Goal: Task Accomplishment & Management: Use online tool/utility

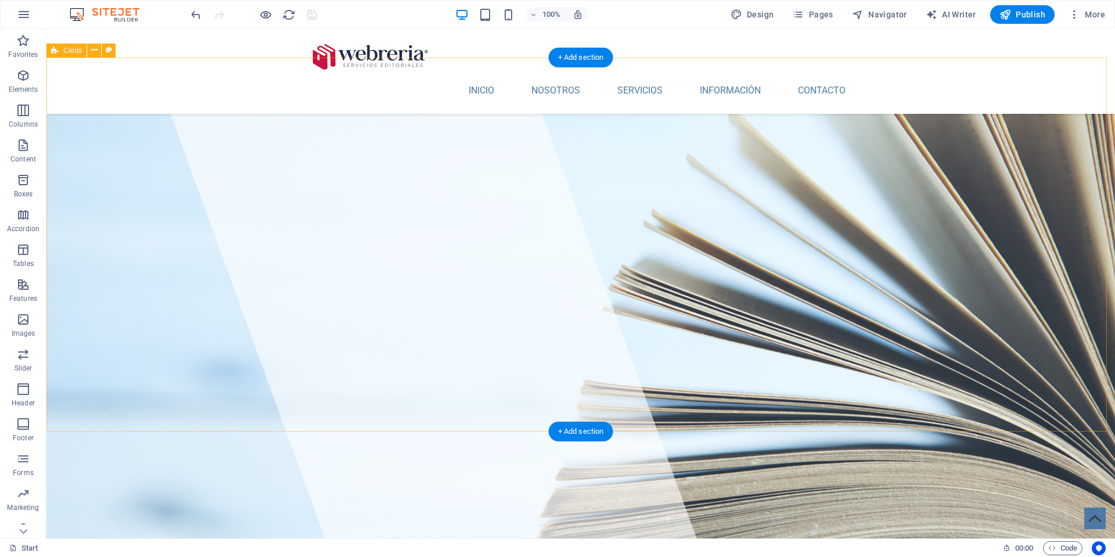
scroll to position [836, 0]
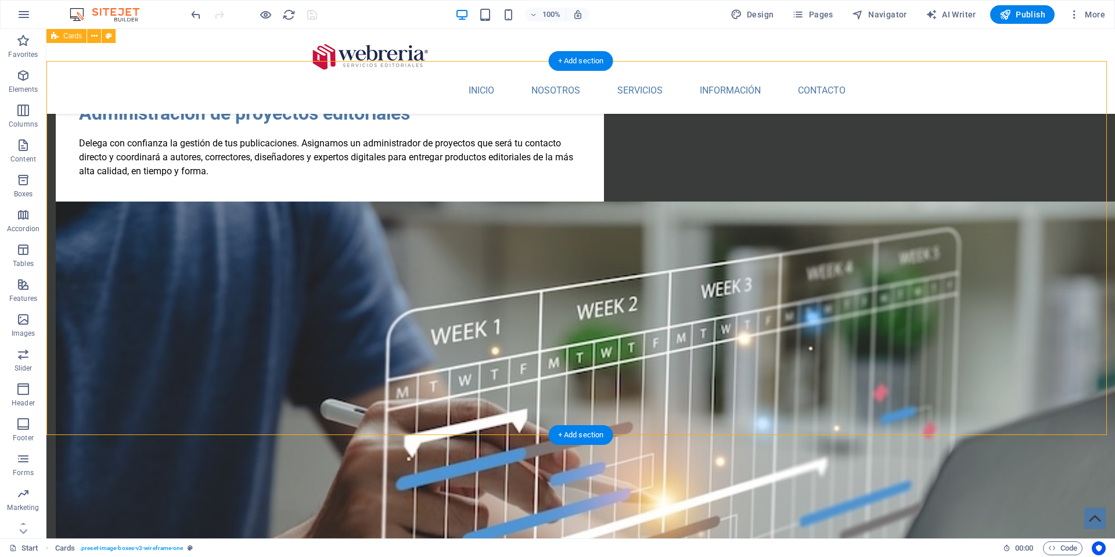
scroll to position [821, 0]
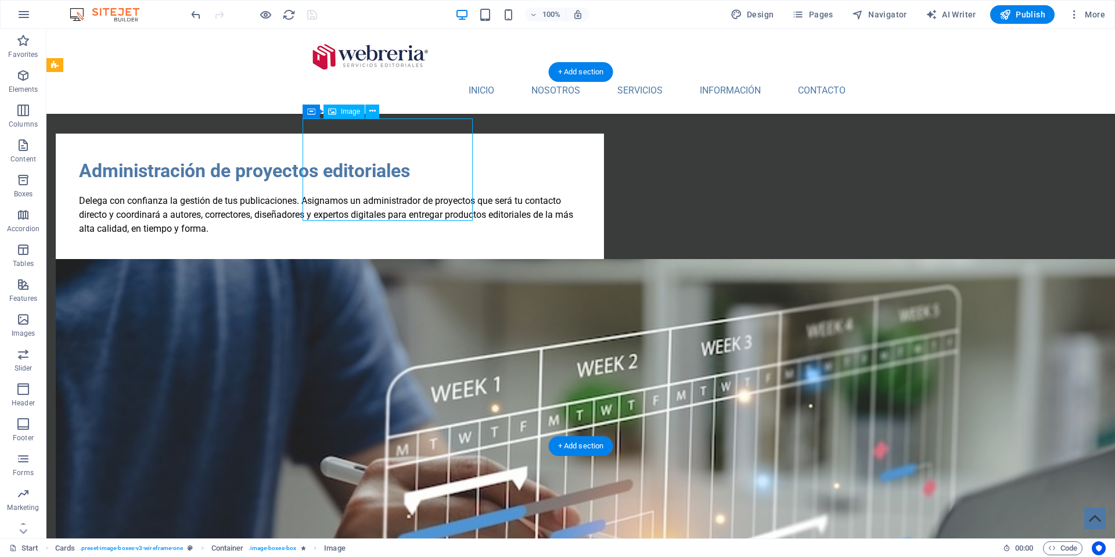
select select "%"
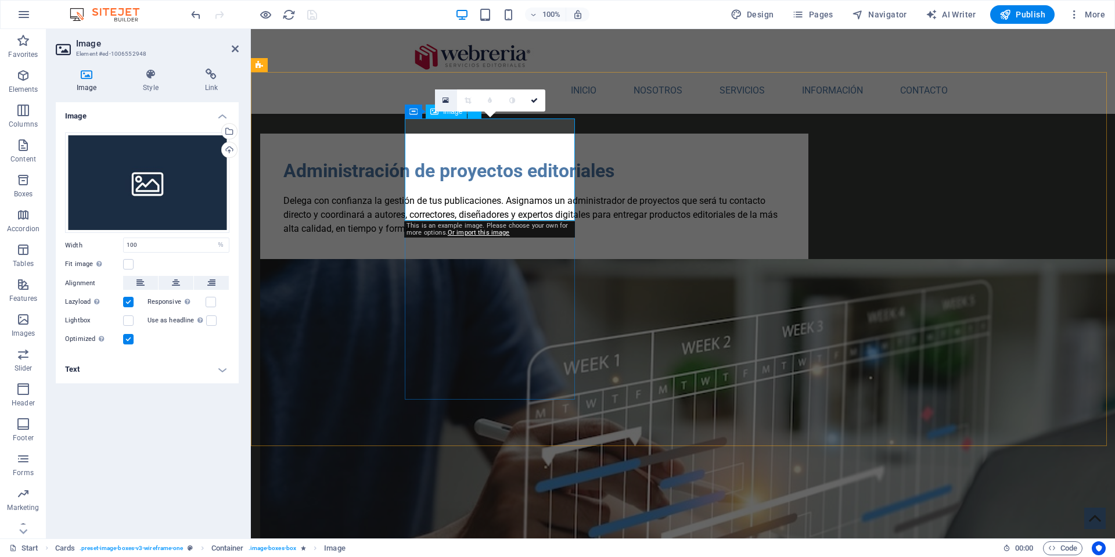
click at [445, 99] on icon at bounding box center [445, 100] width 6 height 8
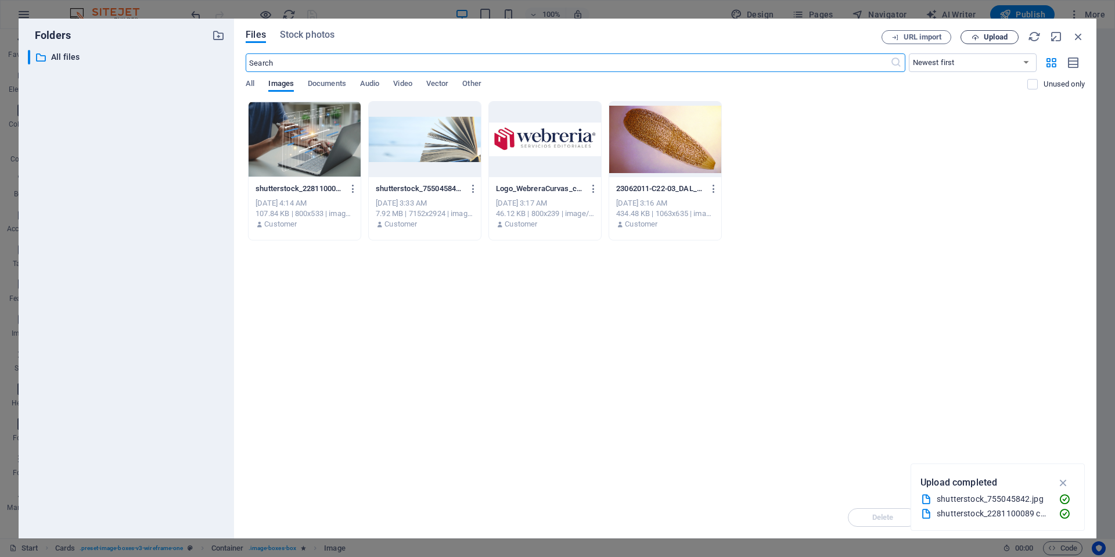
click at [992, 35] on span "Upload" at bounding box center [996, 37] width 24 height 7
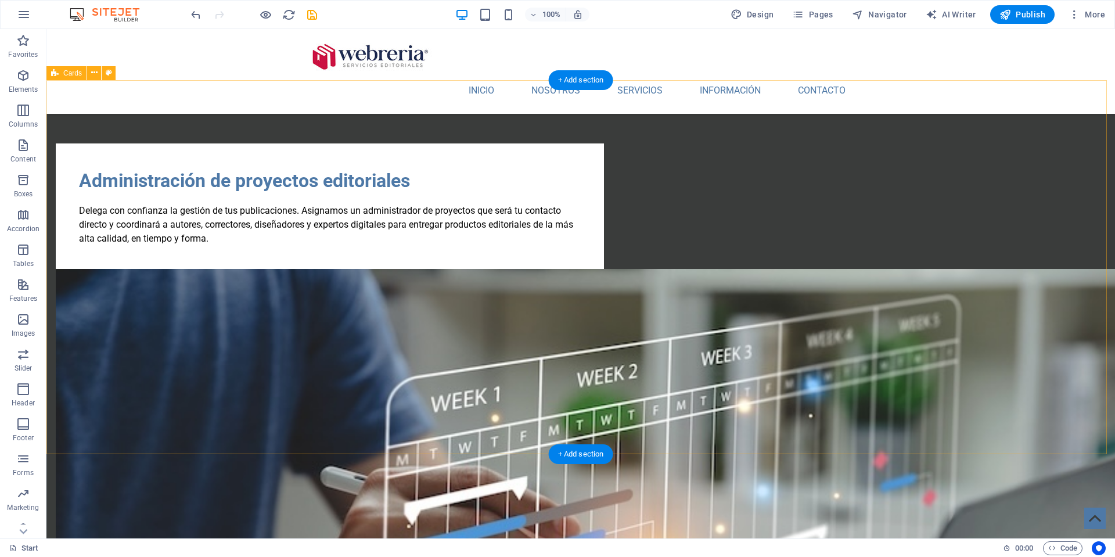
scroll to position [813, 0]
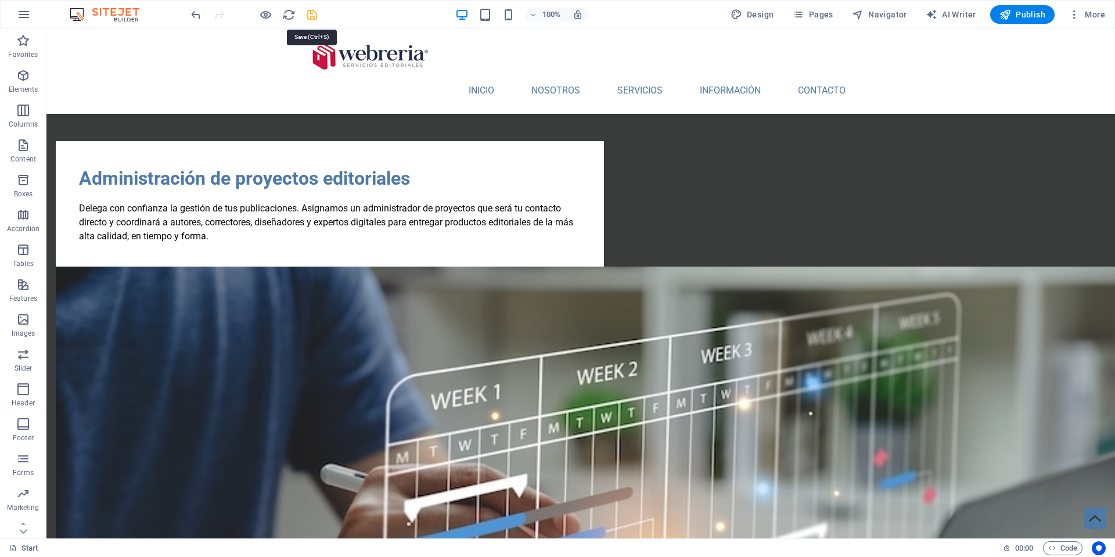
click at [307, 10] on icon "save" at bounding box center [311, 14] width 13 height 13
checkbox input "false"
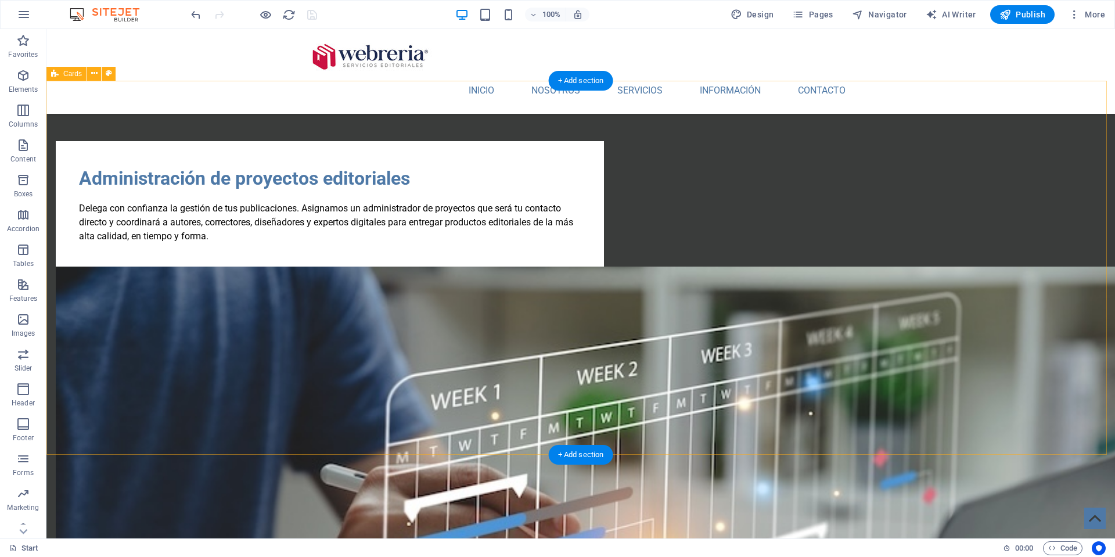
scroll to position [811, 0]
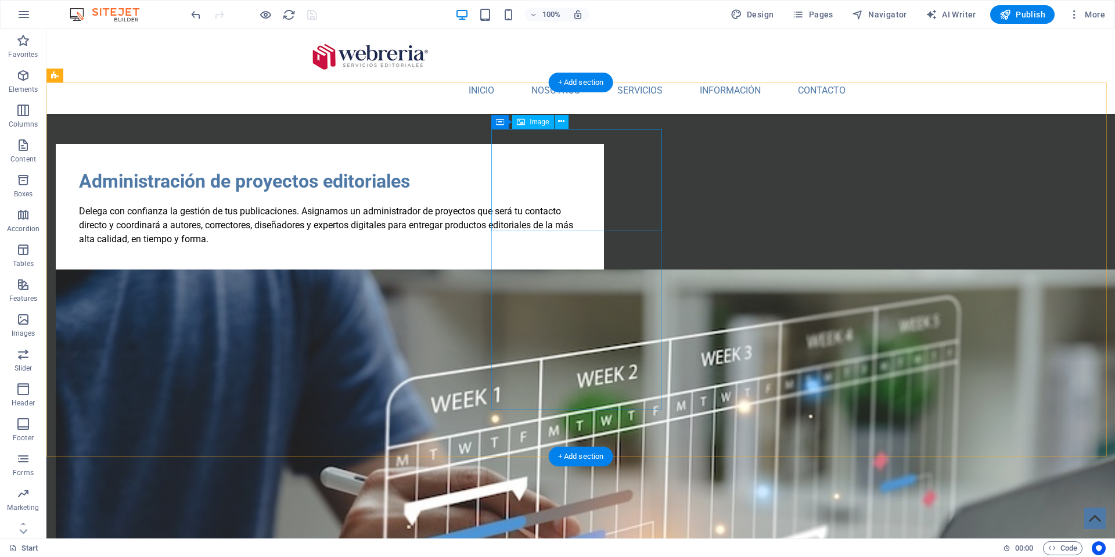
drag, startPoint x: 581, startPoint y: 182, endPoint x: 376, endPoint y: 182, distance: 205.0
select select "%"
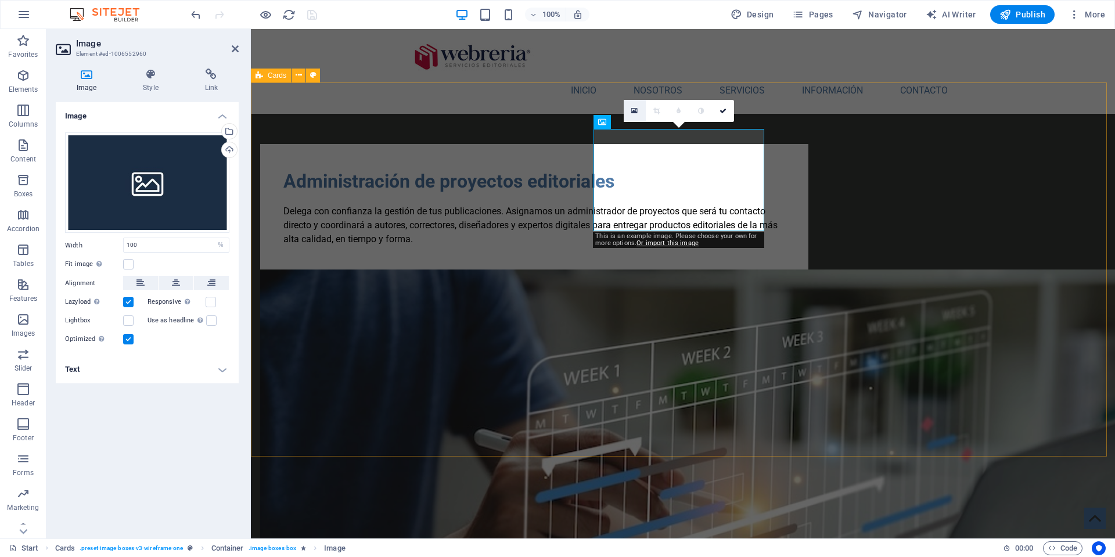
click at [637, 111] on icon at bounding box center [634, 111] width 6 height 8
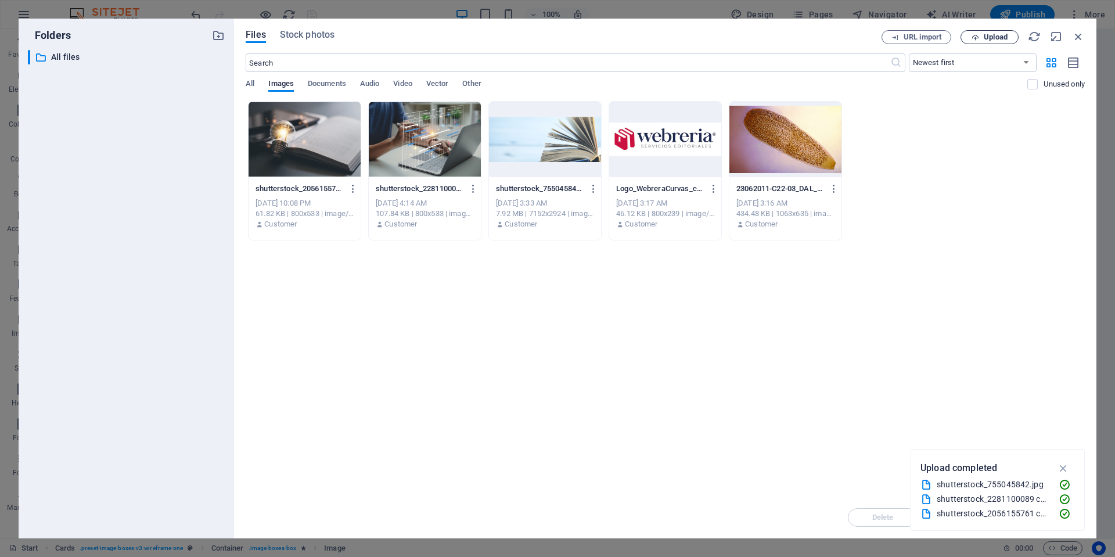
click at [1000, 34] on span "Upload" at bounding box center [996, 37] width 24 height 7
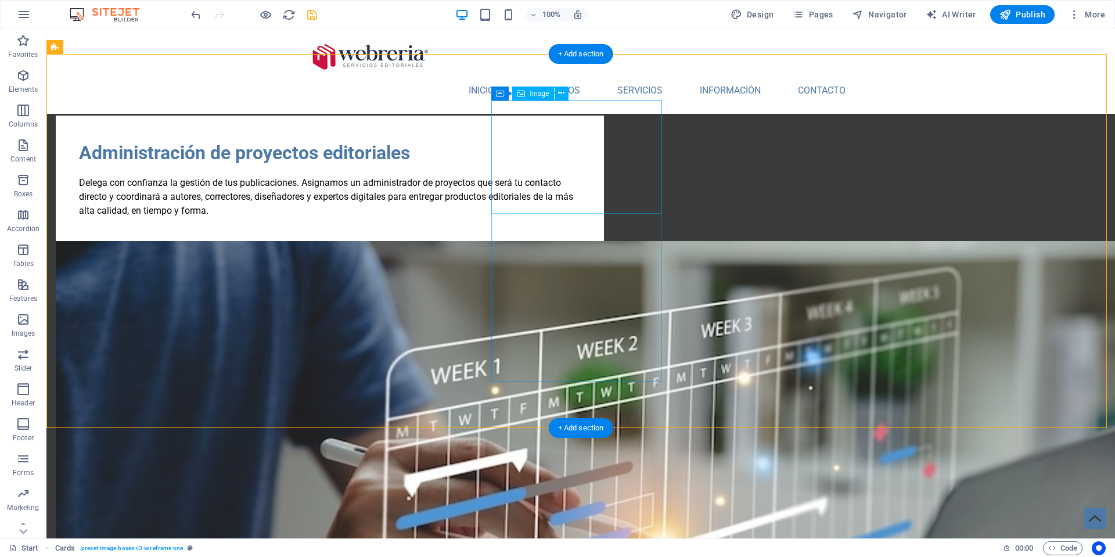
scroll to position [820, 0]
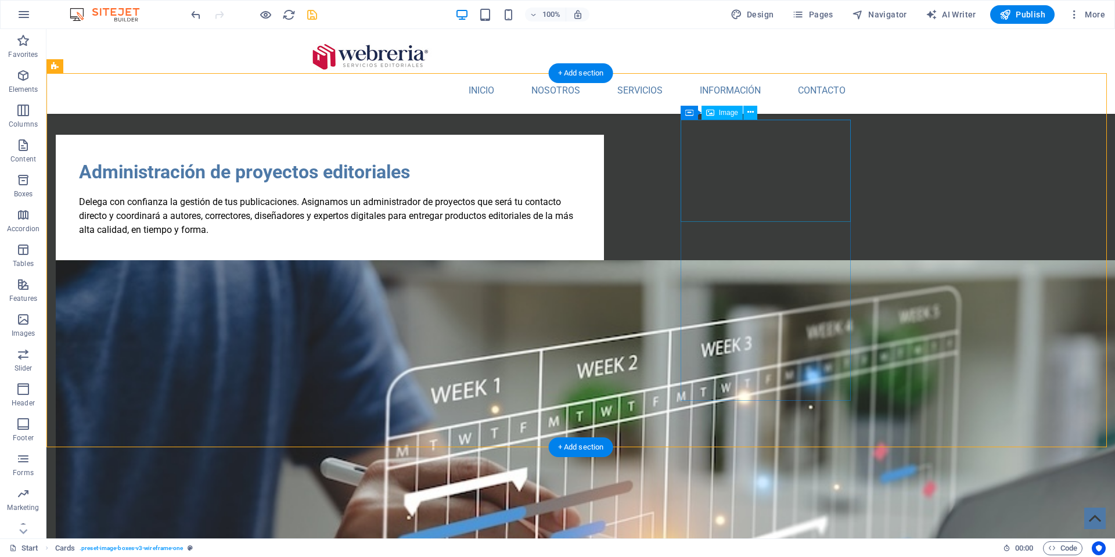
click at [719, 112] on span "Image" at bounding box center [728, 112] width 19 height 7
click at [712, 113] on icon at bounding box center [710, 113] width 8 height 14
select select "%"
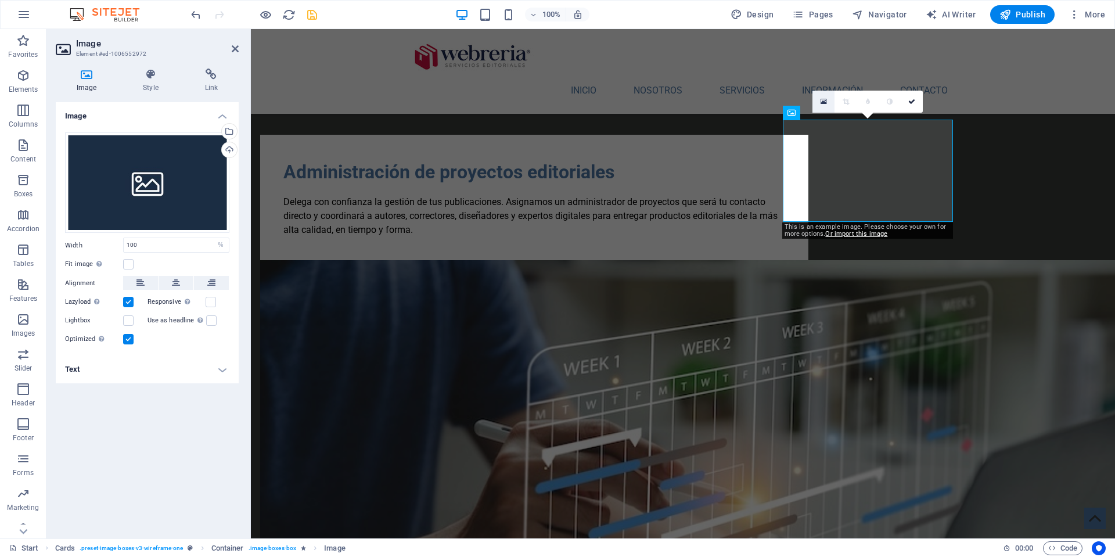
click at [823, 101] on icon at bounding box center [823, 102] width 6 height 8
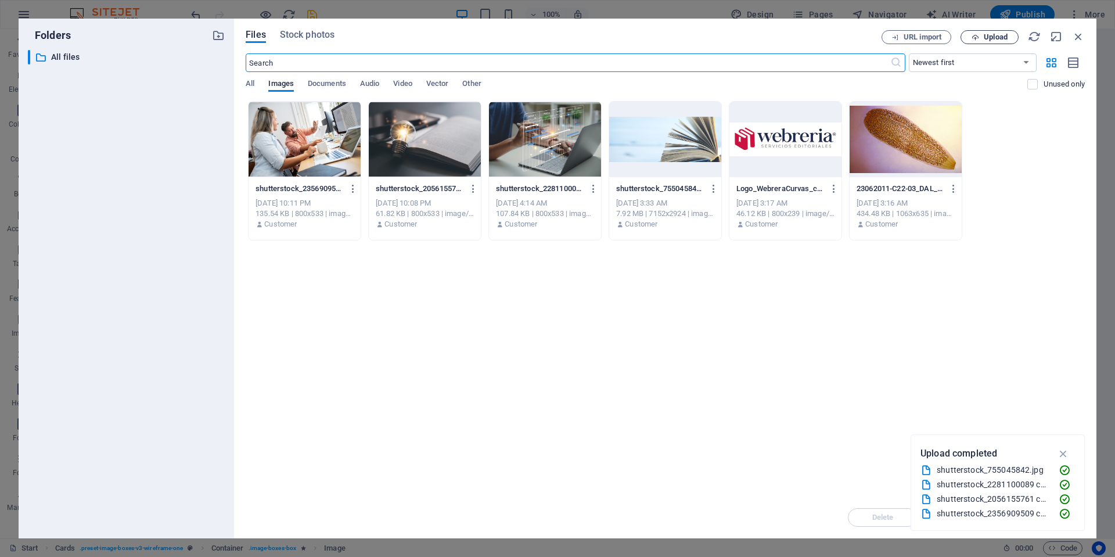
click at [1002, 34] on span "Upload" at bounding box center [996, 37] width 24 height 7
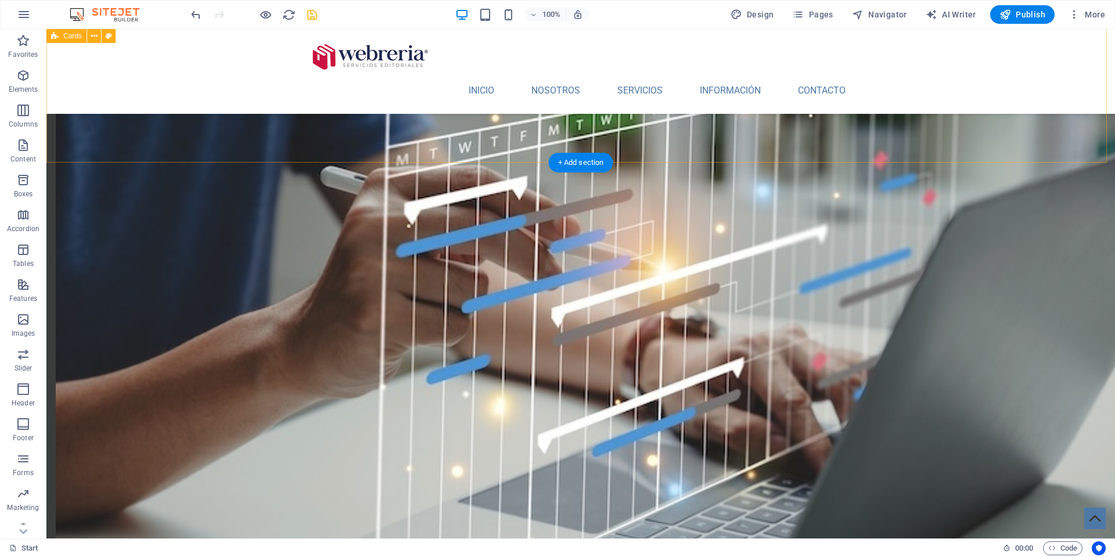
scroll to position [1115, 0]
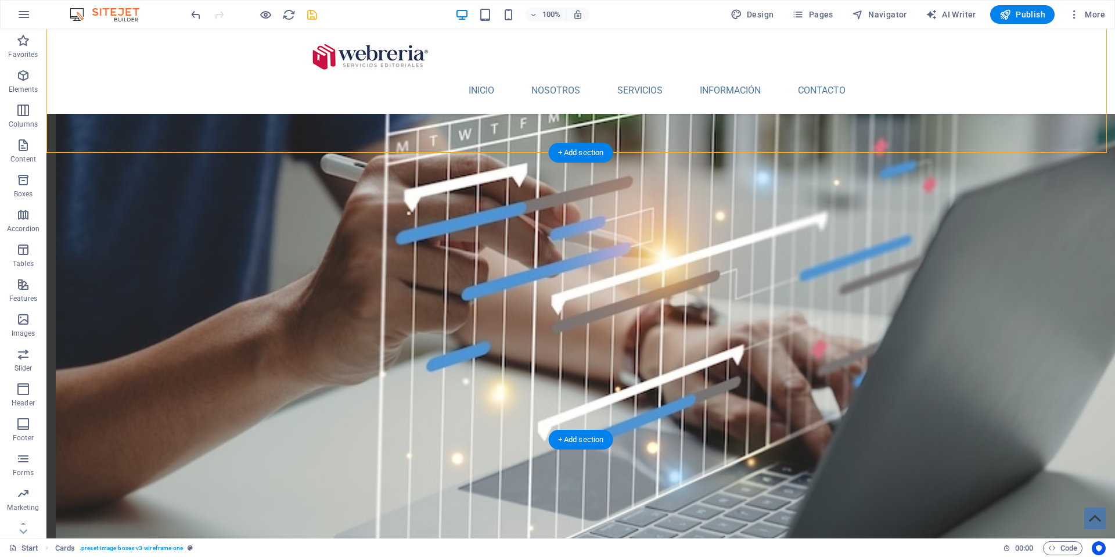
click at [94, 146] on icon at bounding box center [94, 147] width 6 height 12
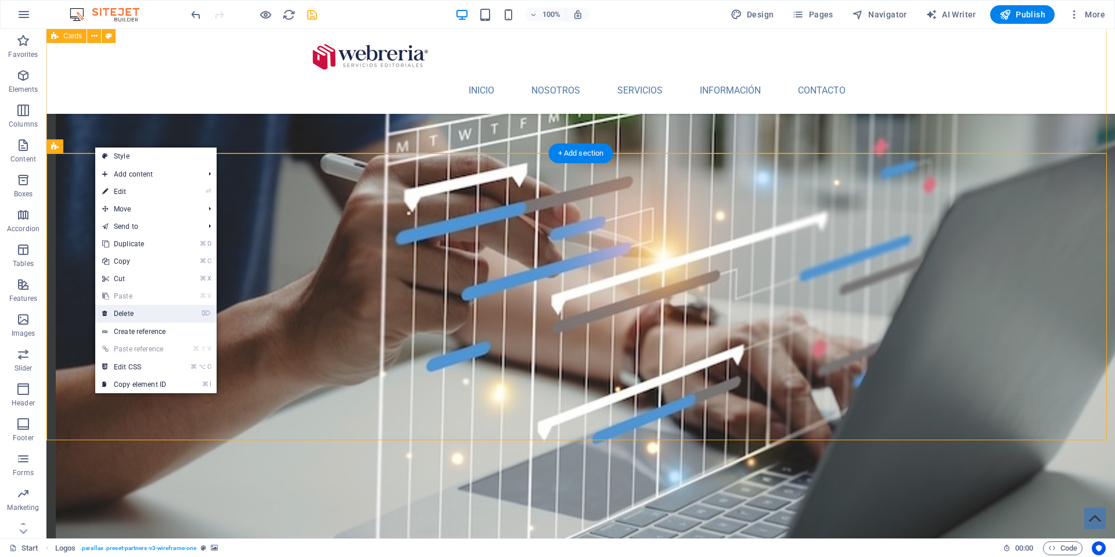
click at [146, 316] on link "⌦ Delete" at bounding box center [134, 313] width 78 height 17
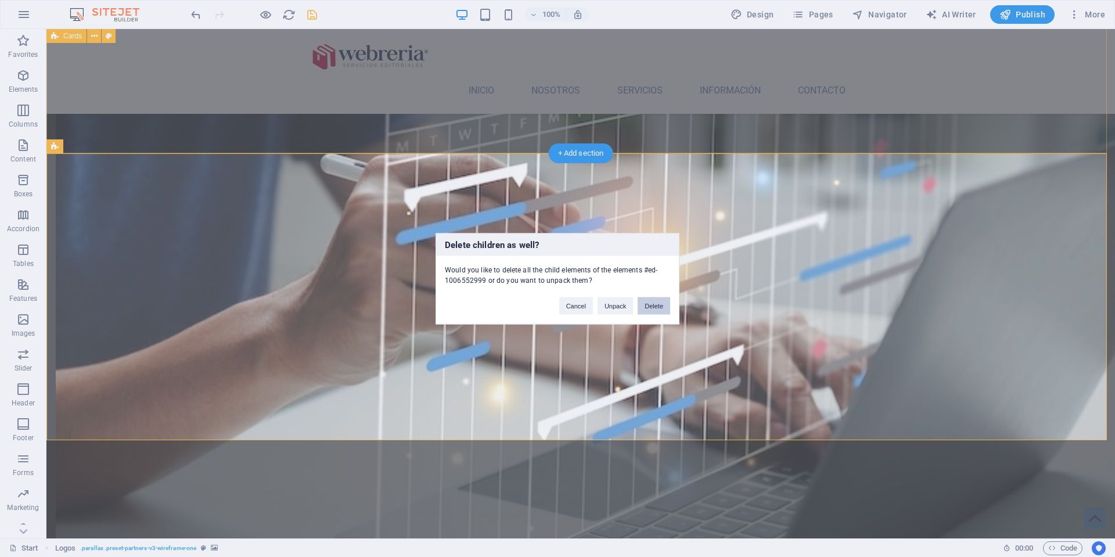
click at [659, 304] on button "Delete" at bounding box center [654, 305] width 33 height 17
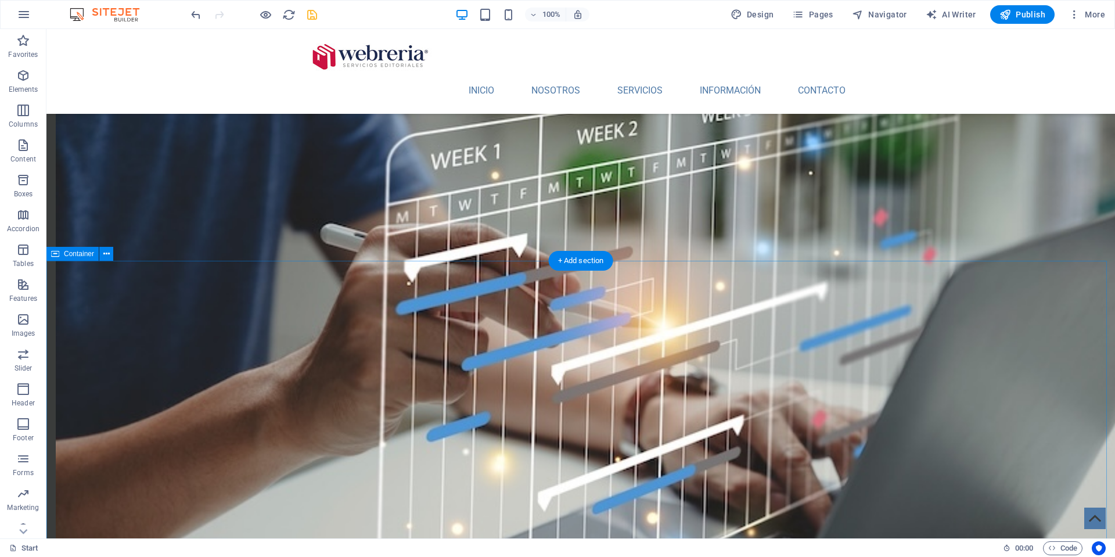
scroll to position [1097, 0]
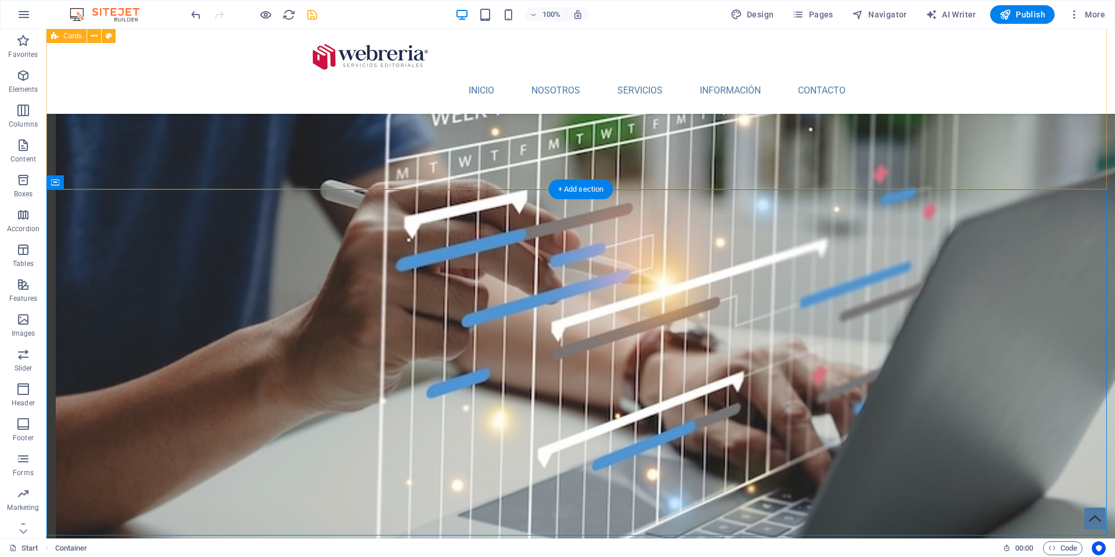
scroll to position [1088, 0]
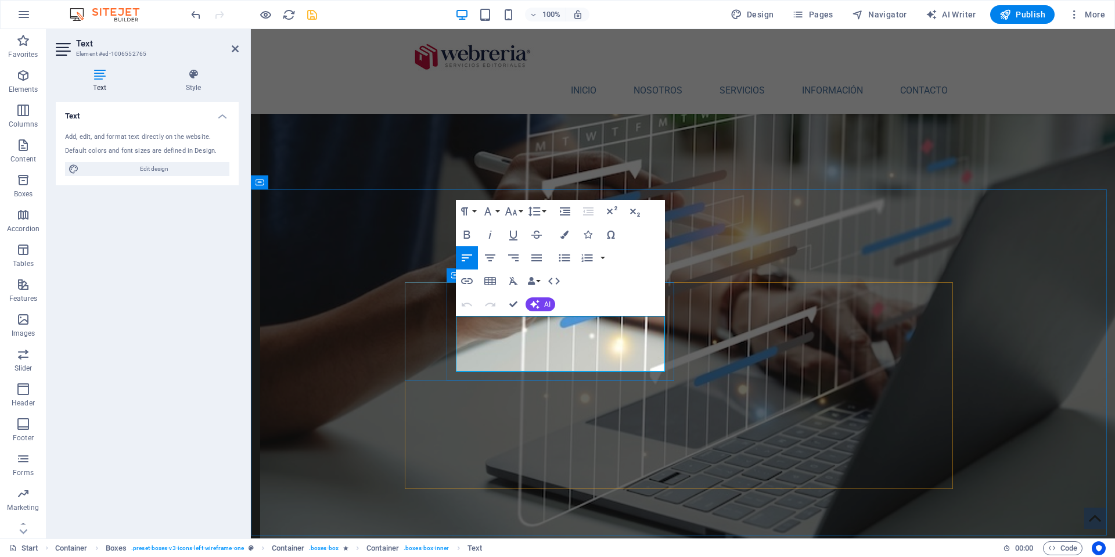
drag, startPoint x: 458, startPoint y: 324, endPoint x: 584, endPoint y: 365, distance: 132.6
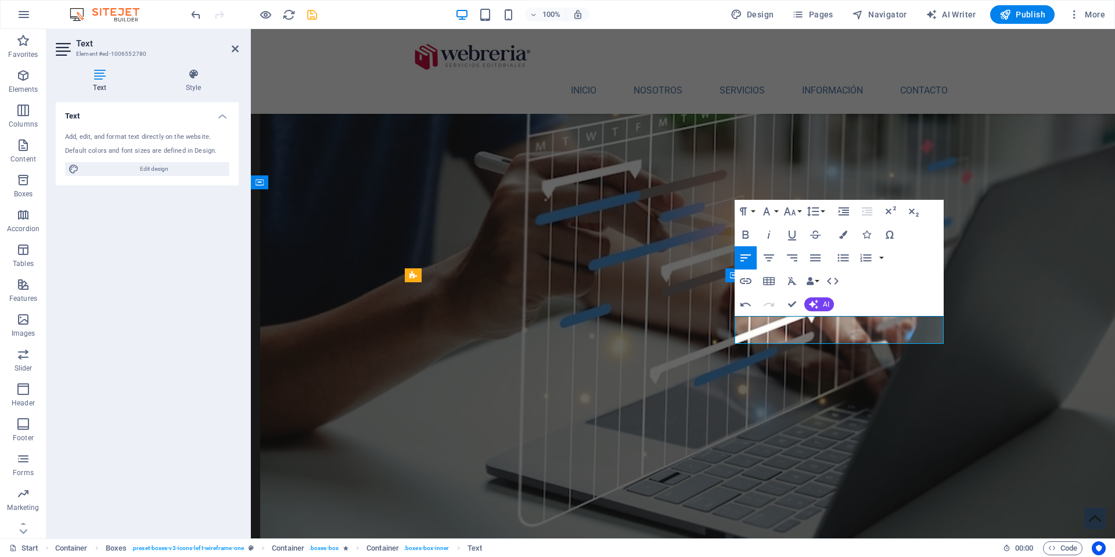
scroll to position [551, 2]
drag, startPoint x: 793, startPoint y: 304, endPoint x: 747, endPoint y: 275, distance: 54.8
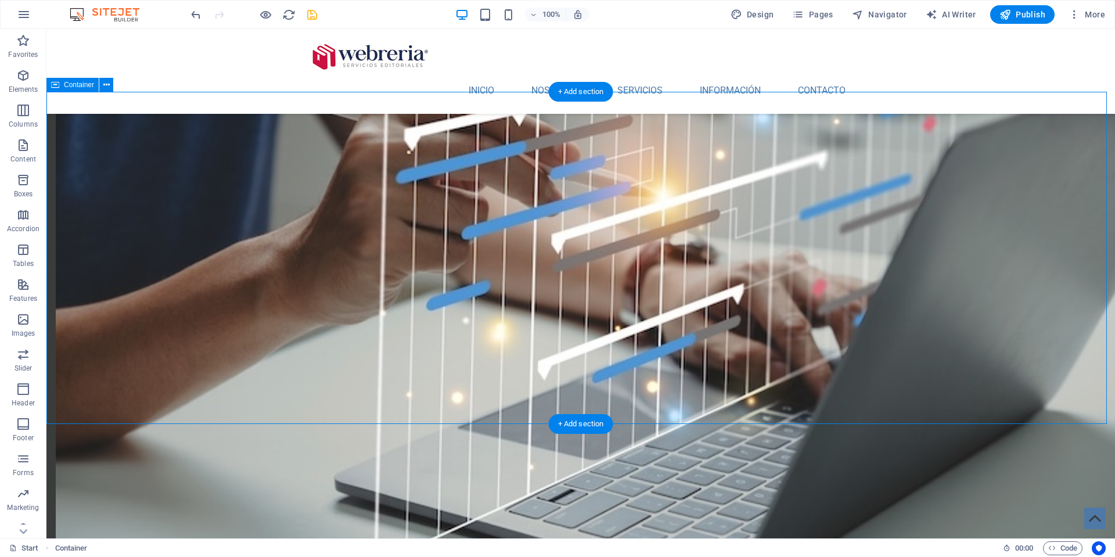
scroll to position [1186, 0]
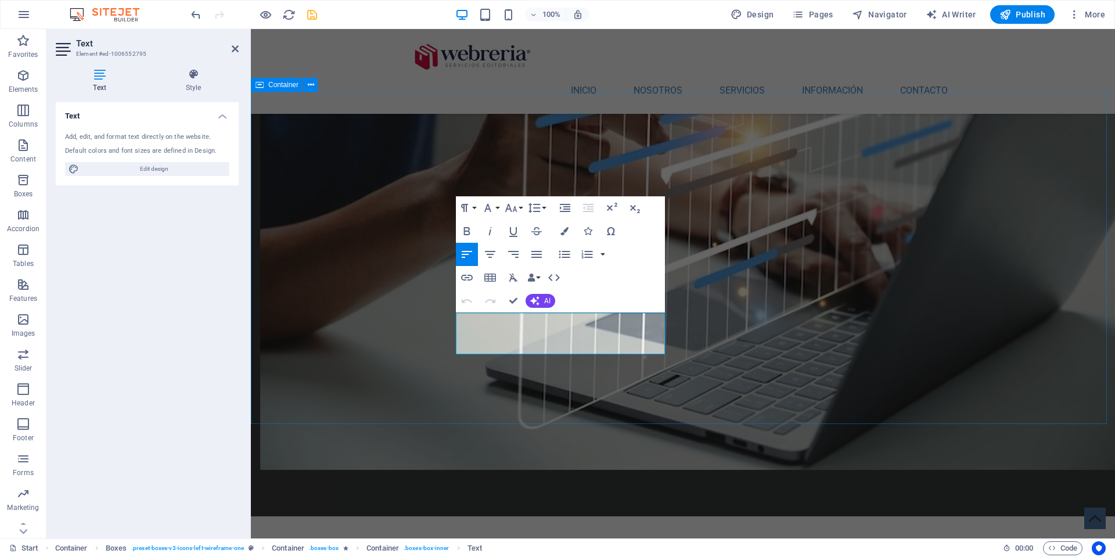
scroll to position [794, 2]
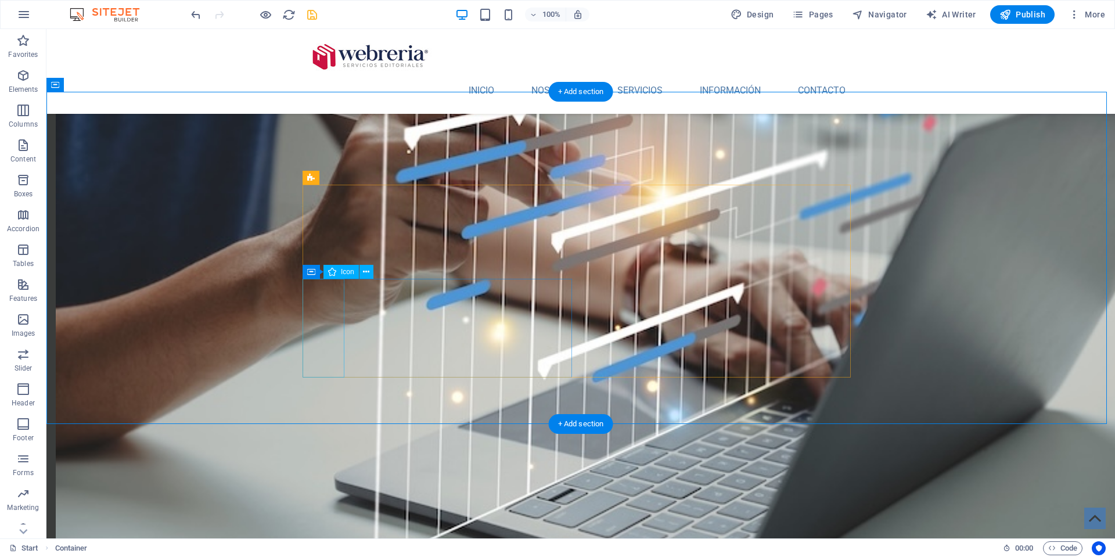
click at [342, 271] on span "Icon" at bounding box center [347, 271] width 13 height 7
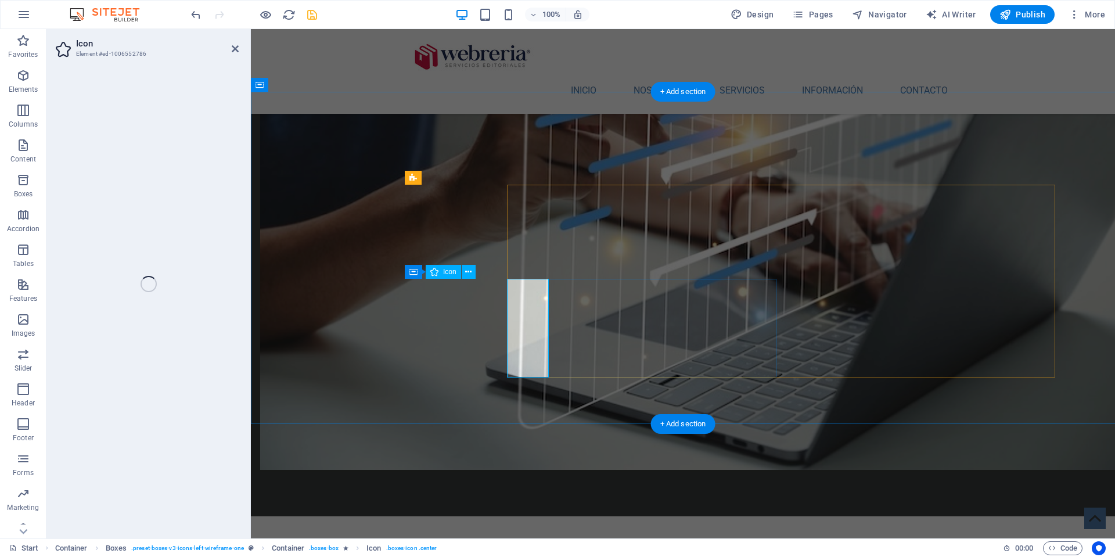
select select "xMidYMid"
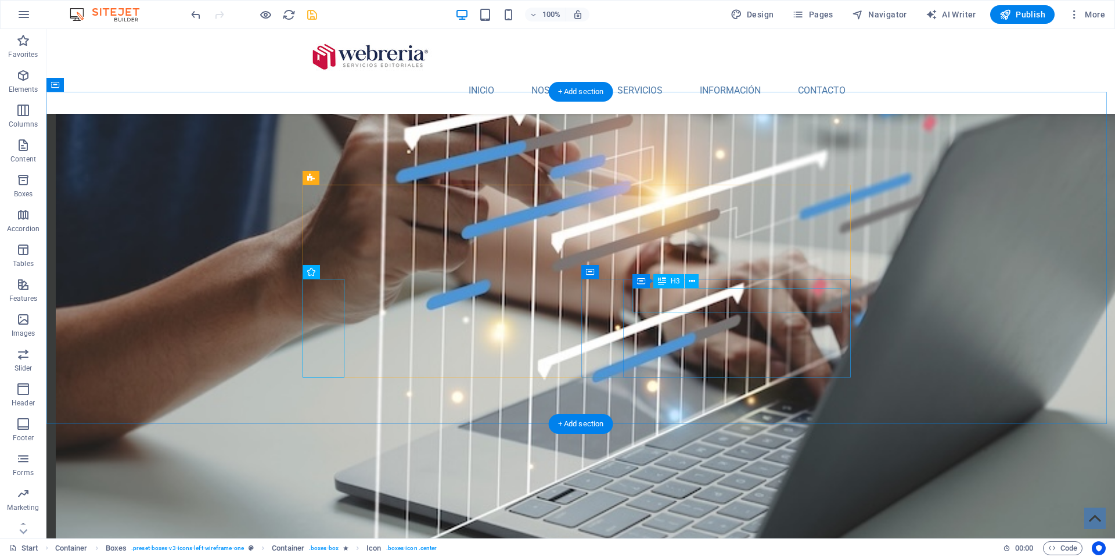
drag, startPoint x: 700, startPoint y: 302, endPoint x: 495, endPoint y: 303, distance: 204.4
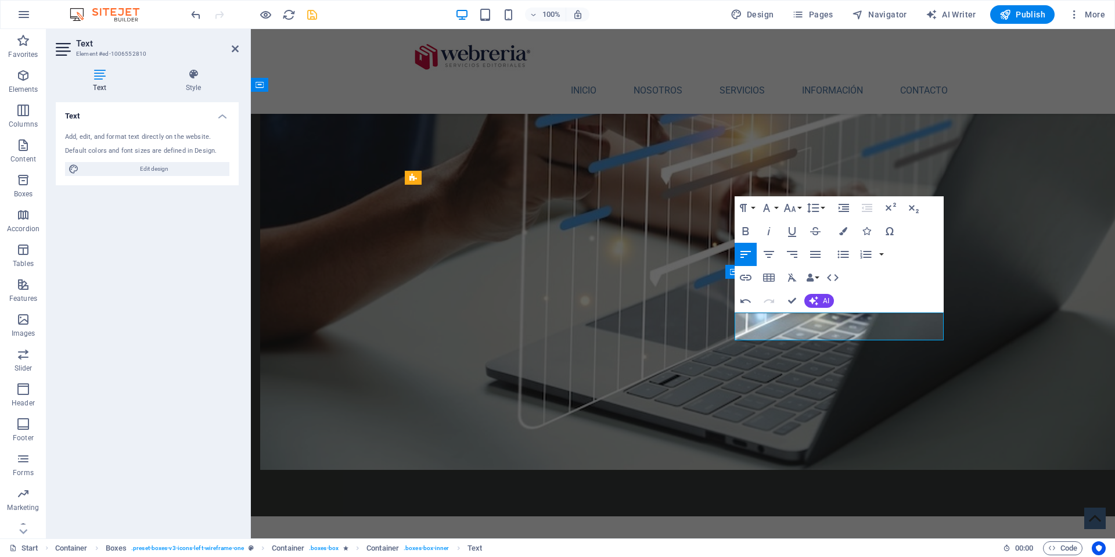
scroll to position [513, 5]
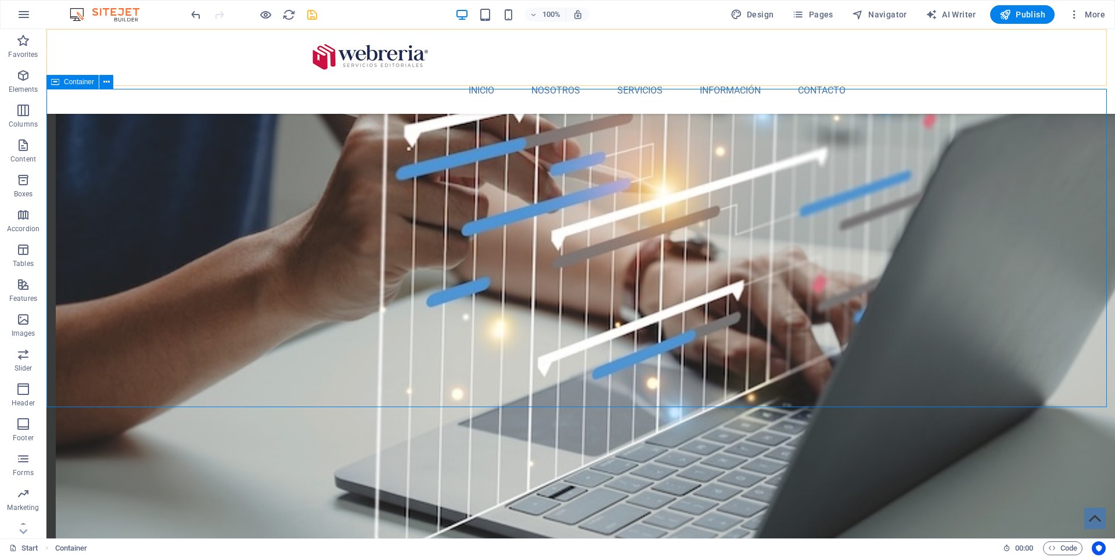
click at [77, 82] on span "Container" at bounding box center [79, 81] width 30 height 7
click at [109, 84] on icon at bounding box center [106, 82] width 6 height 12
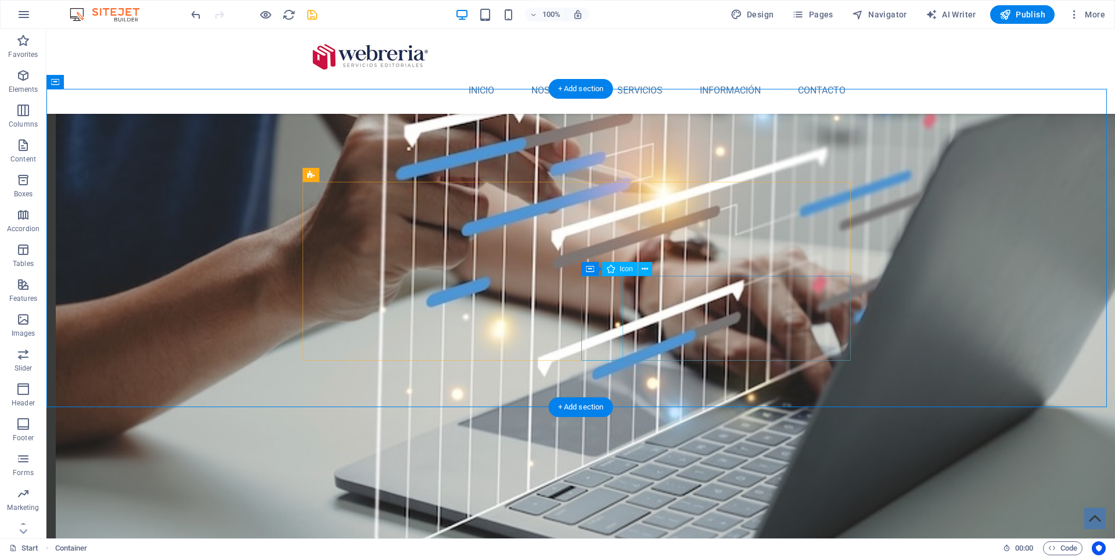
click at [682, 271] on icon at bounding box center [683, 269] width 6 height 12
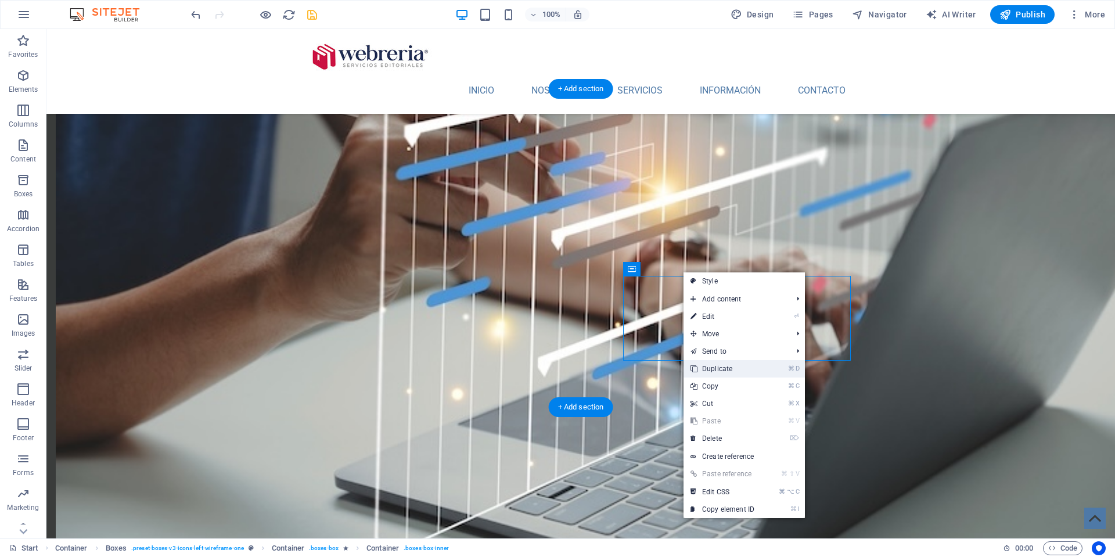
click at [701, 368] on link "⌘ D Duplicate" at bounding box center [722, 368] width 78 height 17
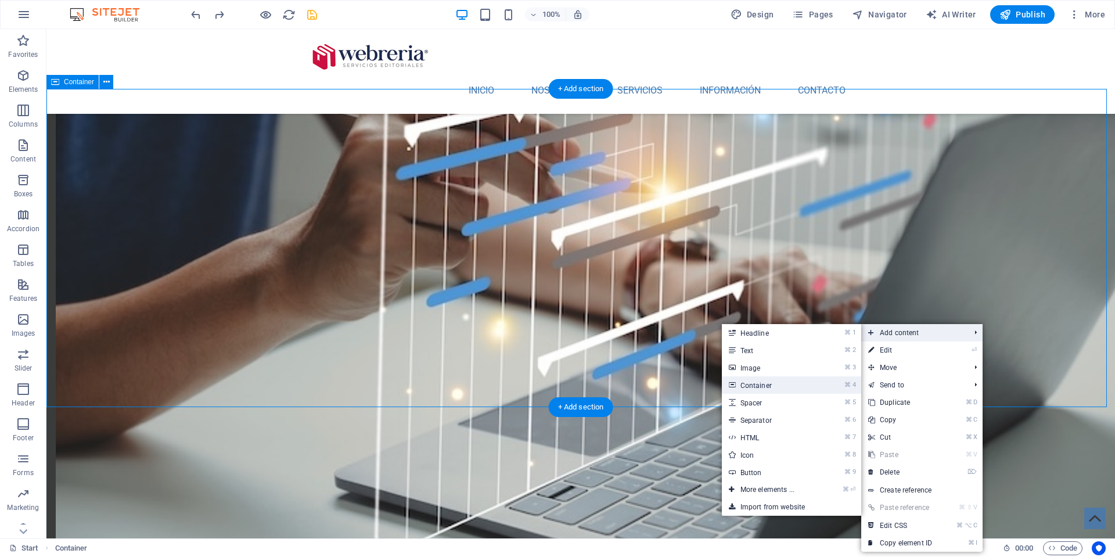
click at [781, 379] on link "⌘ 4 Container" at bounding box center [770, 384] width 96 height 17
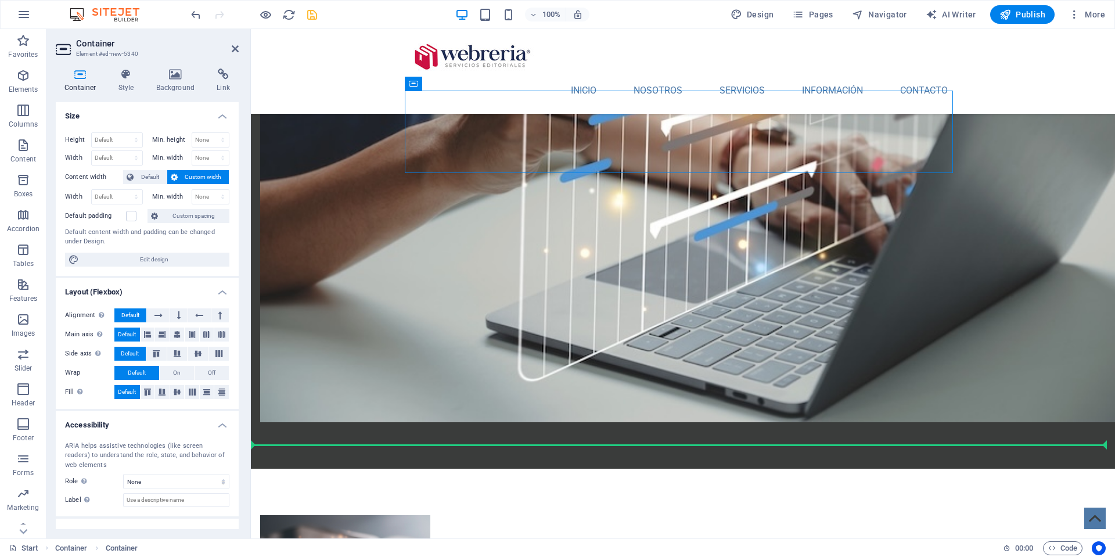
scroll to position [1234, 0]
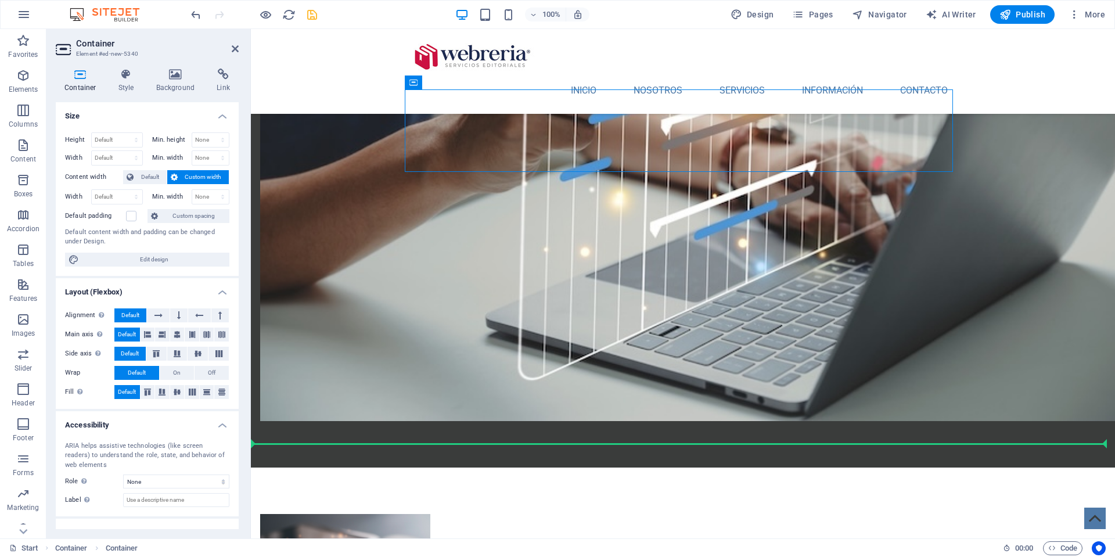
drag, startPoint x: 567, startPoint y: 178, endPoint x: 592, endPoint y: 427, distance: 250.4
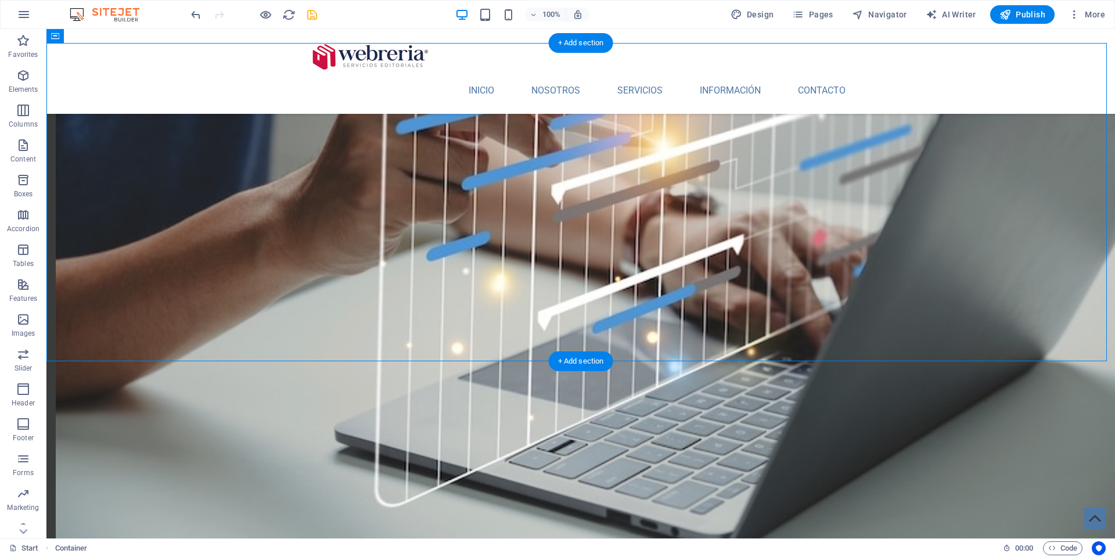
drag, startPoint x: 160, startPoint y: 118, endPoint x: 933, endPoint y: 229, distance: 780.7
drag, startPoint x: 903, startPoint y: 316, endPoint x: 399, endPoint y: 274, distance: 505.8
click at [438, 128] on icon at bounding box center [440, 129] width 5 height 12
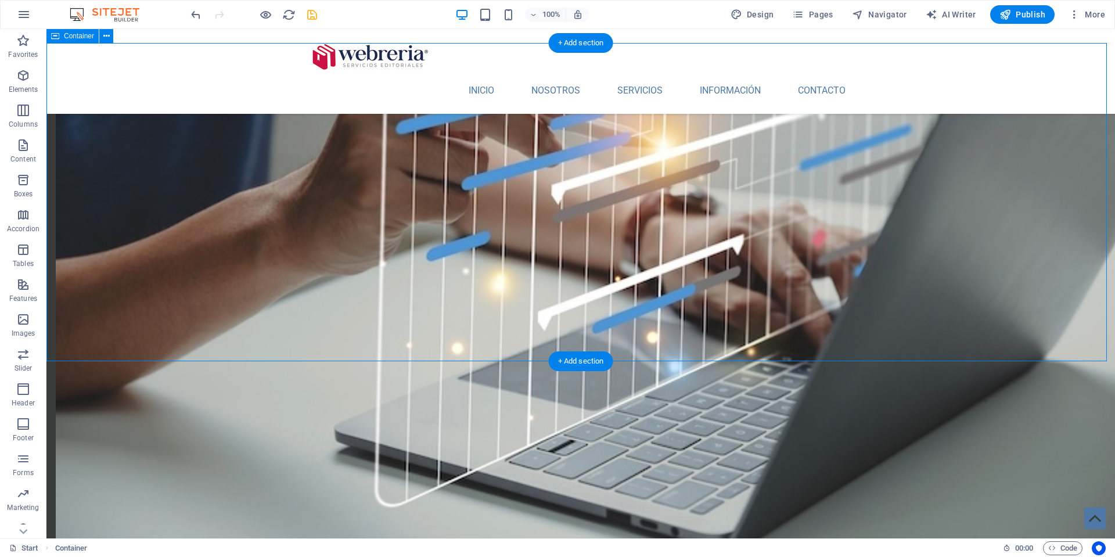
click at [413, 128] on icon at bounding box center [412, 129] width 8 height 12
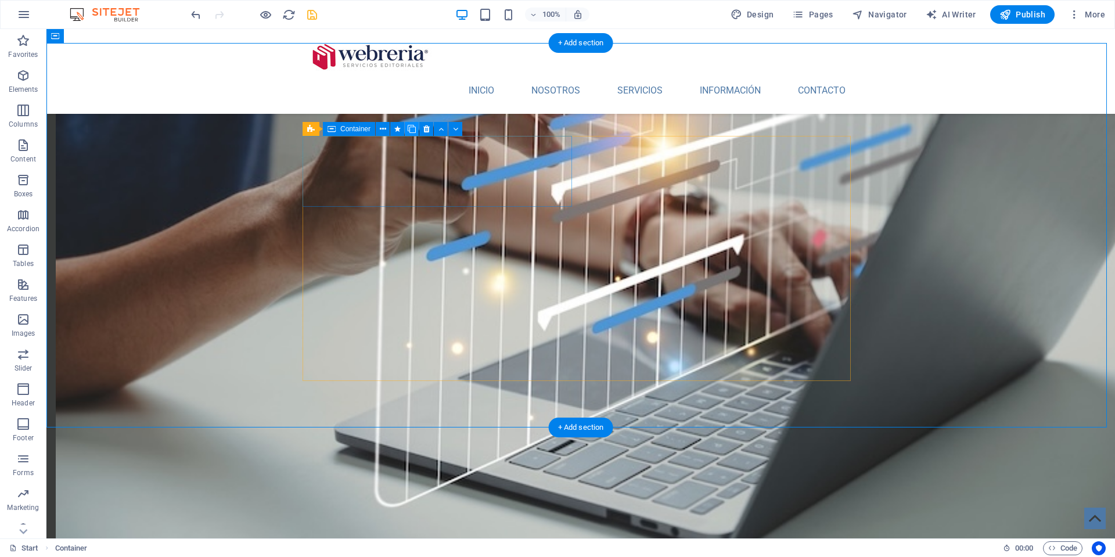
click at [413, 128] on icon at bounding box center [412, 129] width 8 height 12
click at [412, 126] on icon at bounding box center [412, 129] width 8 height 12
click at [412, 128] on icon at bounding box center [412, 129] width 8 height 12
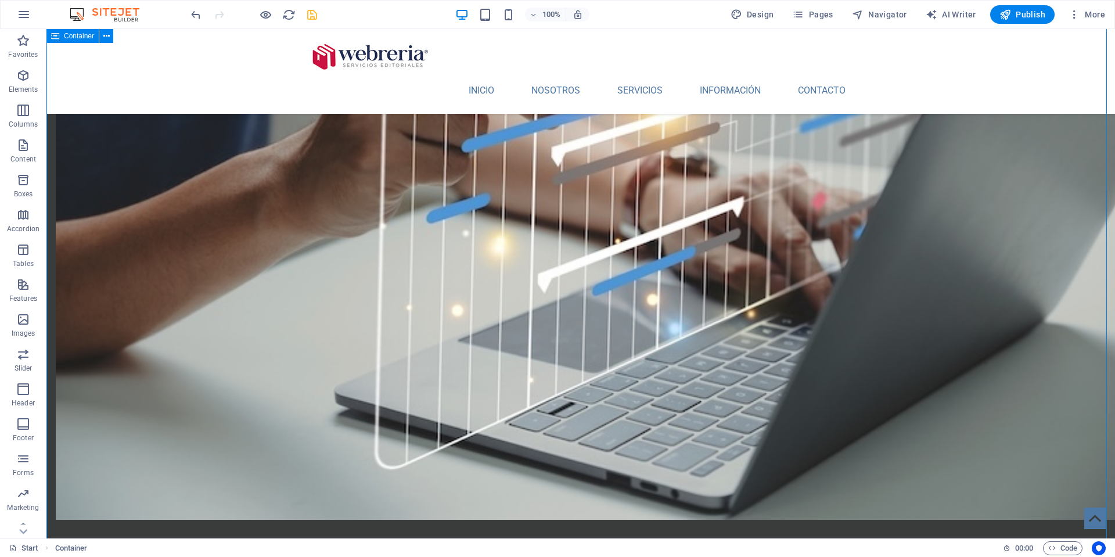
scroll to position [1273, 0]
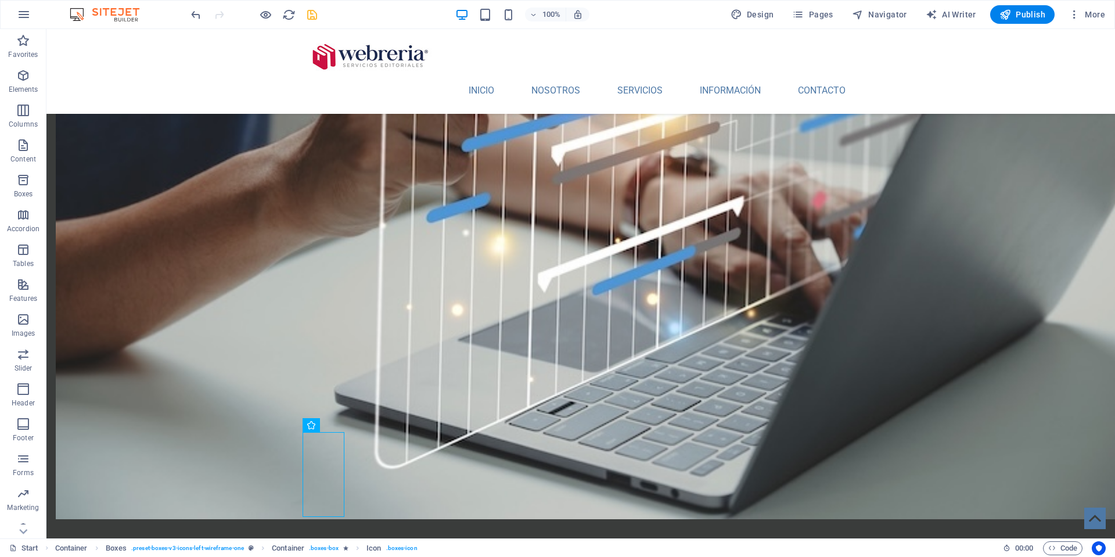
drag, startPoint x: 328, startPoint y: 447, endPoint x: 334, endPoint y: 125, distance: 321.7
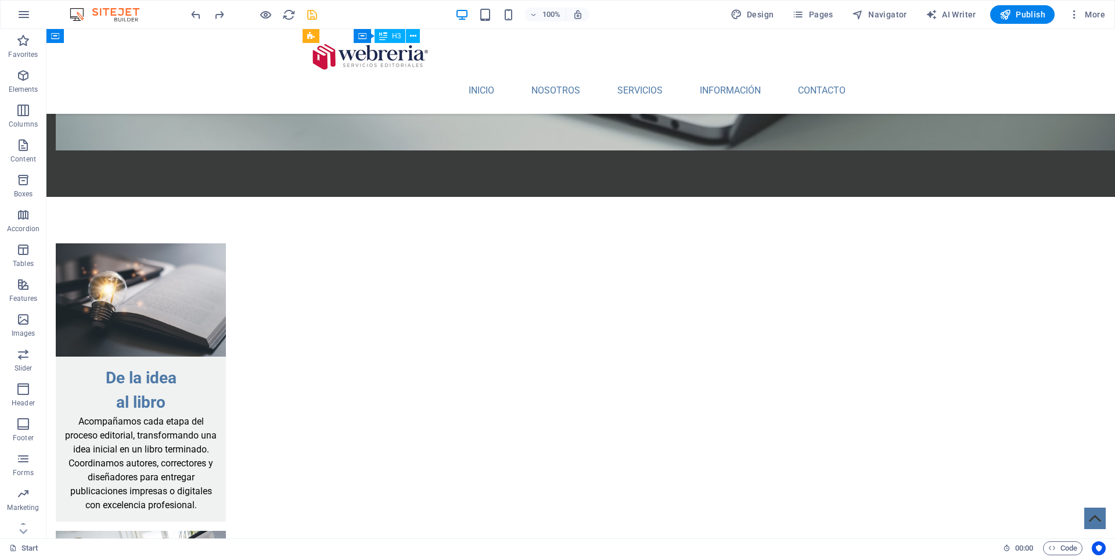
scroll to position [1463, 0]
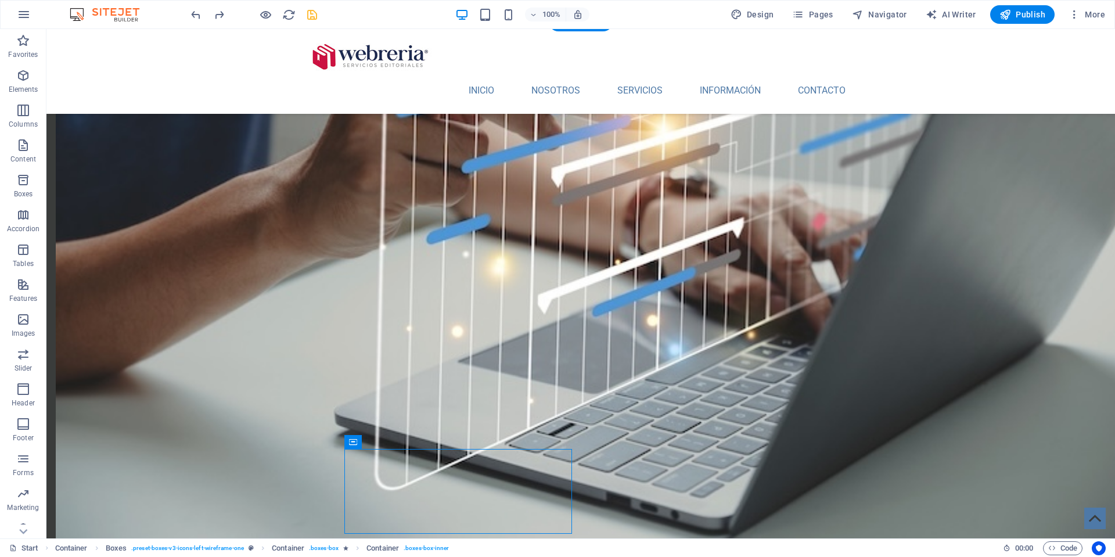
scroll to position [1256, 0]
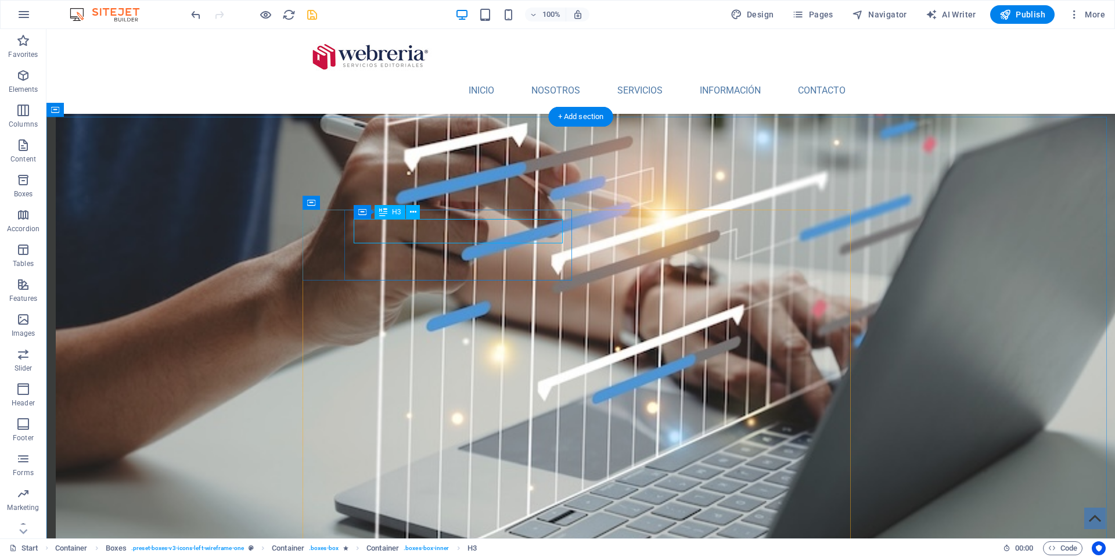
scroll to position [1159, 0]
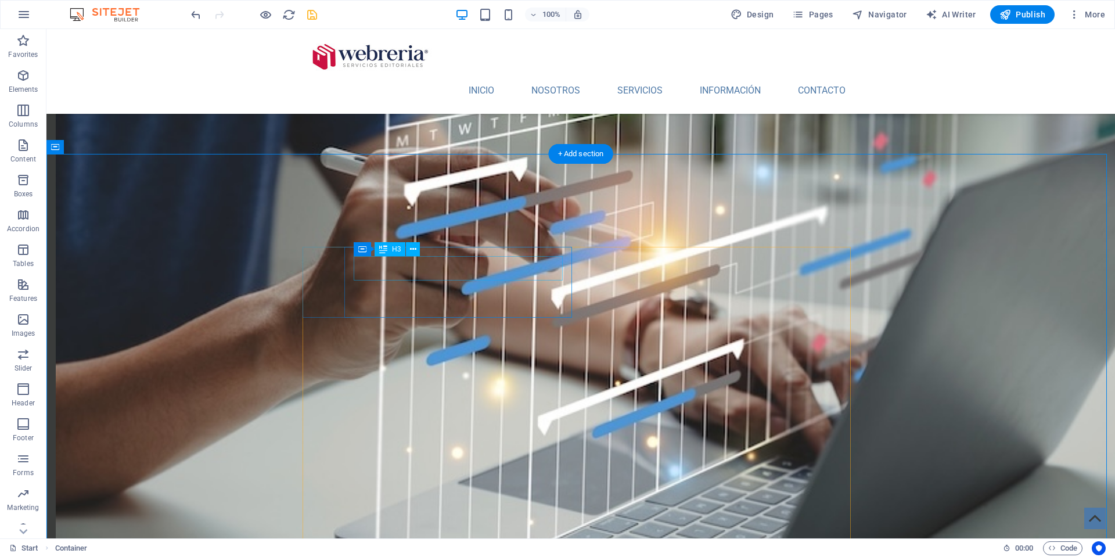
scroll to position [1124, 0]
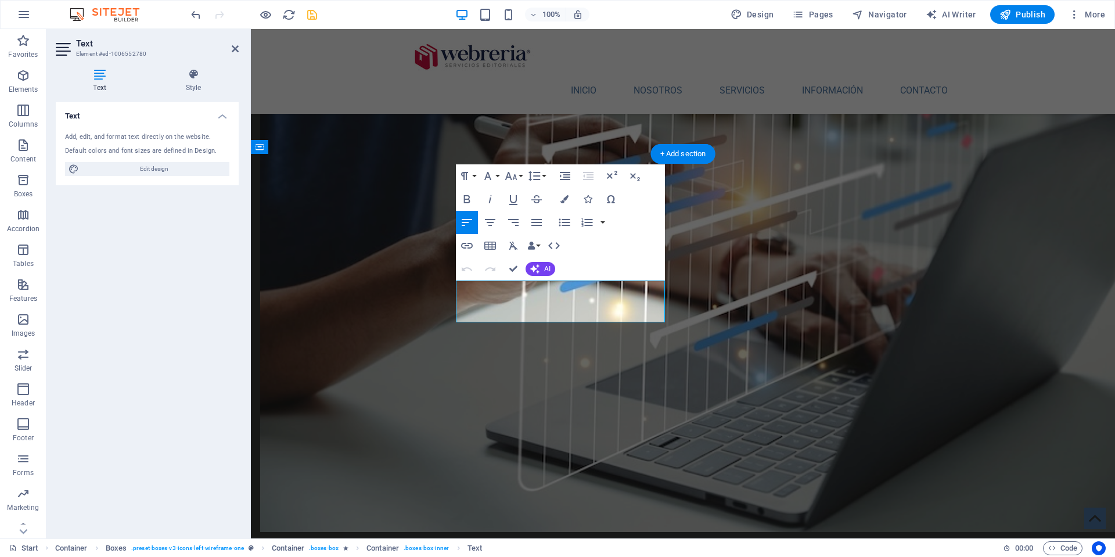
scroll to position [628, 2]
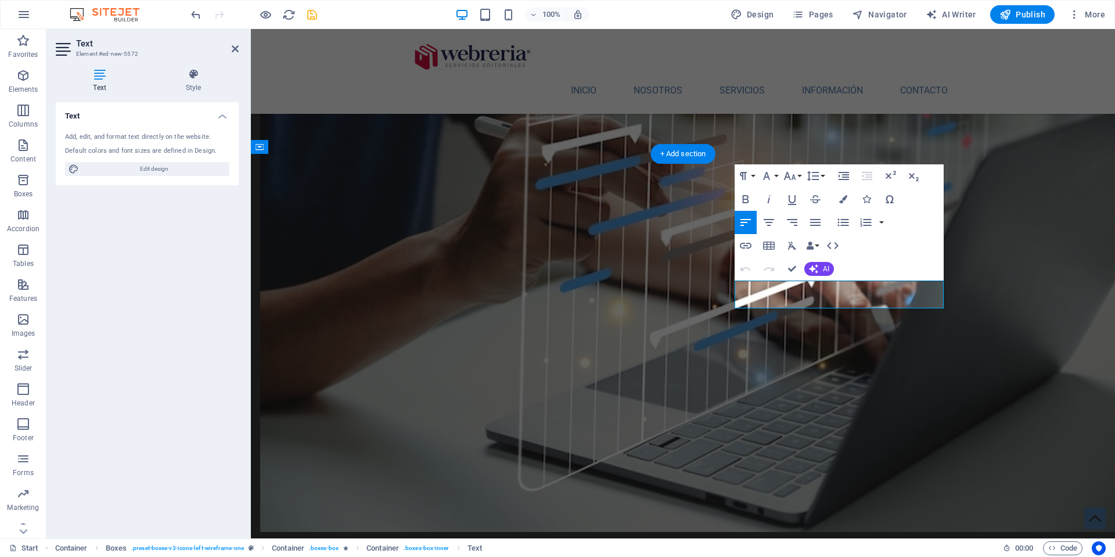
scroll to position [551, 2]
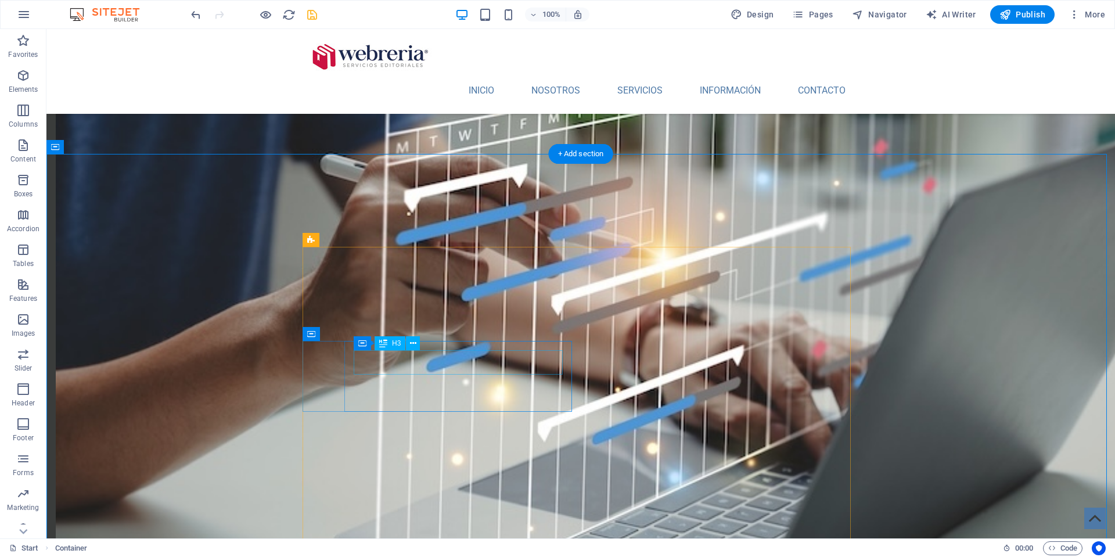
drag, startPoint x: 416, startPoint y: 358, endPoint x: 212, endPoint y: 358, distance: 204.4
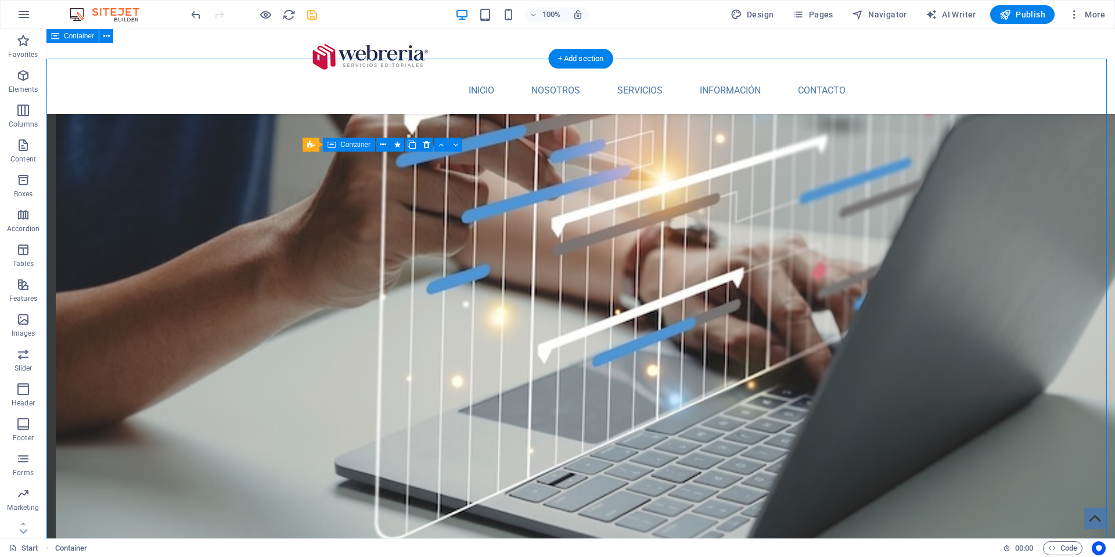
scroll to position [1289, 0]
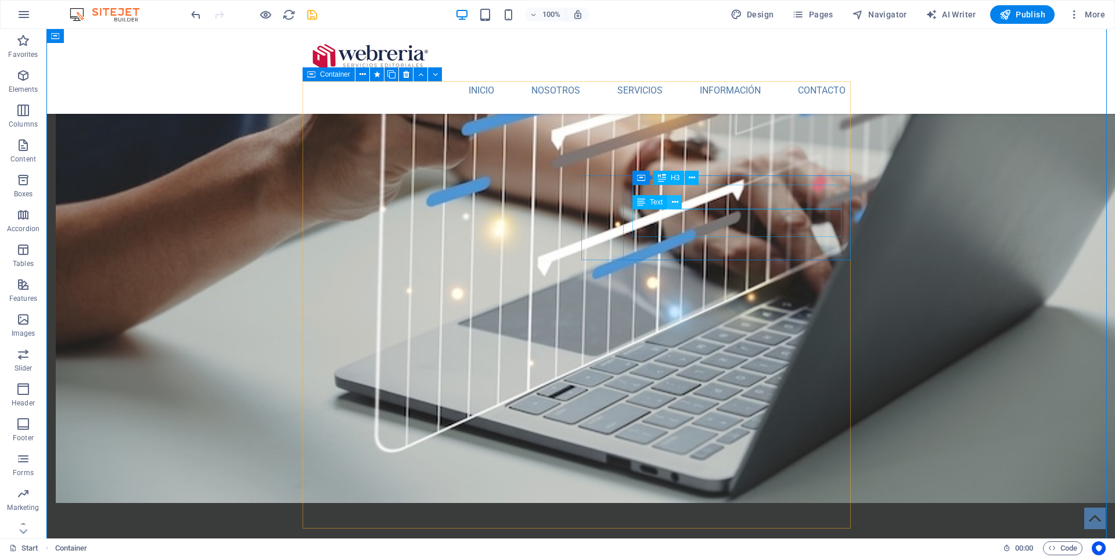
click at [672, 203] on icon at bounding box center [675, 202] width 6 height 12
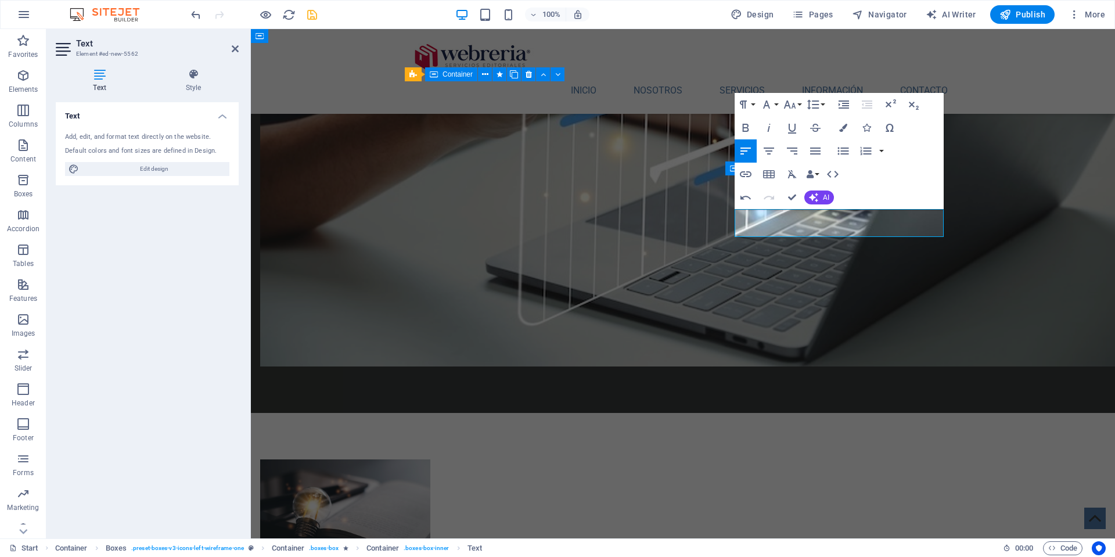
scroll to position [525, 2]
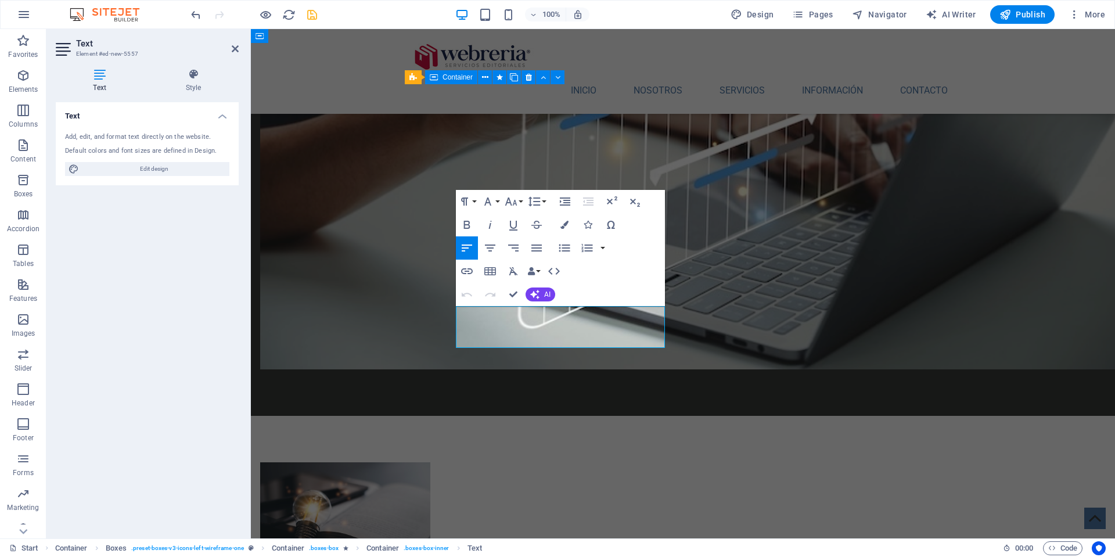
scroll to position [781, 2]
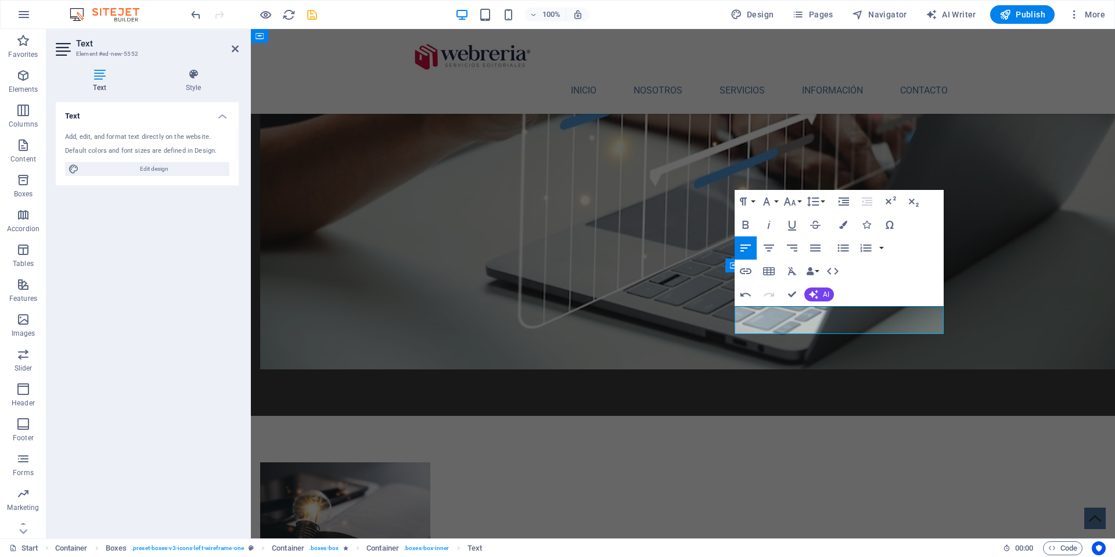
scroll to position [500, 2]
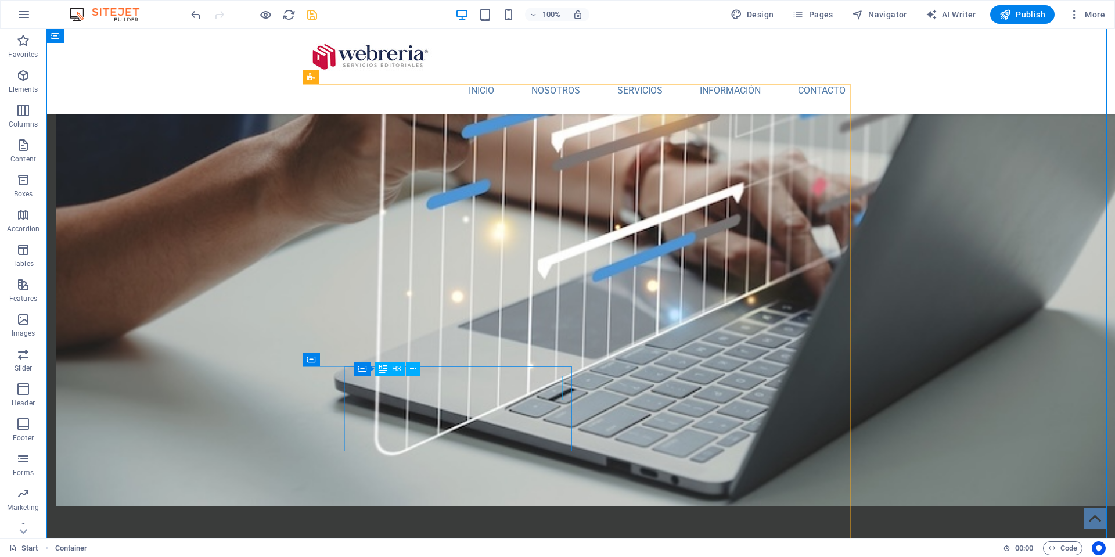
drag, startPoint x: 434, startPoint y: 389, endPoint x: 229, endPoint y: 389, distance: 204.4
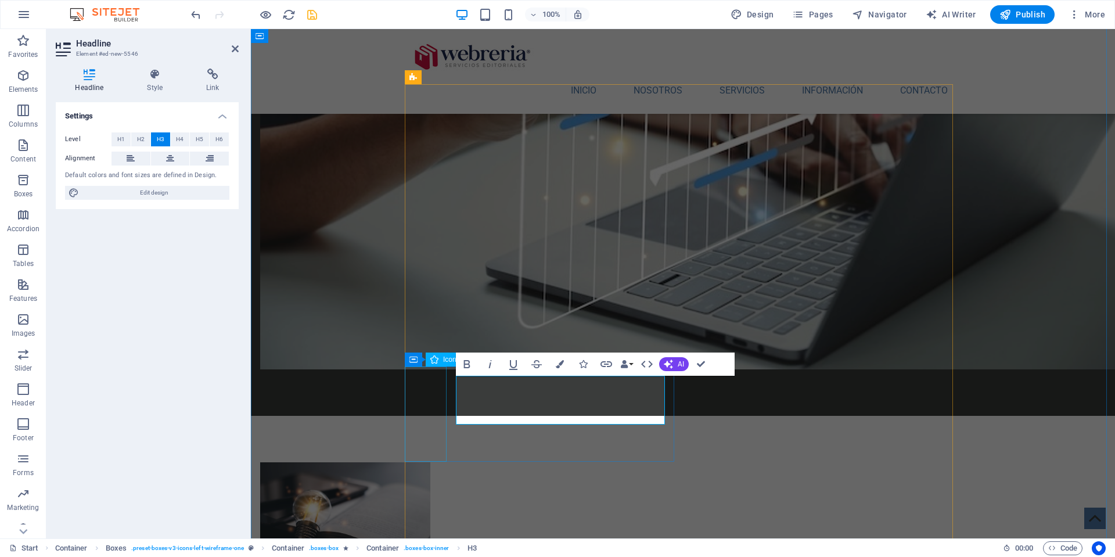
scroll to position [0, 3]
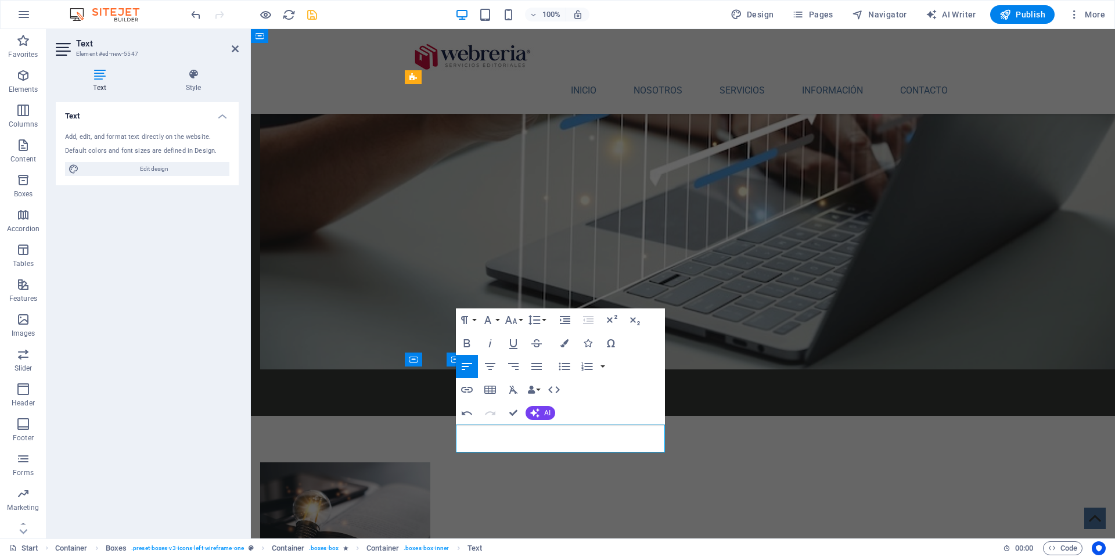
scroll to position [564, 2]
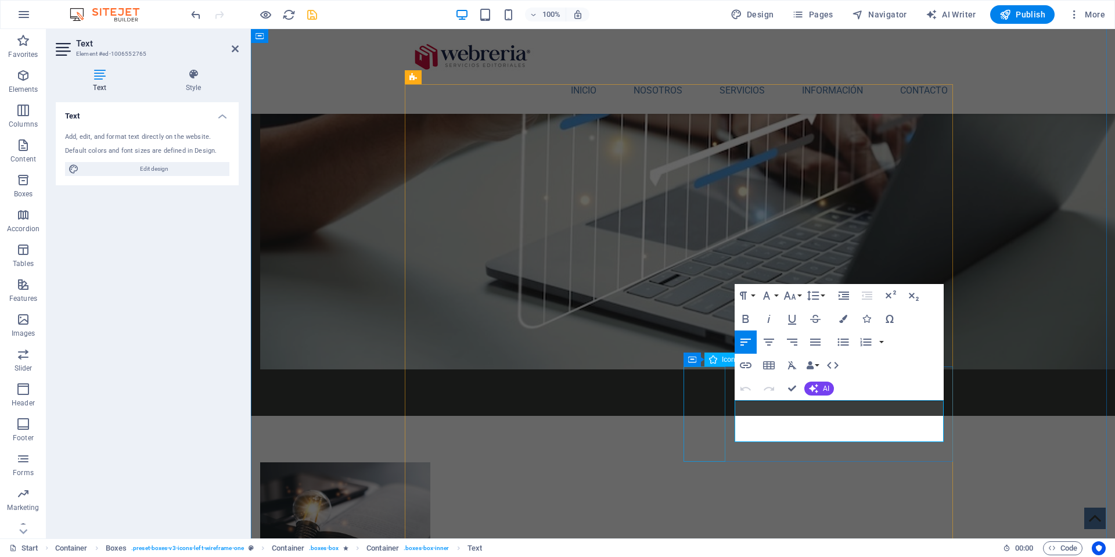
scroll to position [628, 2]
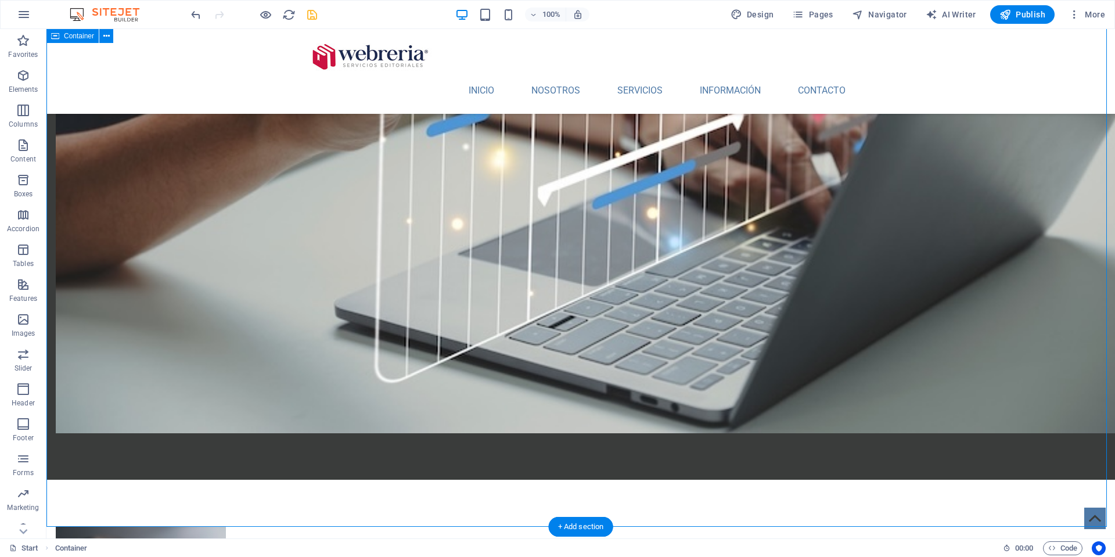
scroll to position [1362, 0]
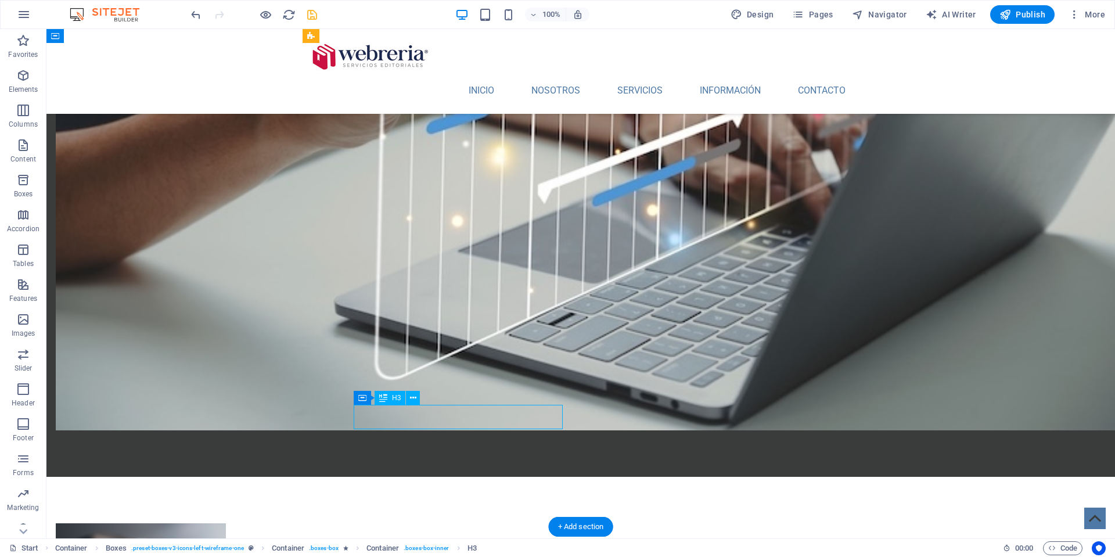
drag, startPoint x: 415, startPoint y: 416, endPoint x: 210, endPoint y: 416, distance: 205.0
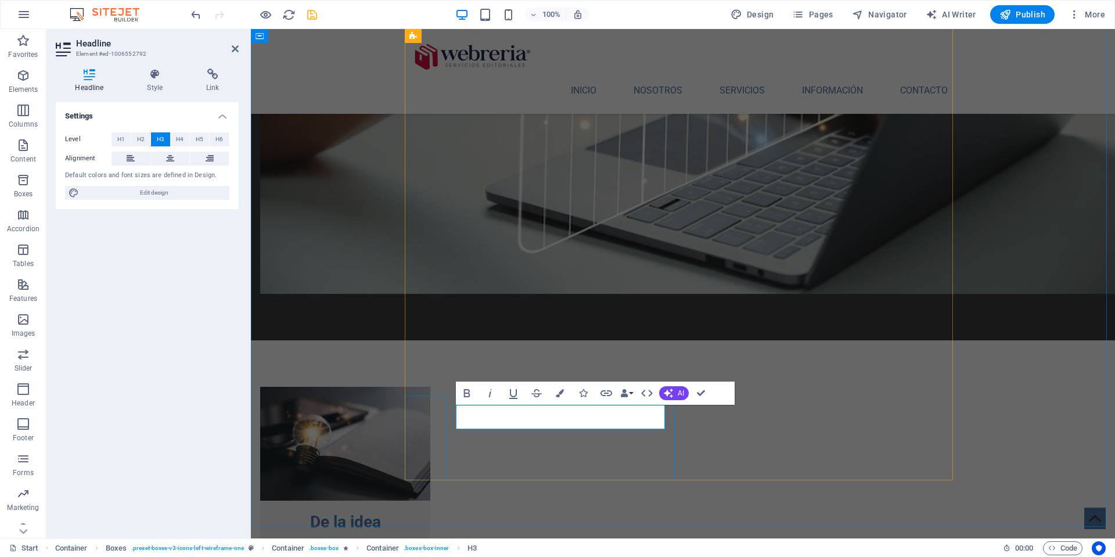
scroll to position [91, 4]
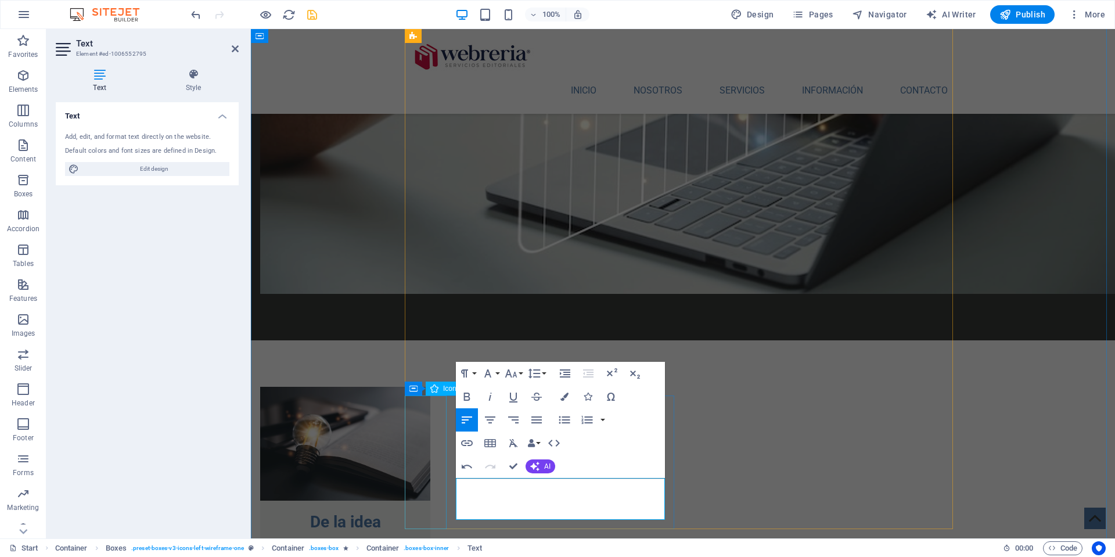
scroll to position [589, 2]
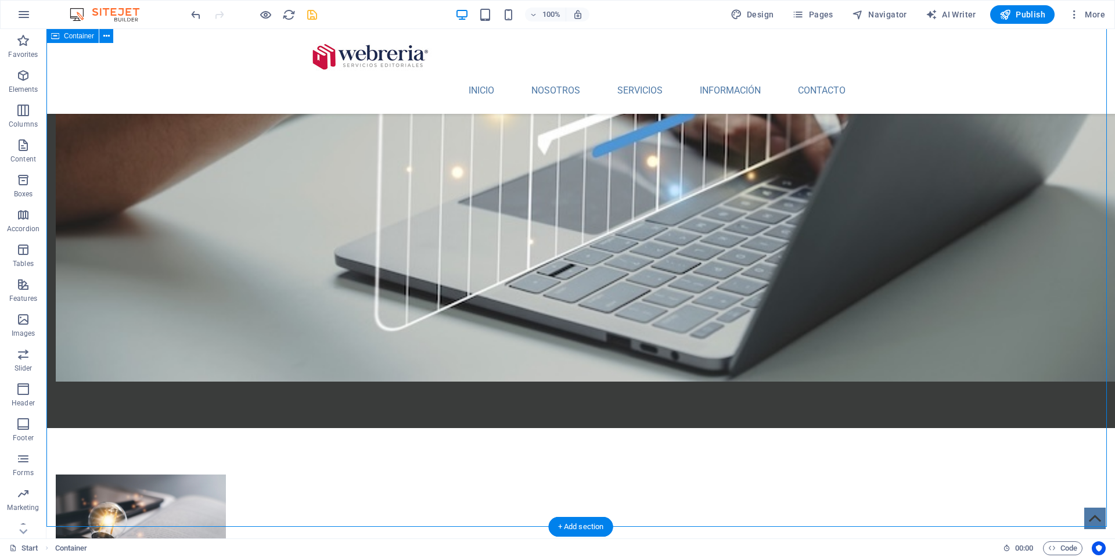
scroll to position [1406, 0]
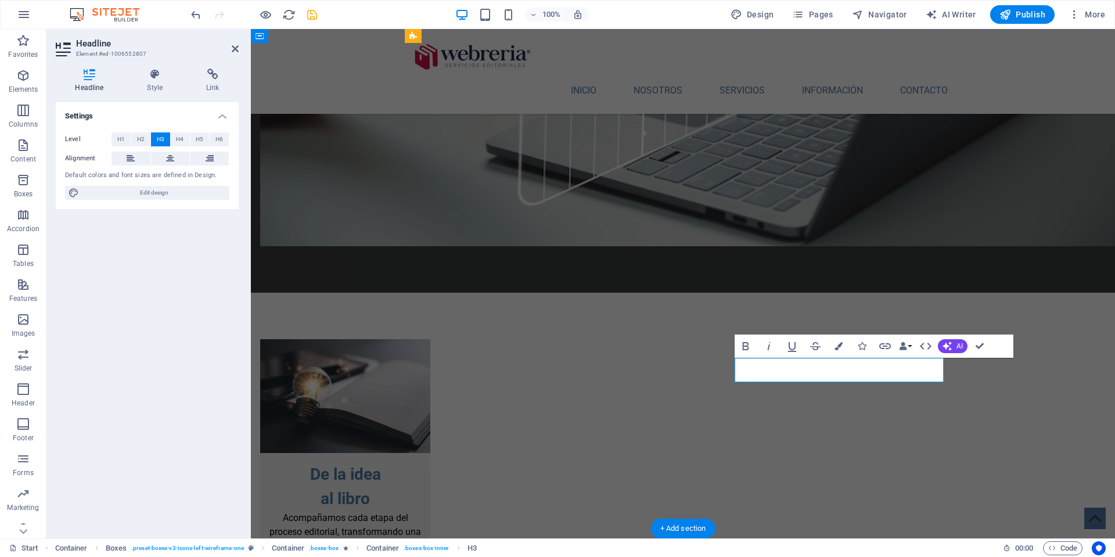
scroll to position [1407, 0]
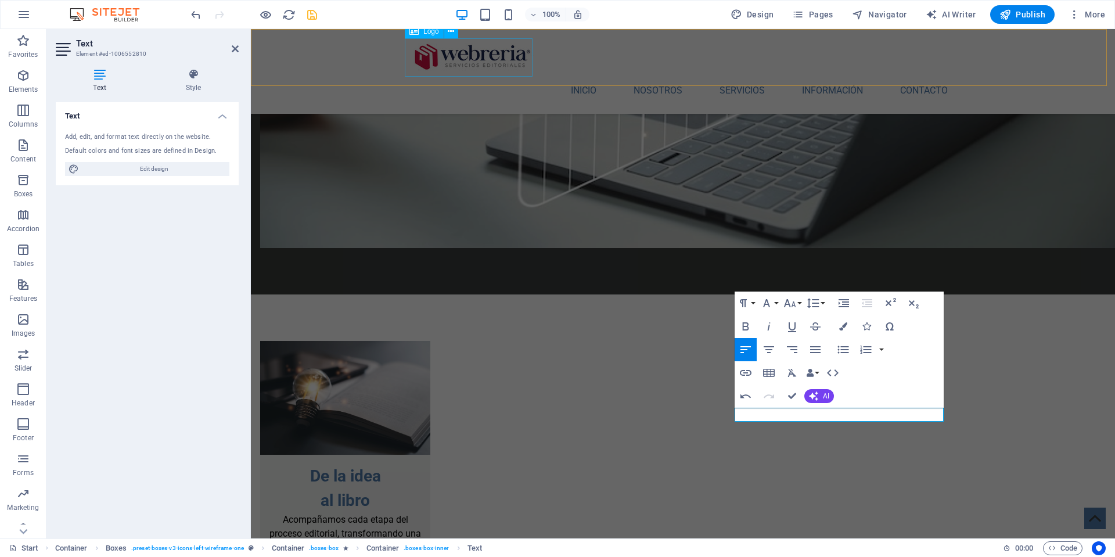
scroll to position [1405, 0]
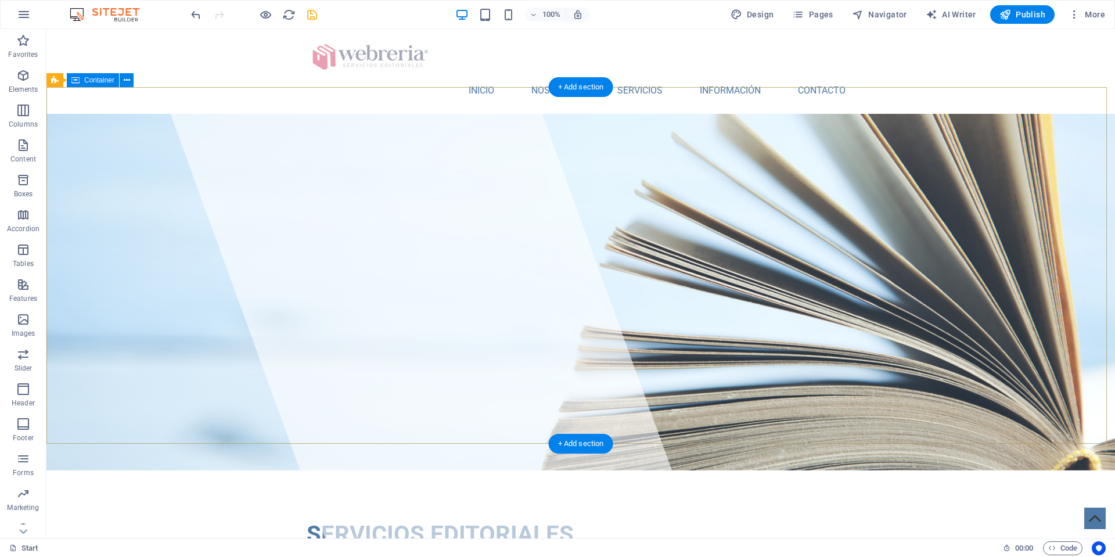
scroll to position [0, 0]
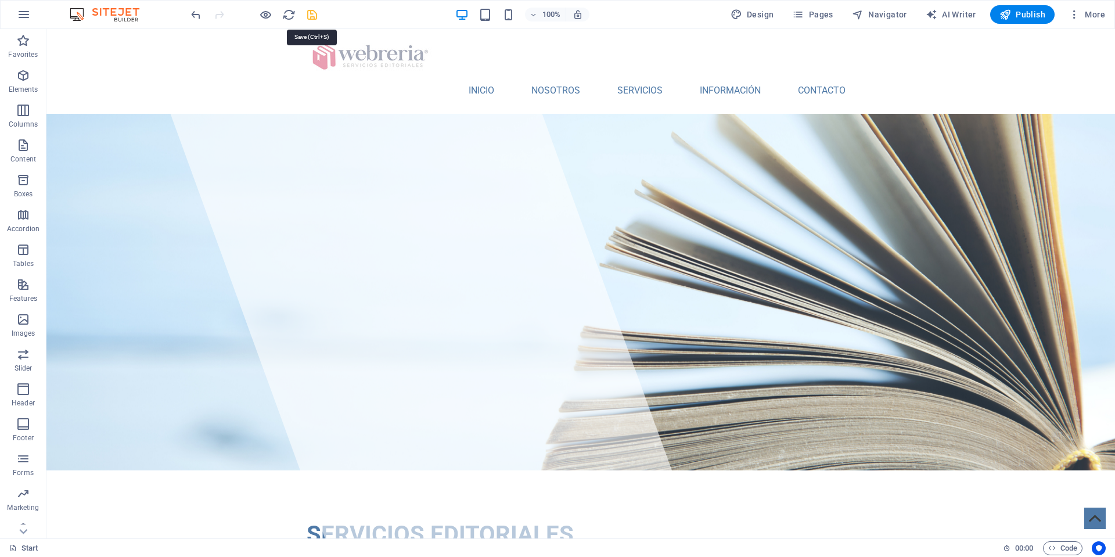
click at [310, 13] on icon "save" at bounding box center [311, 14] width 13 height 13
checkbox input "false"
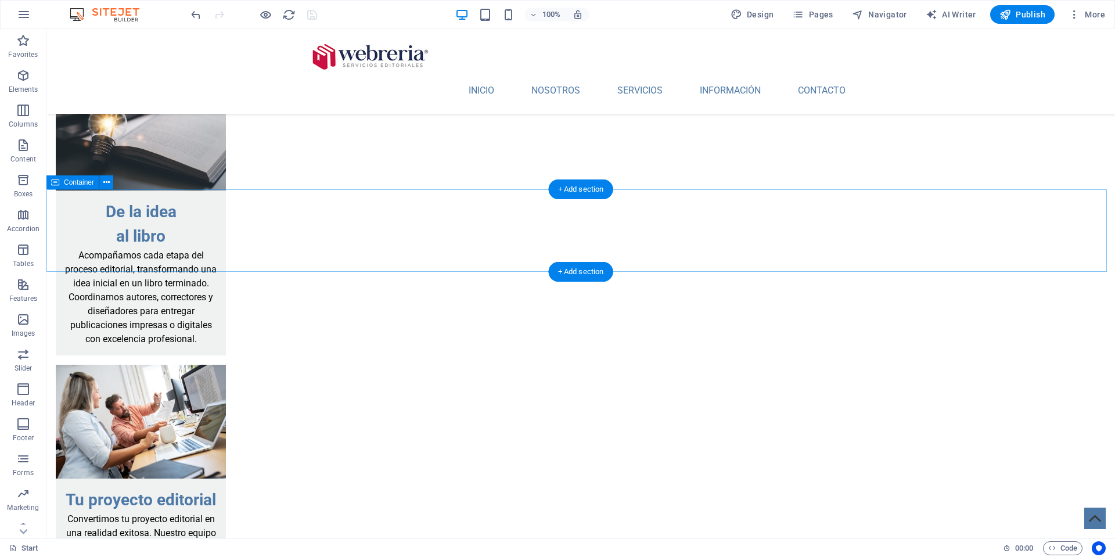
scroll to position [1866, 0]
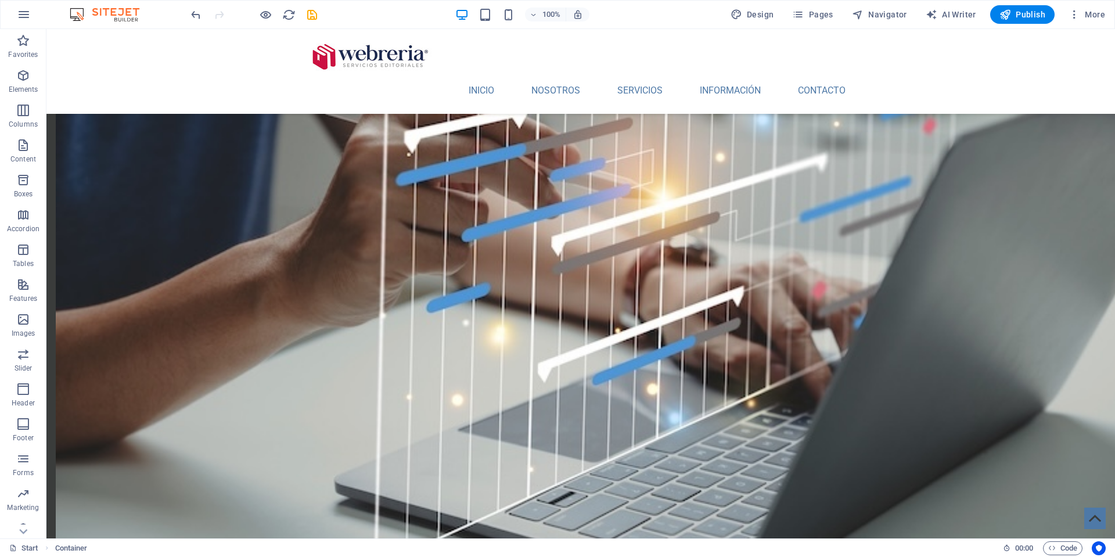
scroll to position [1185, 0]
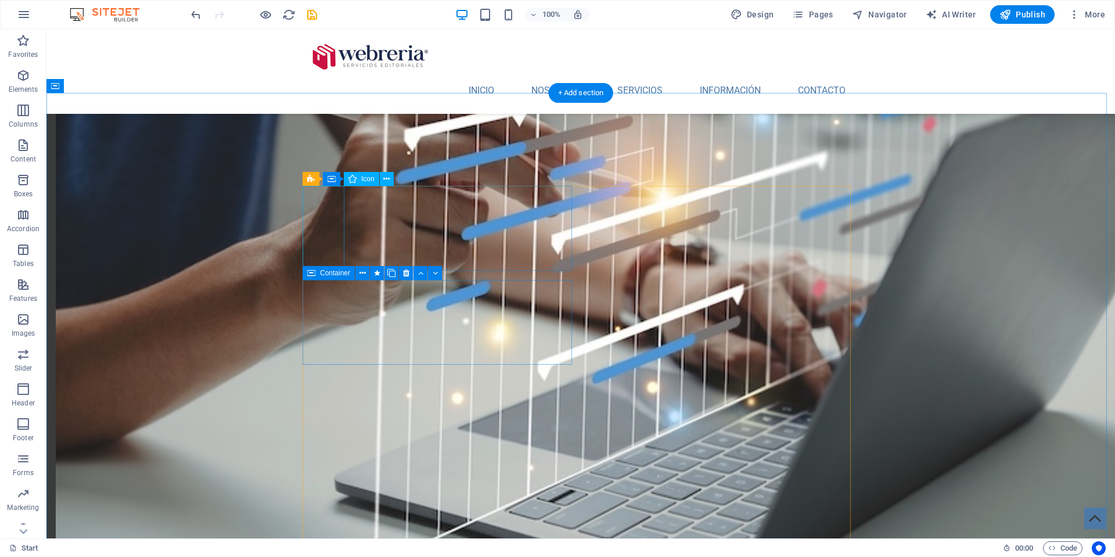
select select "xMidYMid"
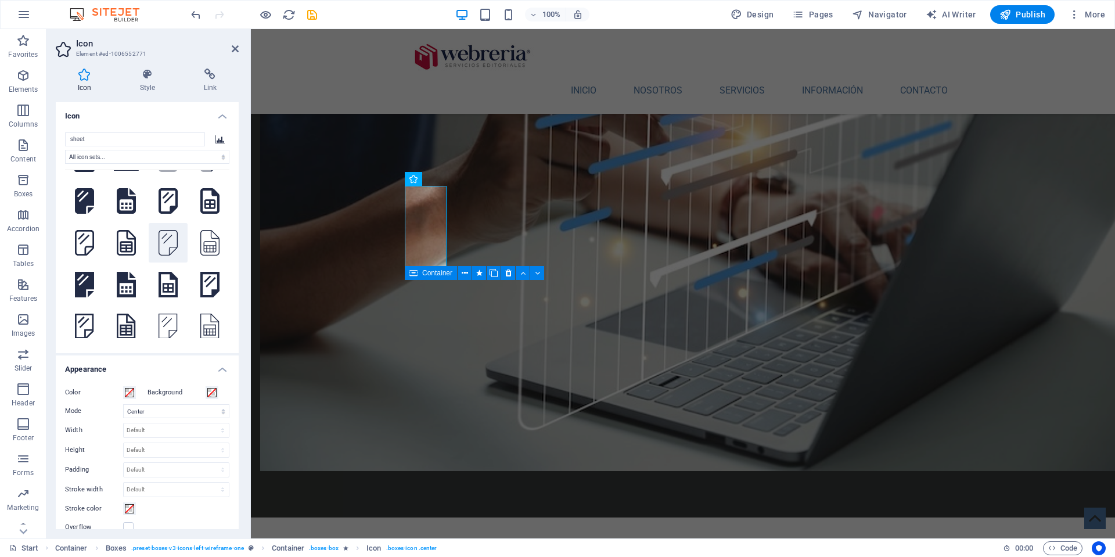
scroll to position [37, 0]
type input "sheet"
click at [162, 255] on icon at bounding box center [168, 242] width 19 height 26
click at [86, 255] on icon at bounding box center [84, 242] width 19 height 26
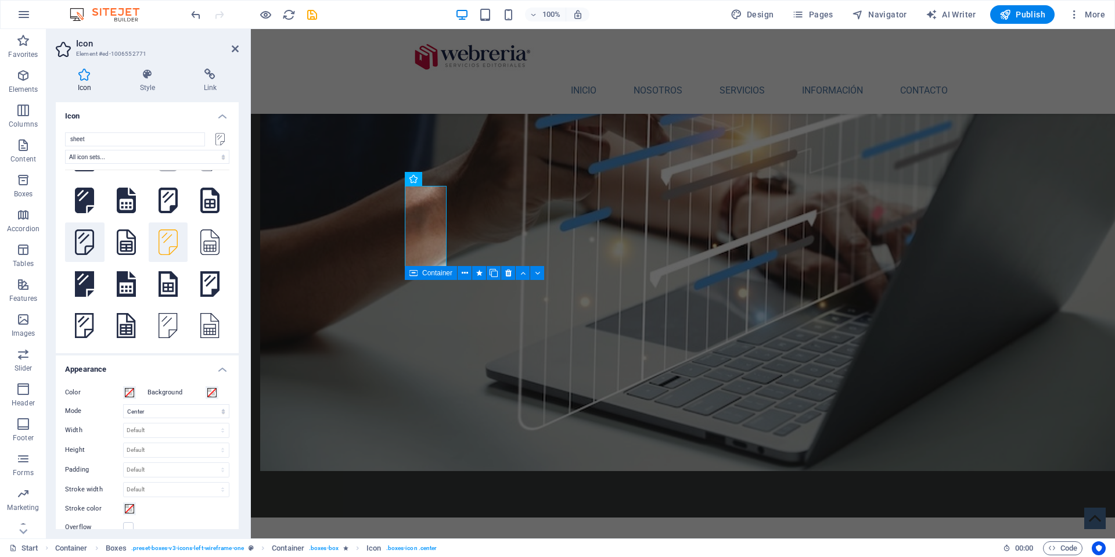
click at [86, 255] on icon at bounding box center [84, 242] width 19 height 26
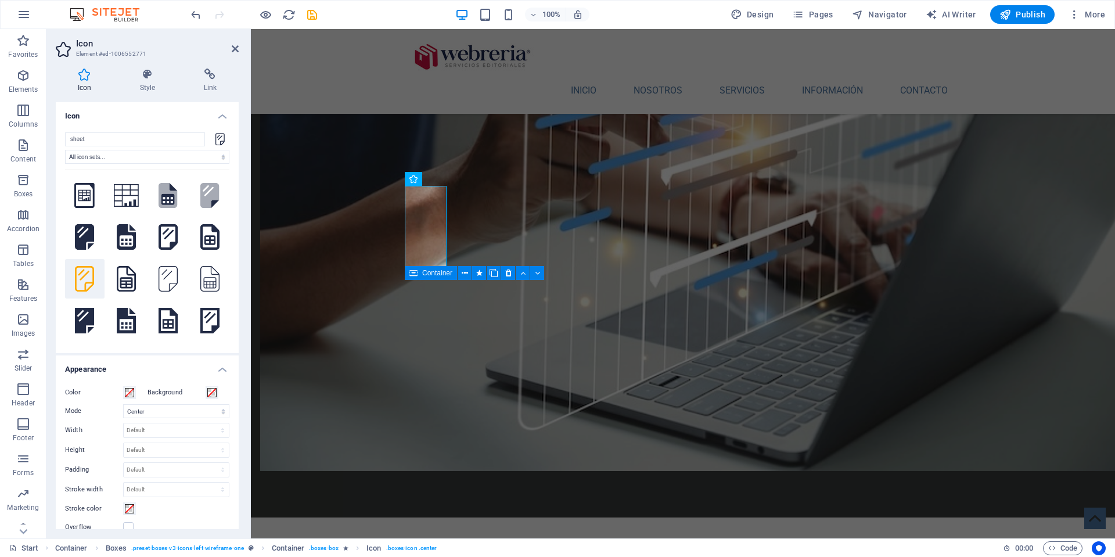
scroll to position [1, 0]
click at [163, 247] on icon at bounding box center [168, 236] width 19 height 26
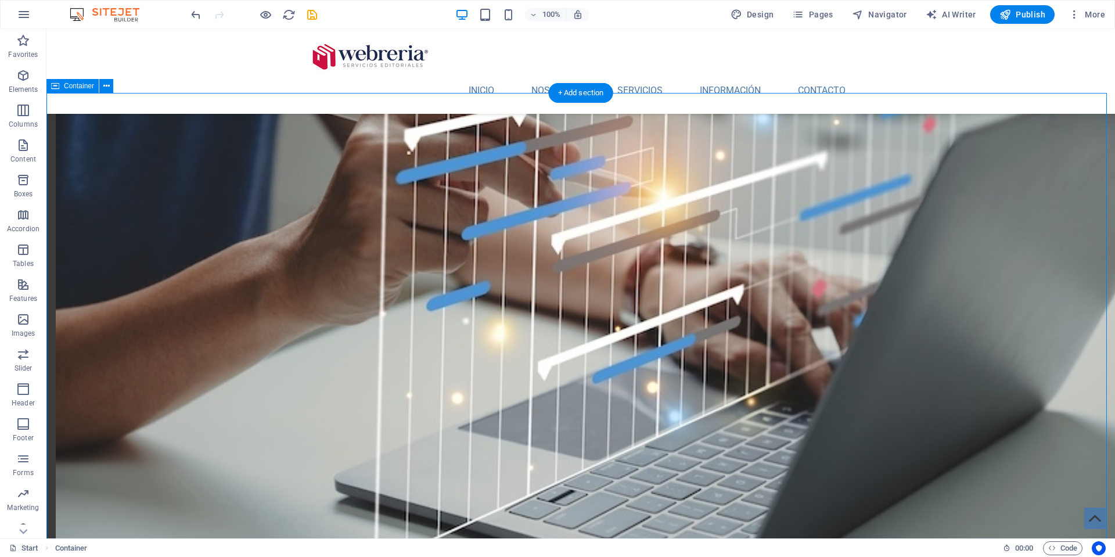
select select "xMidYMid"
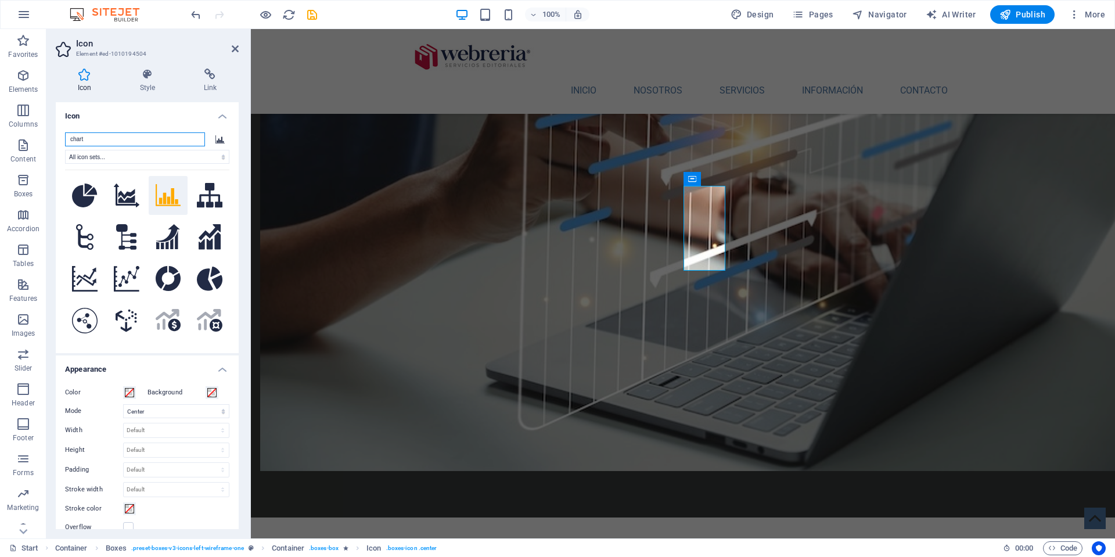
drag, startPoint x: 112, startPoint y: 140, endPoint x: 50, endPoint y: 135, distance: 62.3
click at [50, 135] on div "Icon Style Link Icon chart All icon sets... IcoFont Ionicons FontAwesome Brands…" at bounding box center [146, 298] width 201 height 479
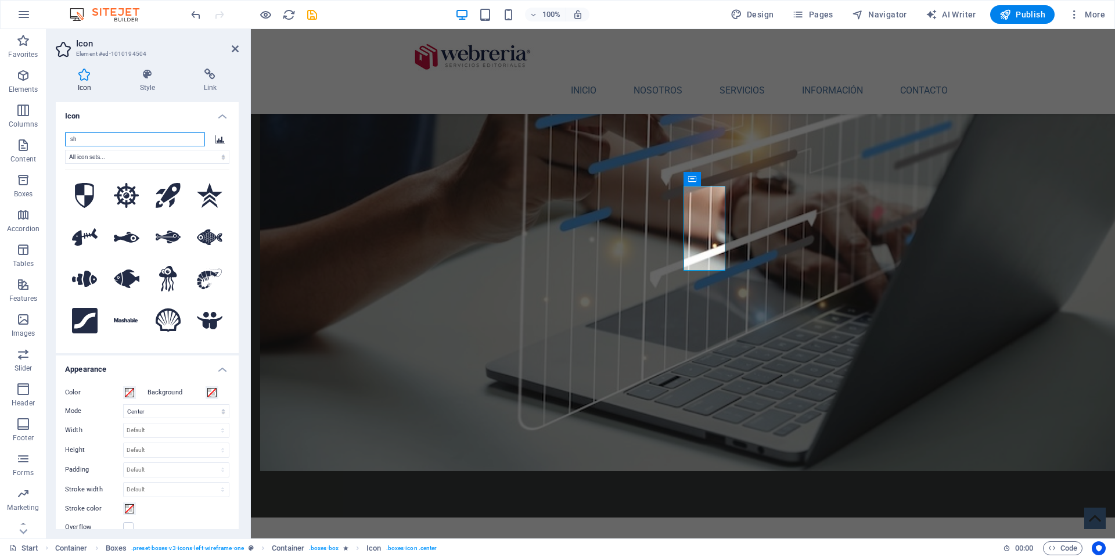
type input "s"
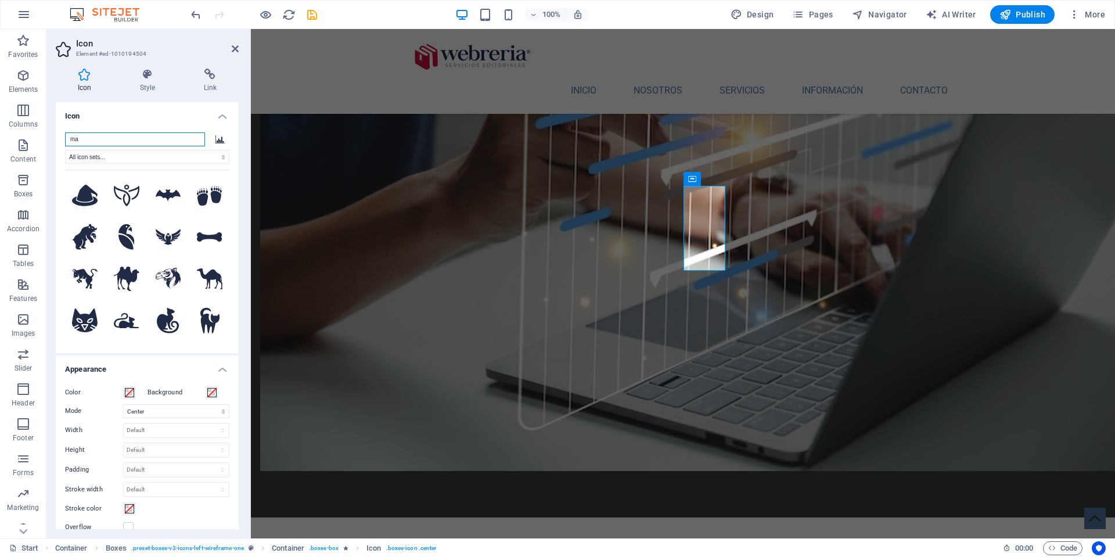
type input "m"
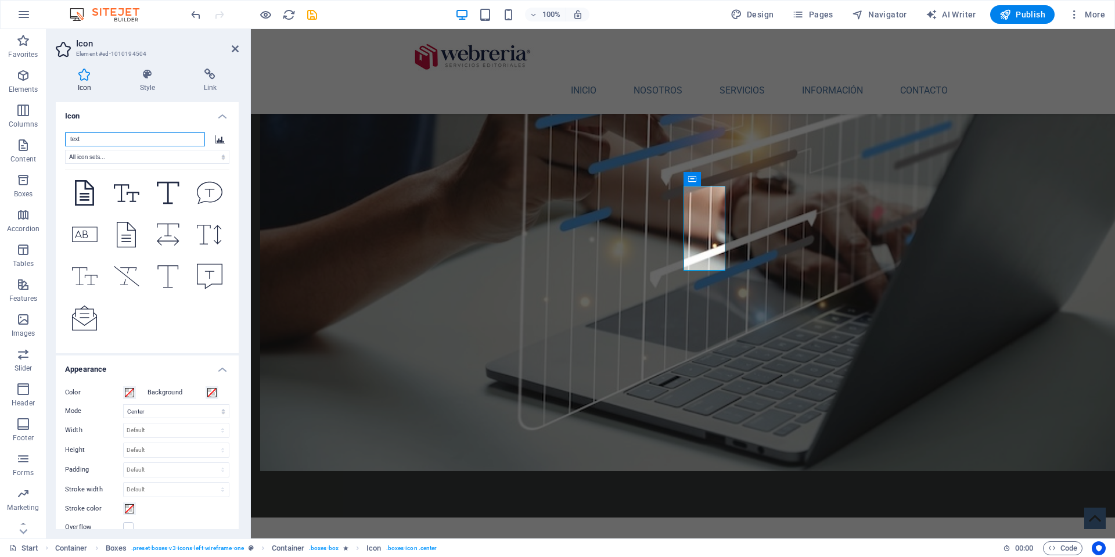
scroll to position [0, 0]
type input "text"
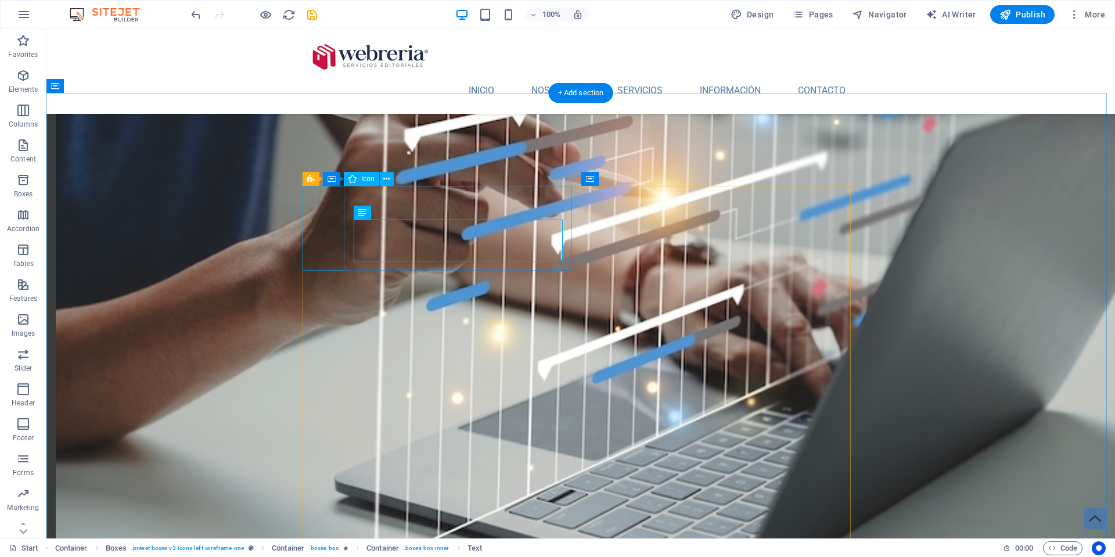
select select "xMidYMid"
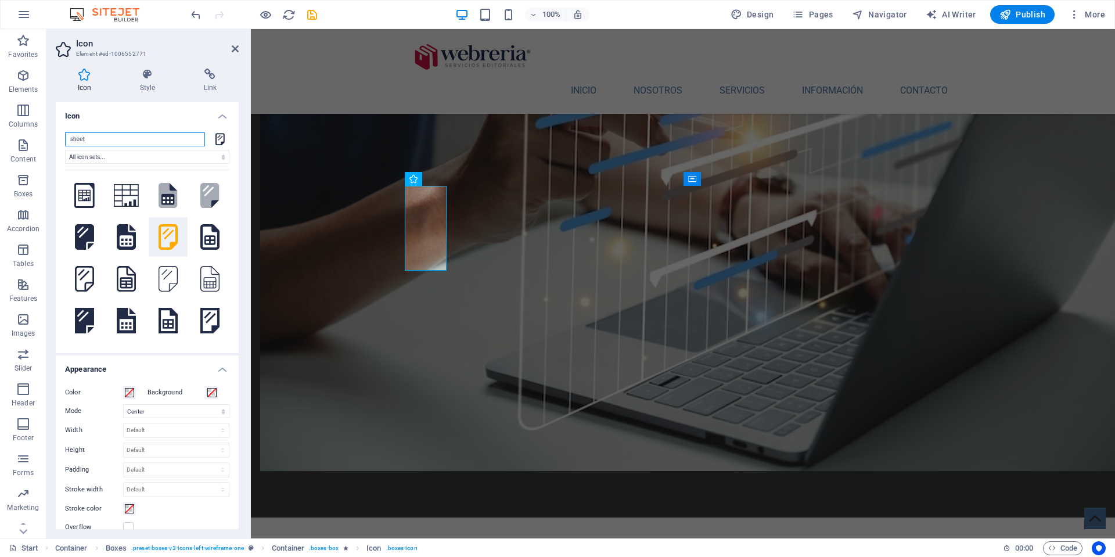
drag, startPoint x: 72, startPoint y: 138, endPoint x: 52, endPoint y: 136, distance: 20.5
click at [52, 136] on div "Icon Style Link Icon sheet All icon sets... IcoFont Ionicons FontAwesome Brands…" at bounding box center [146, 298] width 201 height 479
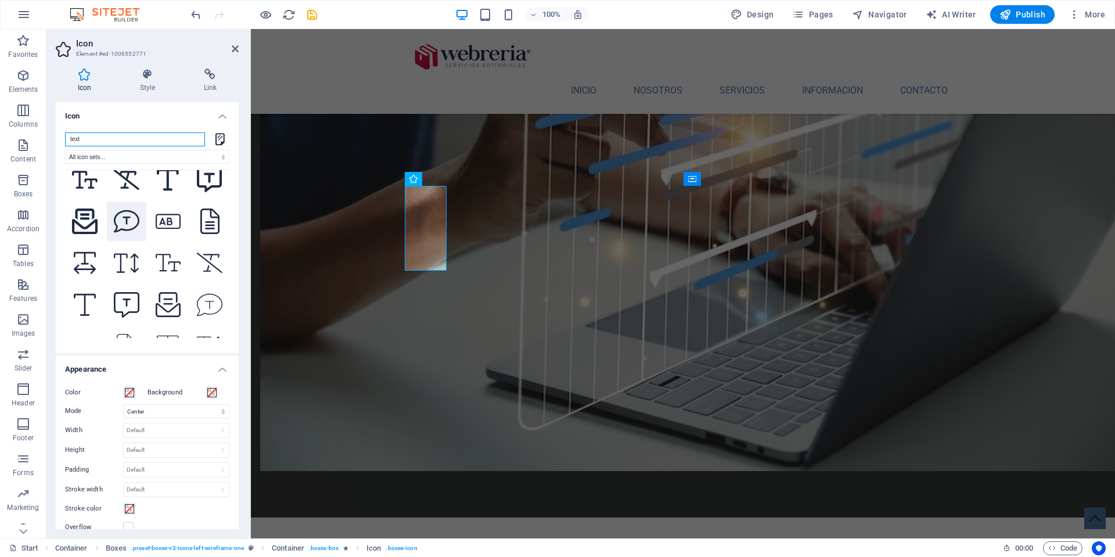
scroll to position [322, 0]
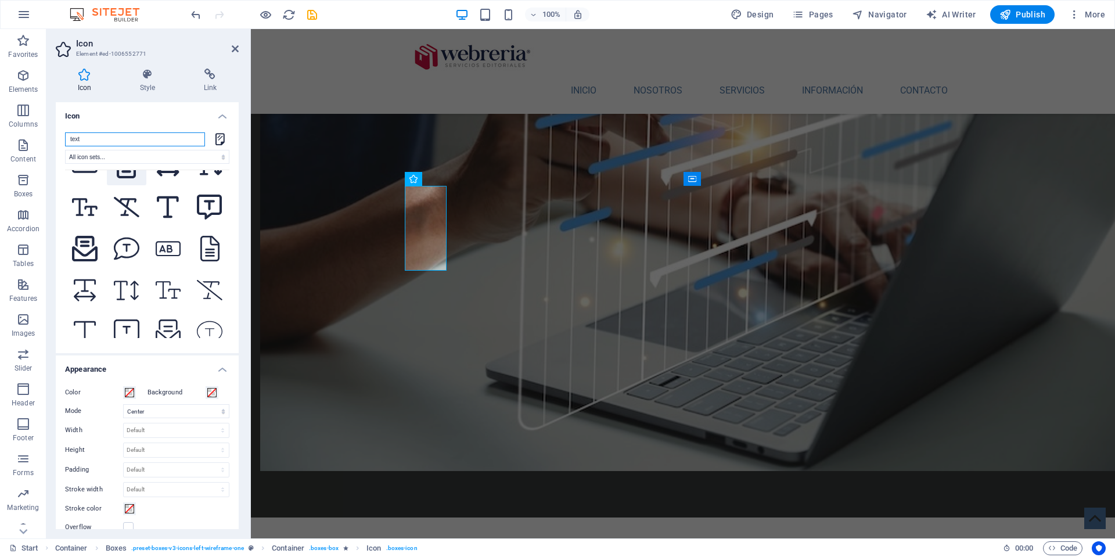
type input "text"
click at [126, 178] on icon at bounding box center [126, 166] width 19 height 26
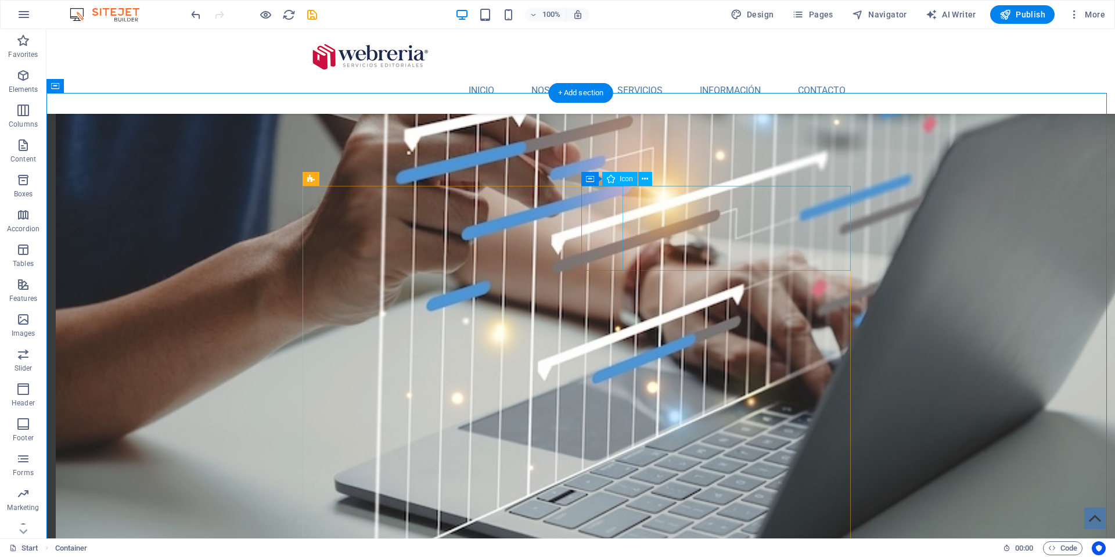
select select "xMidYMid"
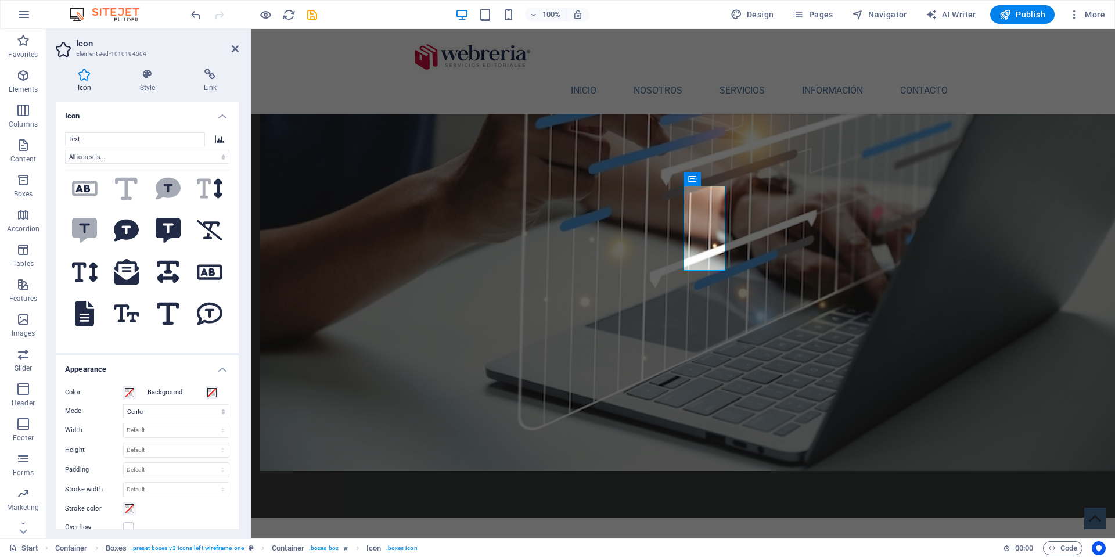
scroll to position [143, 0]
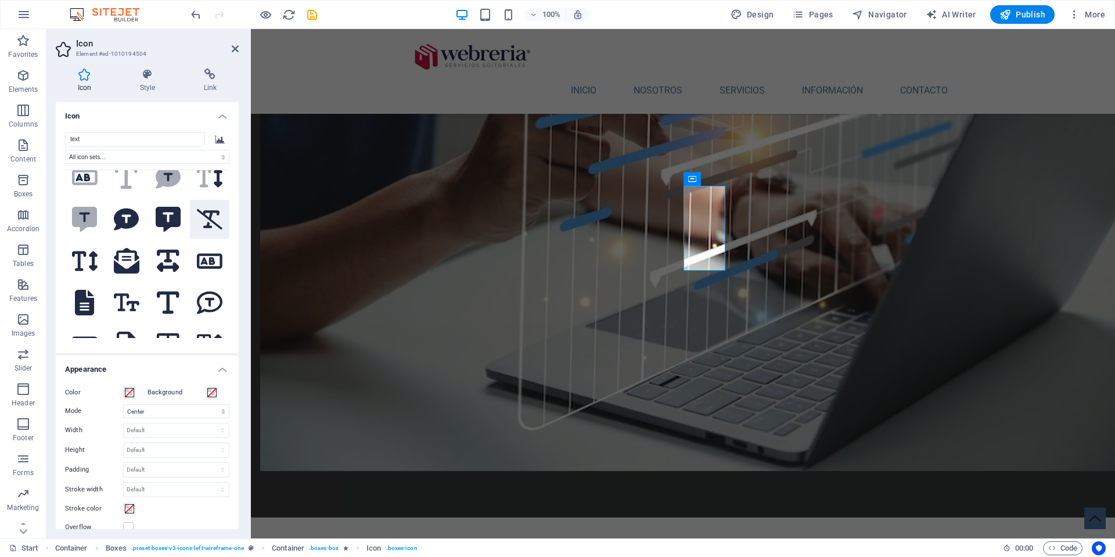
click at [205, 229] on icon at bounding box center [210, 219] width 26 height 20
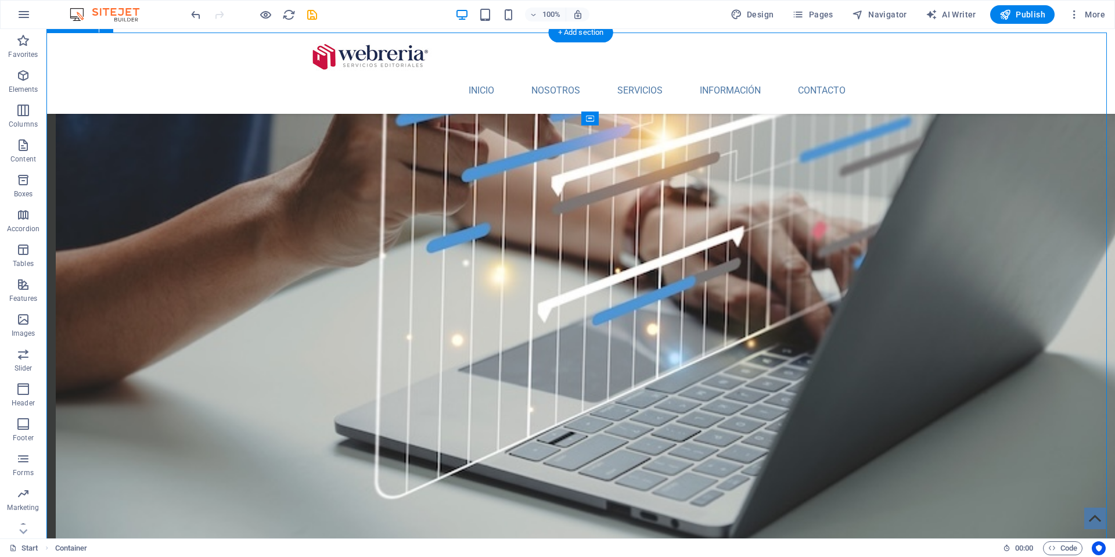
scroll to position [1247, 0]
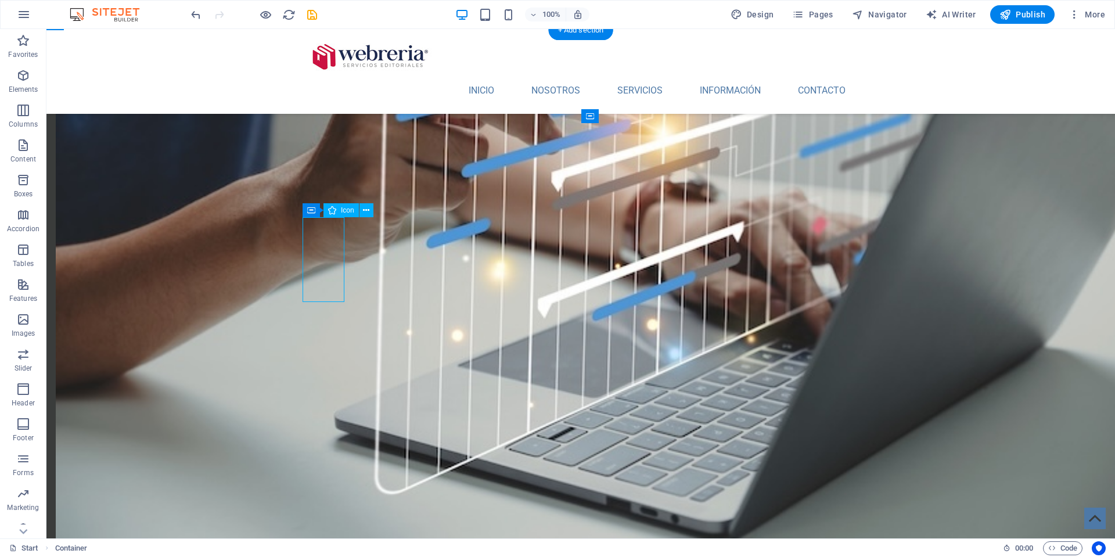
select select "xMidYMid"
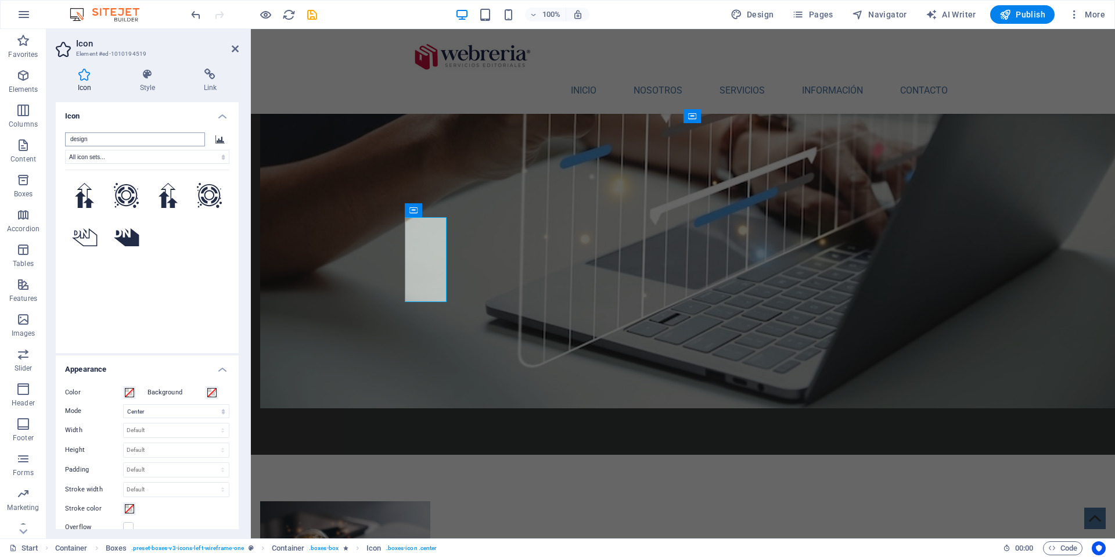
drag, startPoint x: 98, startPoint y: 134, endPoint x: 70, endPoint y: 137, distance: 27.4
click at [70, 137] on input "design" at bounding box center [135, 139] width 140 height 14
drag, startPoint x: 112, startPoint y: 138, endPoint x: 59, endPoint y: 136, distance: 52.9
click at [59, 136] on div "design All icon sets... IcoFont Ionicons FontAwesome Brands FontAwesome Duotone…" at bounding box center [147, 238] width 183 height 230
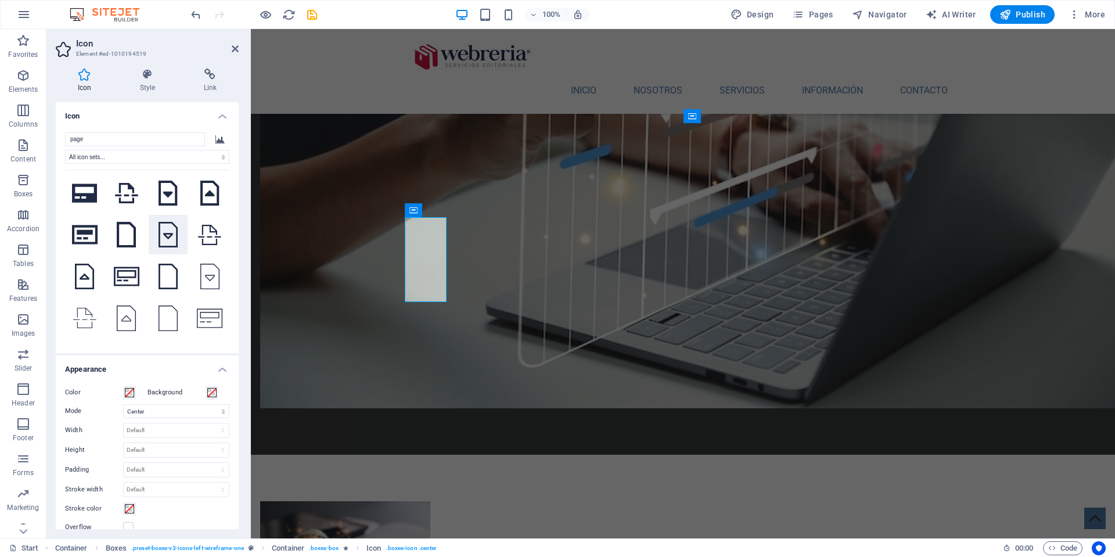
scroll to position [388, 0]
type input "page"
click at [85, 245] on icon at bounding box center [85, 235] width 26 height 26
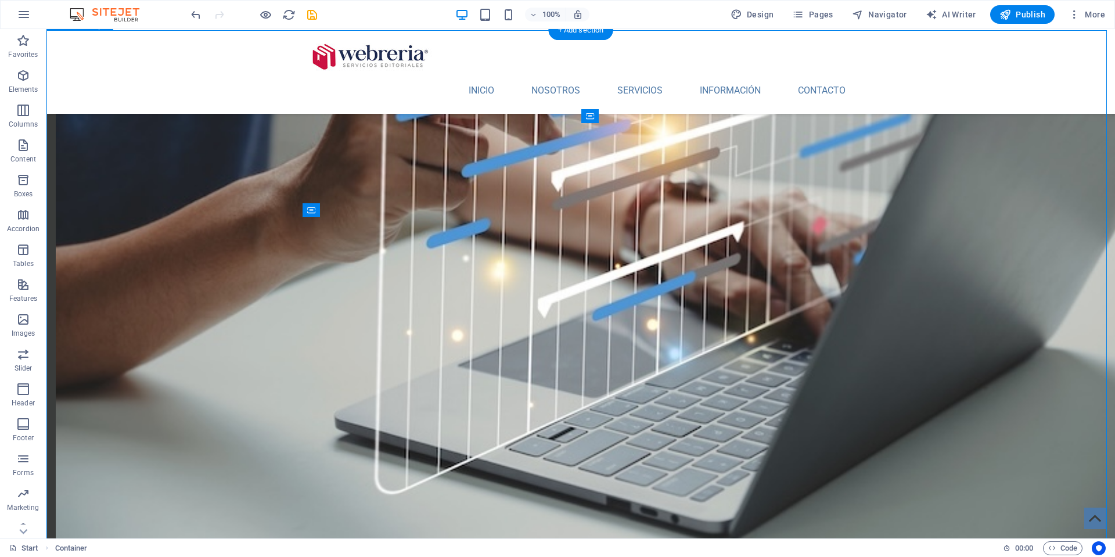
select select "xMidYMid"
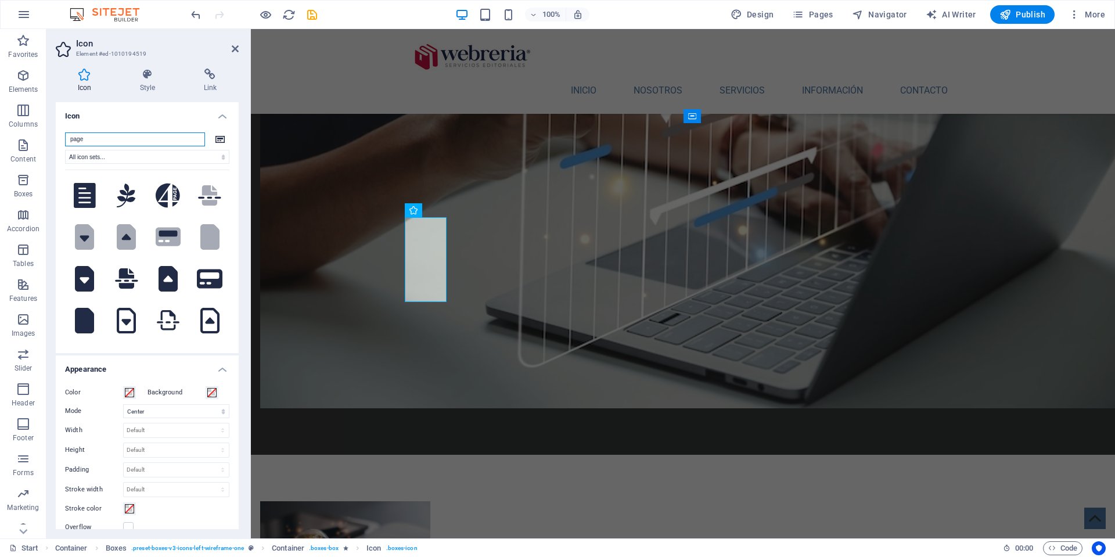
drag, startPoint x: 90, startPoint y: 137, endPoint x: 60, endPoint y: 135, distance: 30.2
click at [60, 135] on div "page All icon sets... IcoFont Ionicons FontAwesome Brands FontAwesome Duotone F…" at bounding box center [147, 238] width 183 height 230
click at [204, 197] on icon at bounding box center [209, 198] width 23 height 2
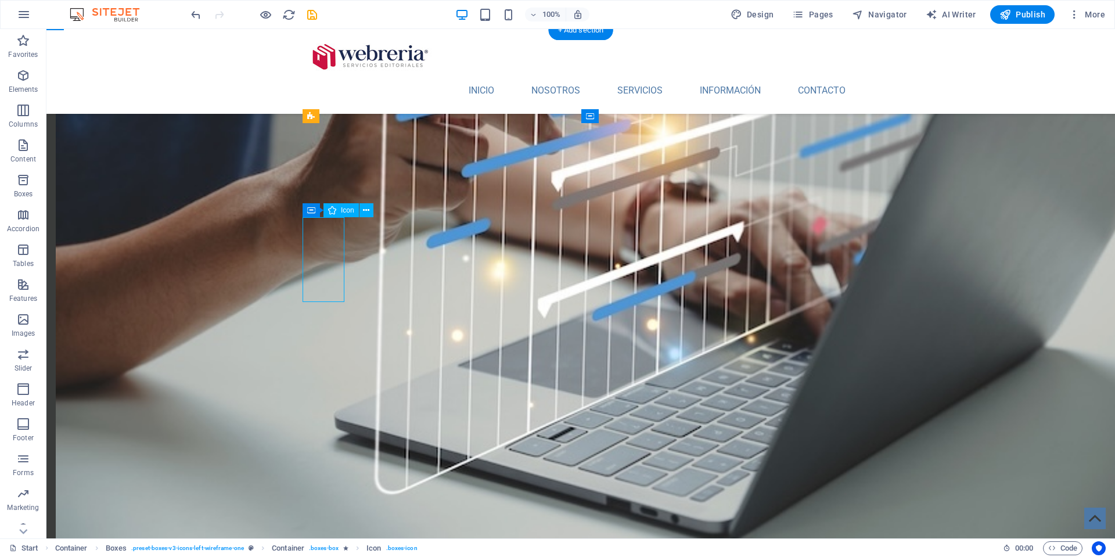
select select "xMidYMid"
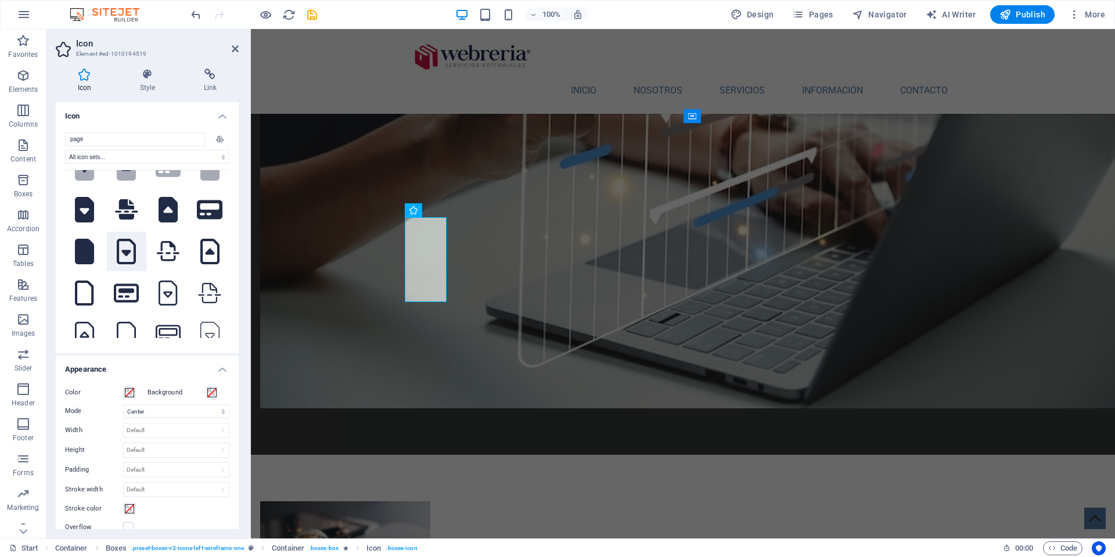
scroll to position [71, 0]
click at [121, 217] on icon at bounding box center [126, 207] width 23 height 20
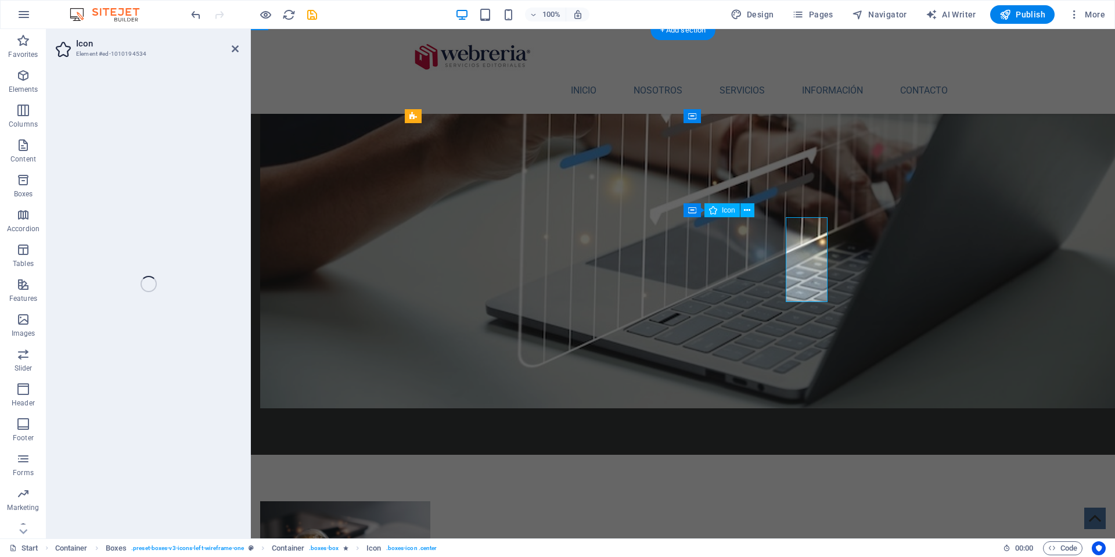
select select "xMidYMid"
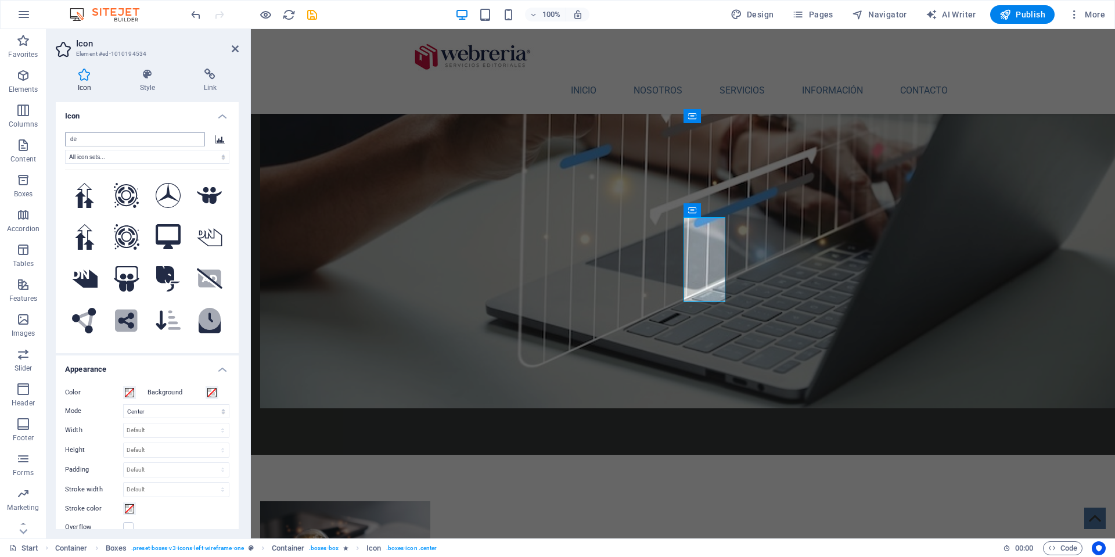
type input "d"
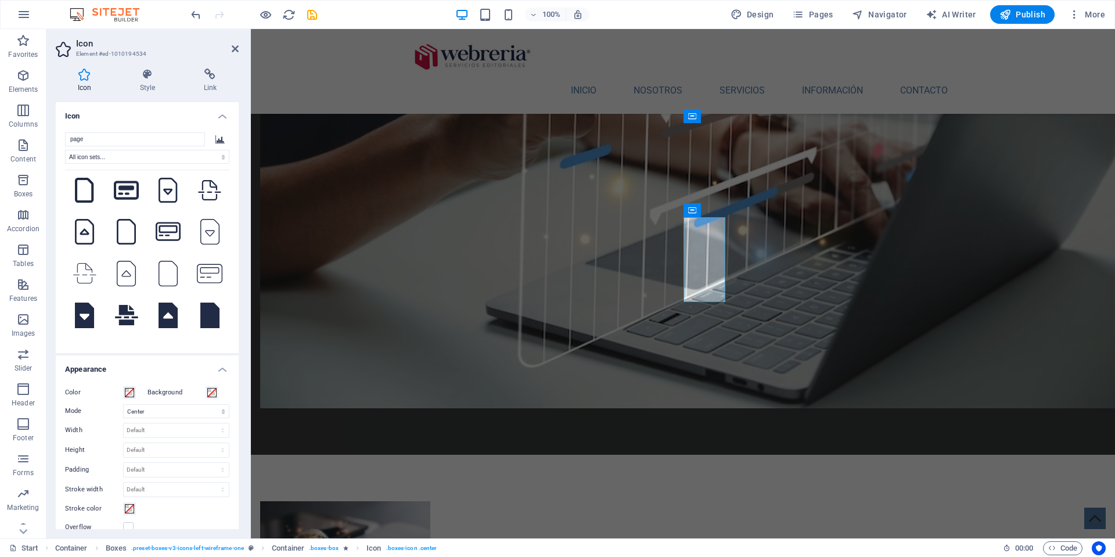
scroll to position [175, 0]
type input "page"
click at [127, 197] on icon at bounding box center [127, 187] width 26 height 19
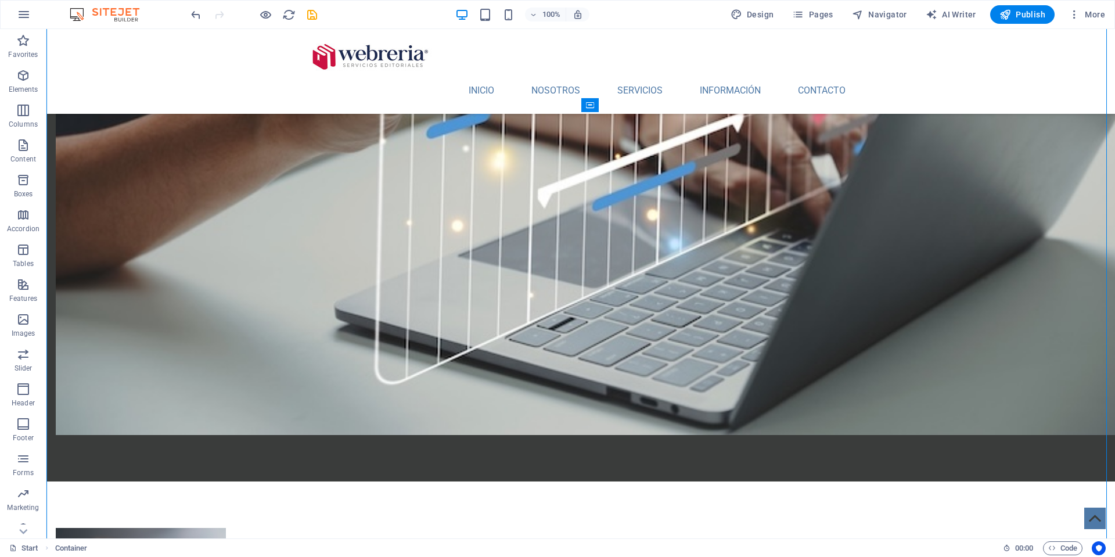
scroll to position [1358, 0]
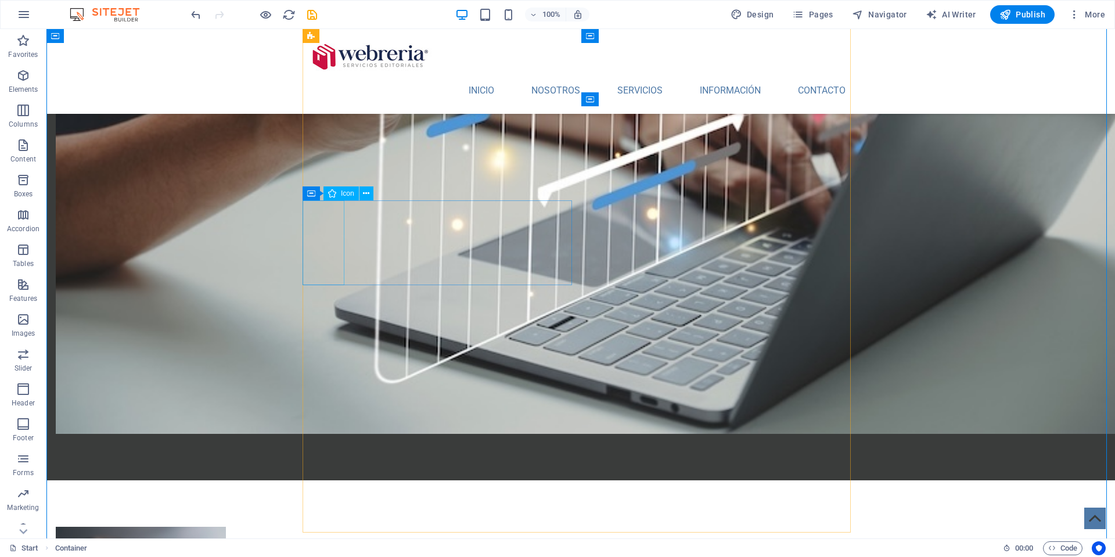
select select "xMidYMid"
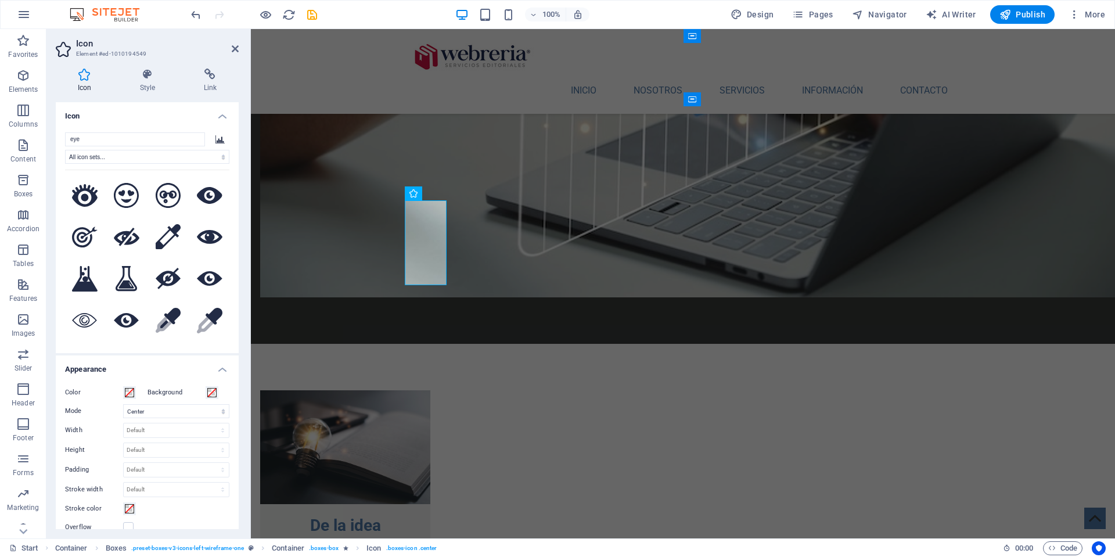
scroll to position [0, 0]
type input "eye"
click at [203, 273] on icon at bounding box center [210, 278] width 26 height 15
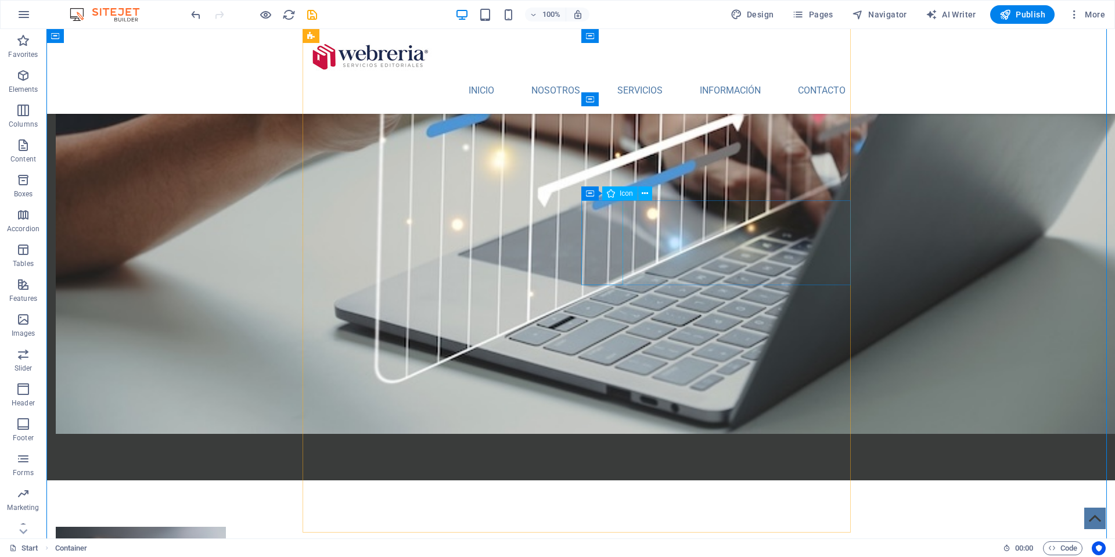
select select "xMidYMid"
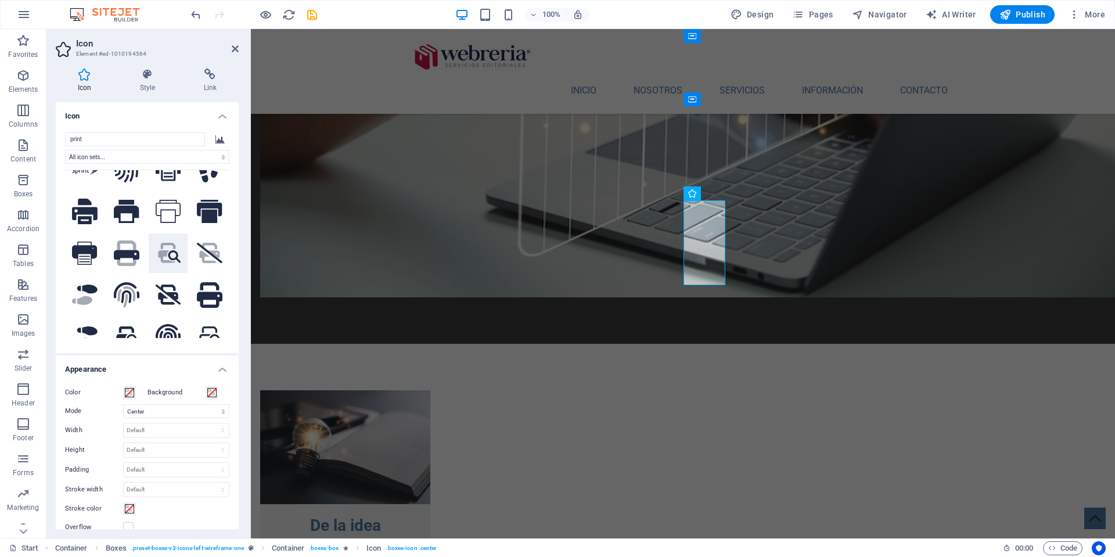
scroll to position [24, 0]
type input "print"
click at [207, 214] on icon at bounding box center [210, 212] width 26 height 23
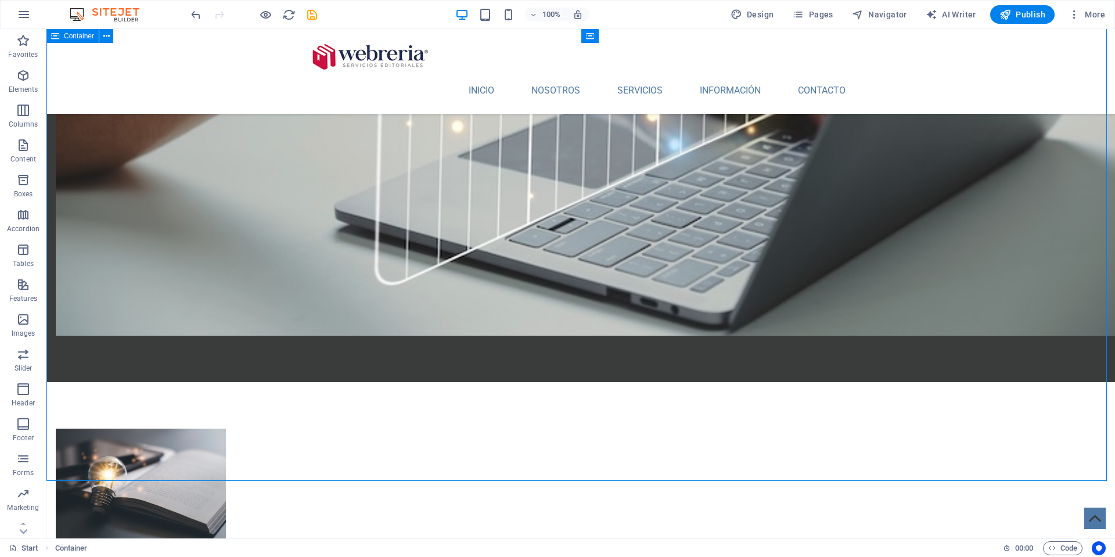
scroll to position [1477, 0]
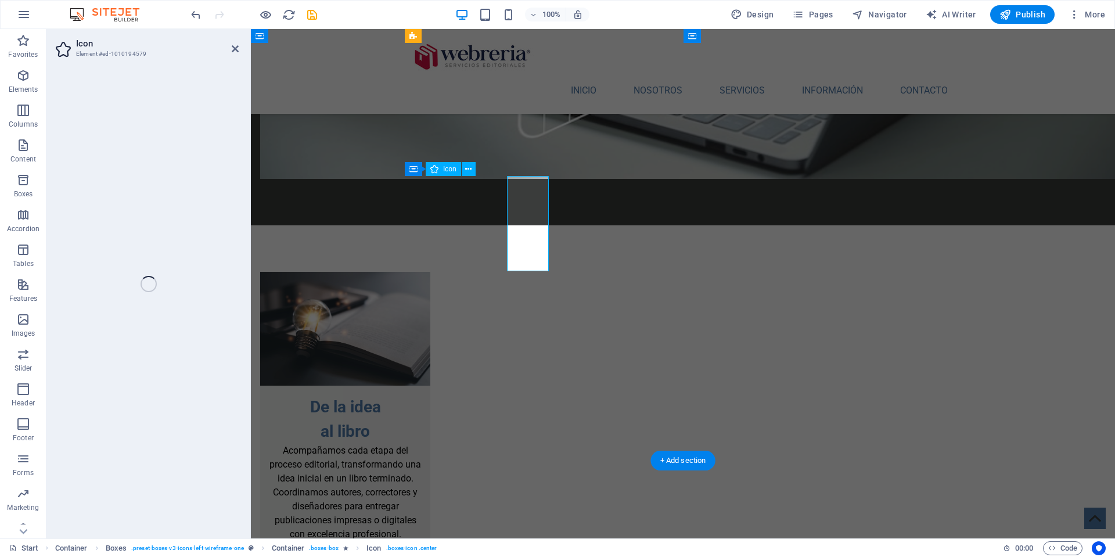
select select "xMidYMid"
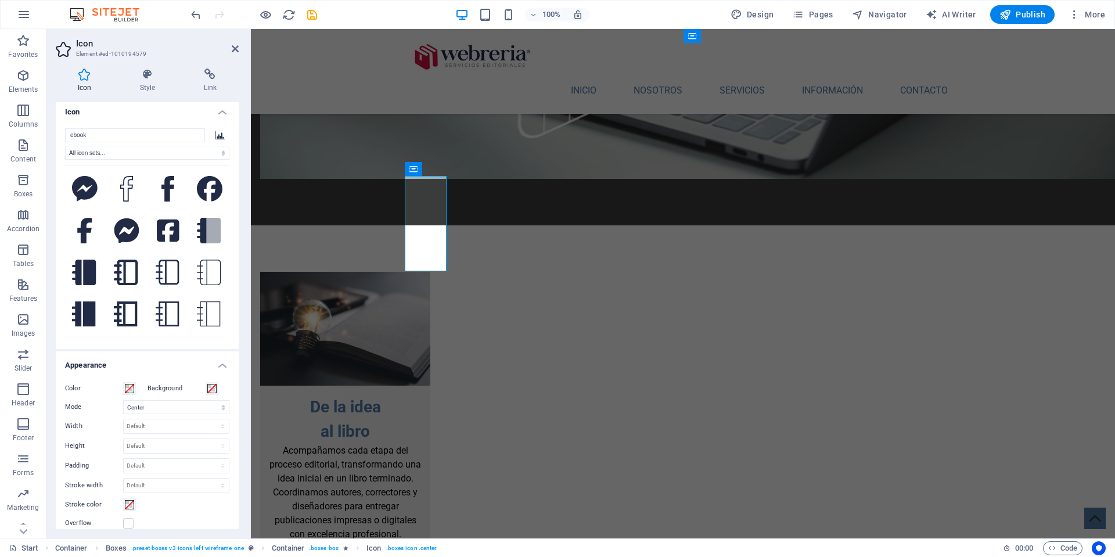
scroll to position [105, 0]
type input "ebook"
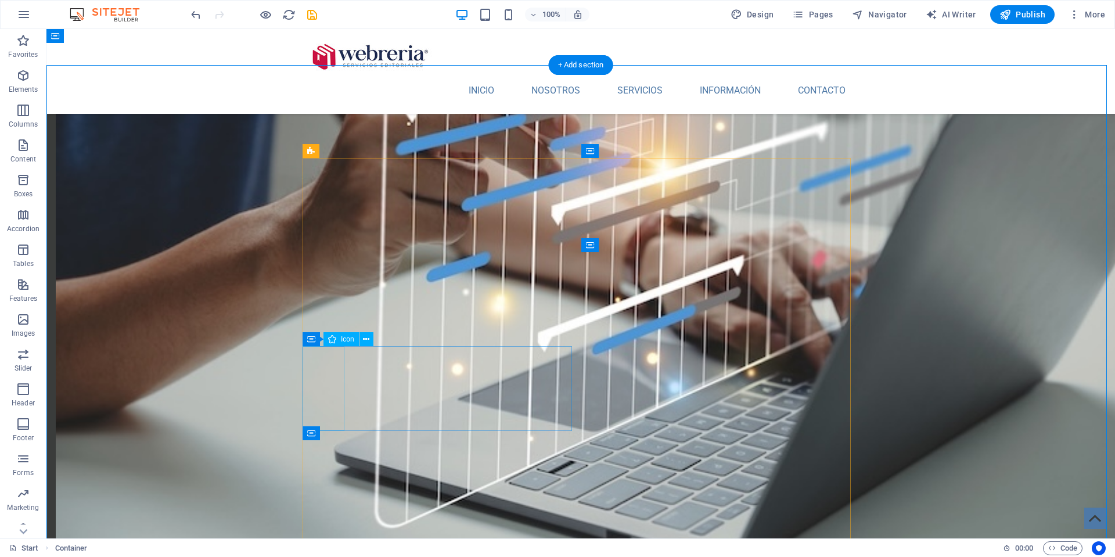
scroll to position [1211, 0]
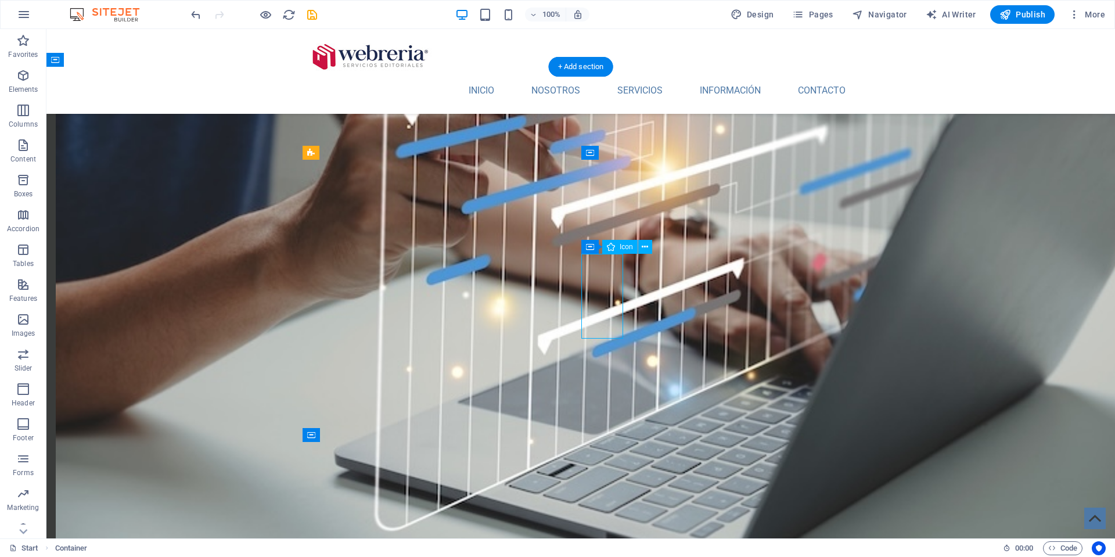
select select "xMidYMid"
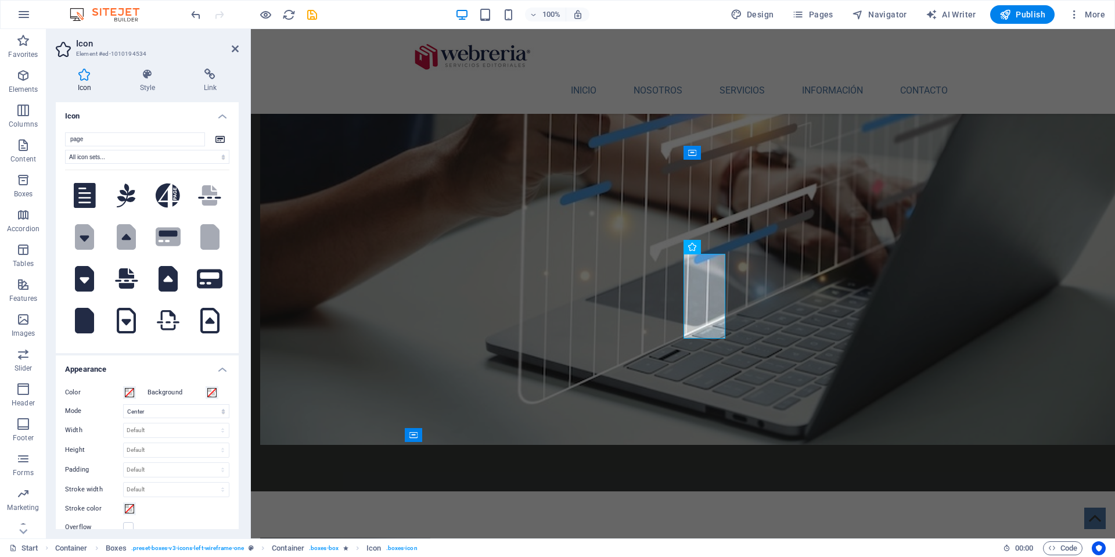
scroll to position [0, 0]
drag, startPoint x: 92, startPoint y: 138, endPoint x: 53, endPoint y: 136, distance: 38.9
click at [53, 136] on div "Icon Style Link Icon page All icon sets... IcoFont Ionicons FontAwesome Brands …" at bounding box center [146, 298] width 201 height 479
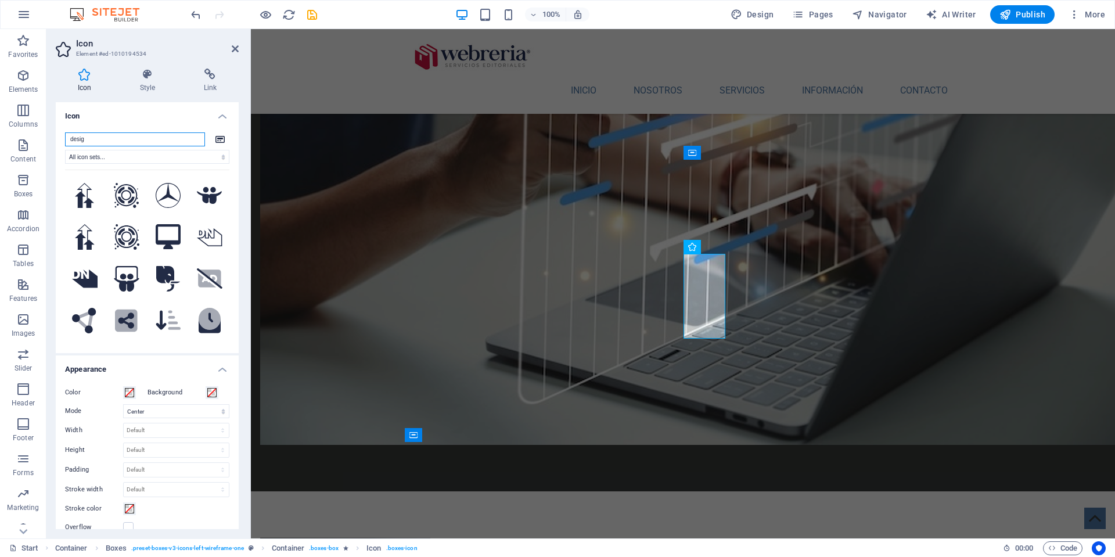
type input "design"
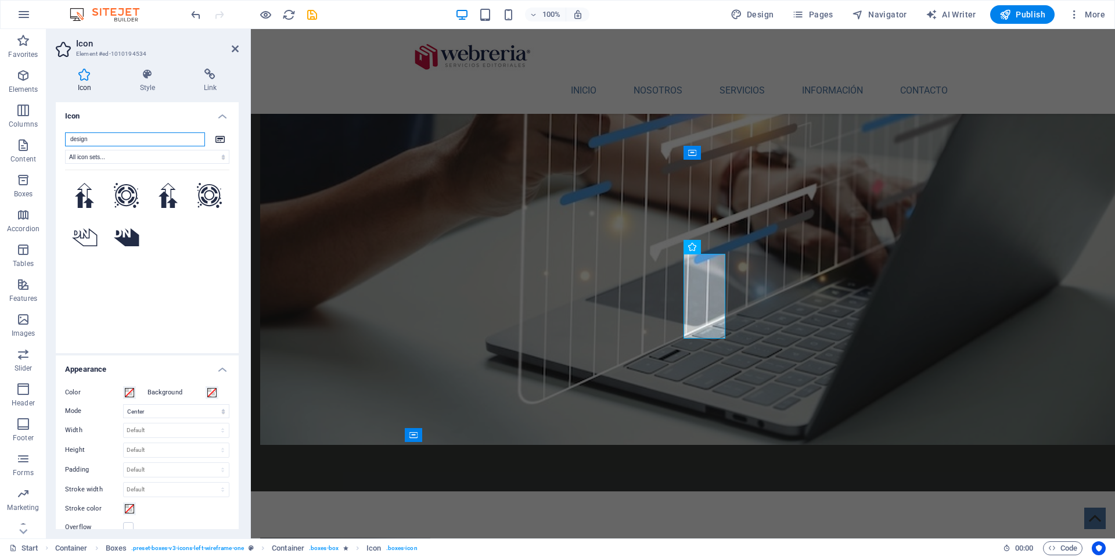
drag, startPoint x: 53, startPoint y: 136, endPoint x: 195, endPoint y: 138, distance: 141.7
click at [195, 138] on input "design" at bounding box center [135, 139] width 140 height 14
click at [132, 141] on input "search" at bounding box center [135, 139] width 140 height 14
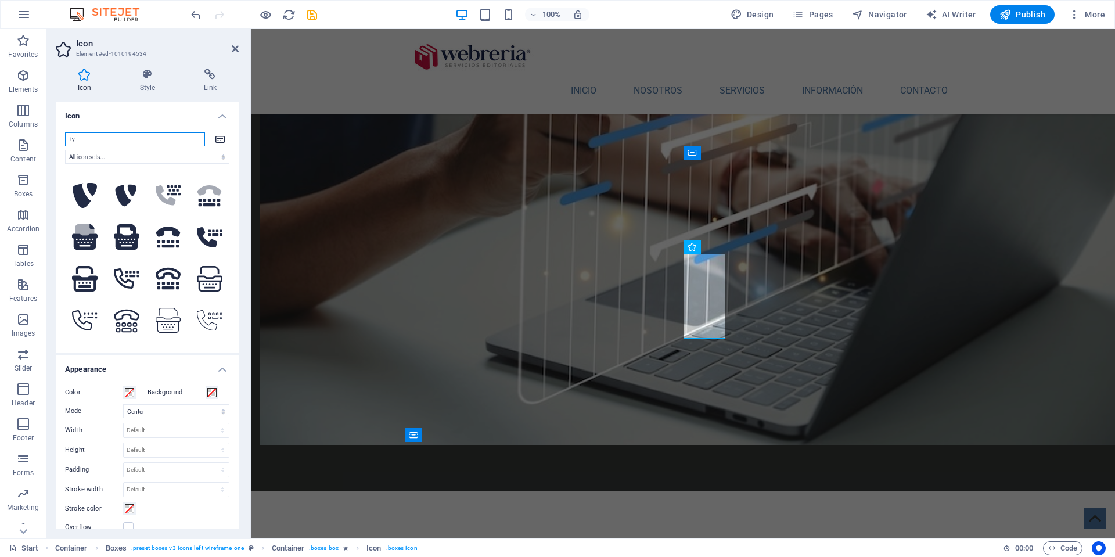
type input "t"
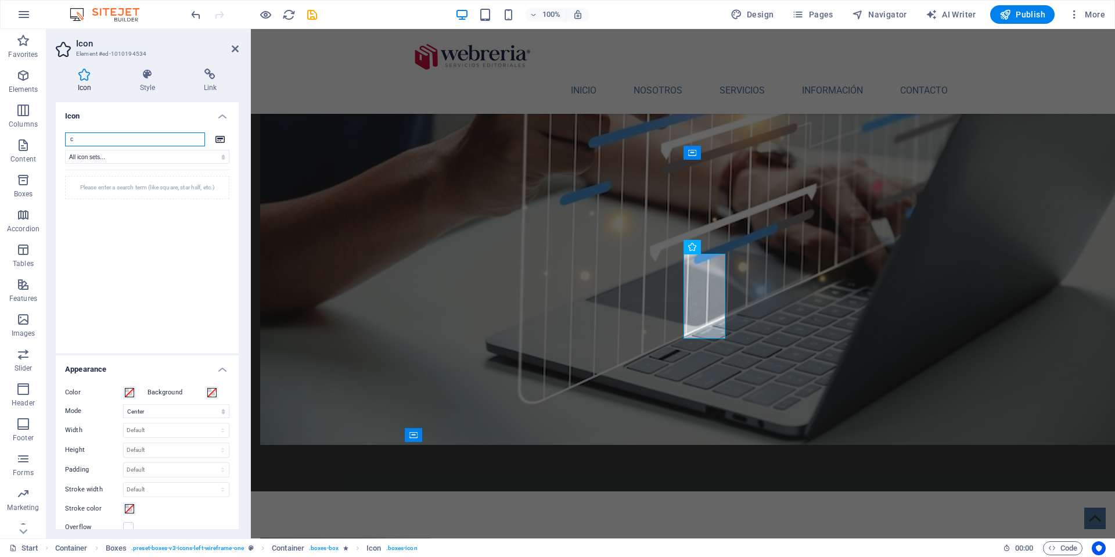
type input "co"
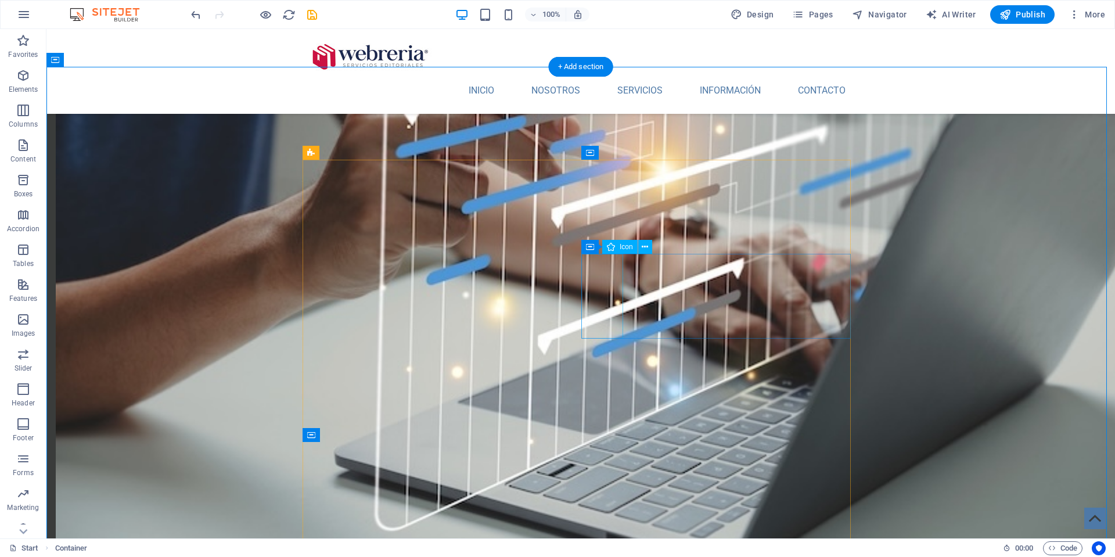
scroll to position [1211, 0]
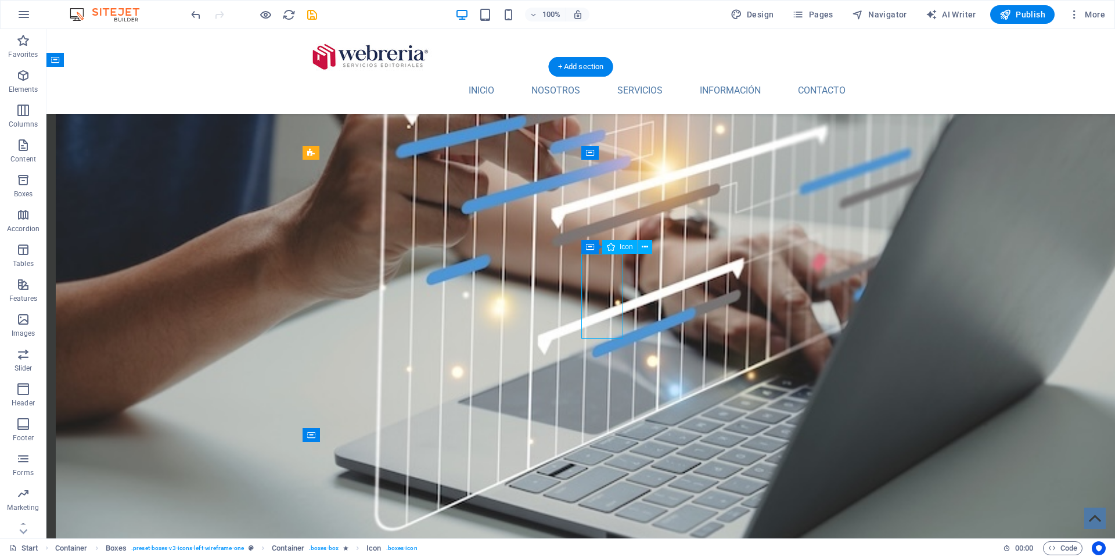
select select "xMidYMid"
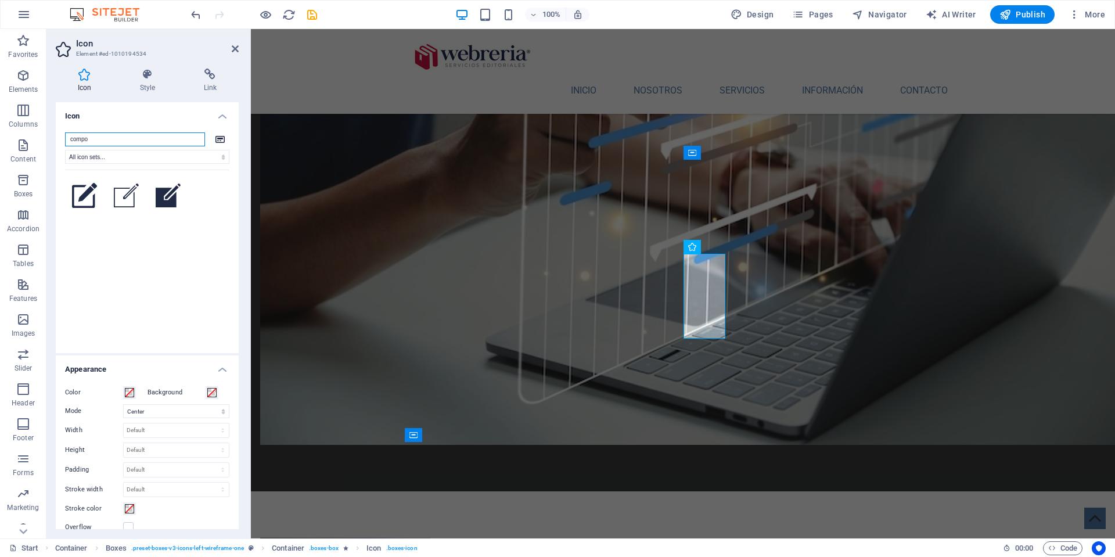
drag, startPoint x: 97, startPoint y: 139, endPoint x: 60, endPoint y: 160, distance: 42.4
click at [45, 141] on section "Favorites Elements Columns Content Boxes Accordion Tables Features Images Slide…" at bounding box center [557, 283] width 1115 height 509
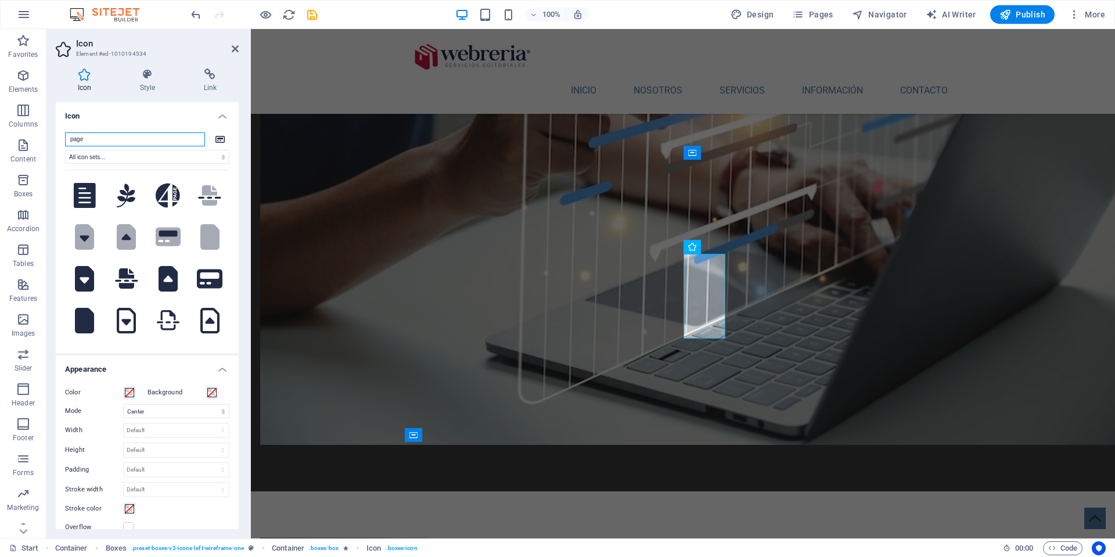
scroll to position [4, 0]
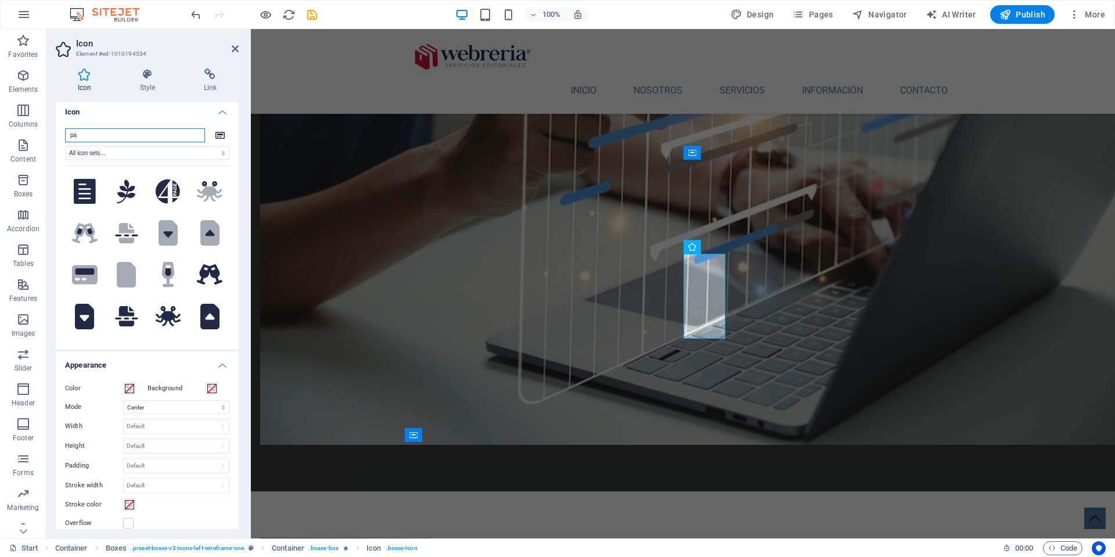
type input "p"
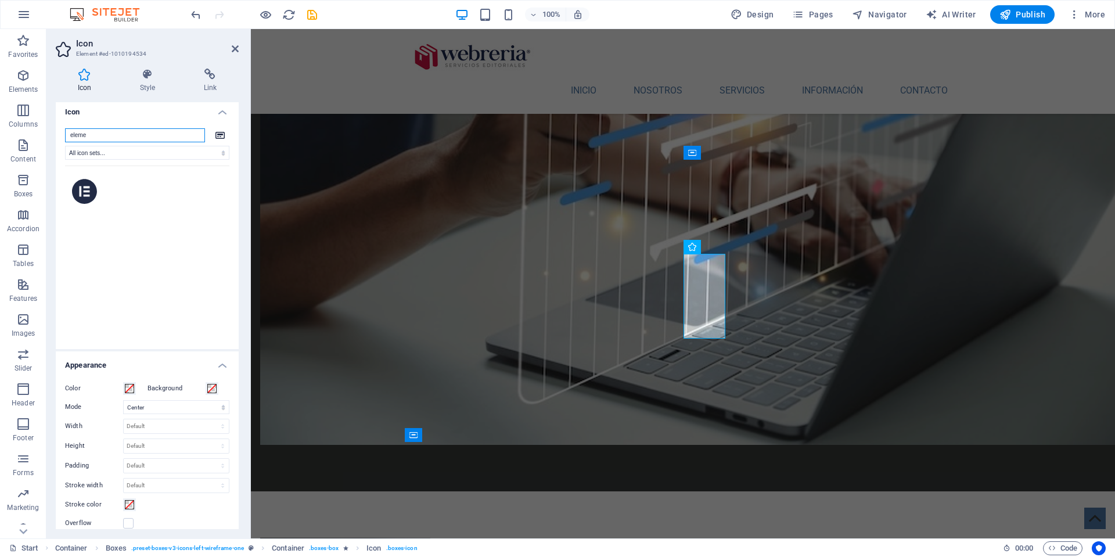
type input "eleme"
drag, startPoint x: 88, startPoint y: 129, endPoint x: 87, endPoint y: 190, distance: 61.0
click at [87, 190] on icon at bounding box center [85, 192] width 26 height 26
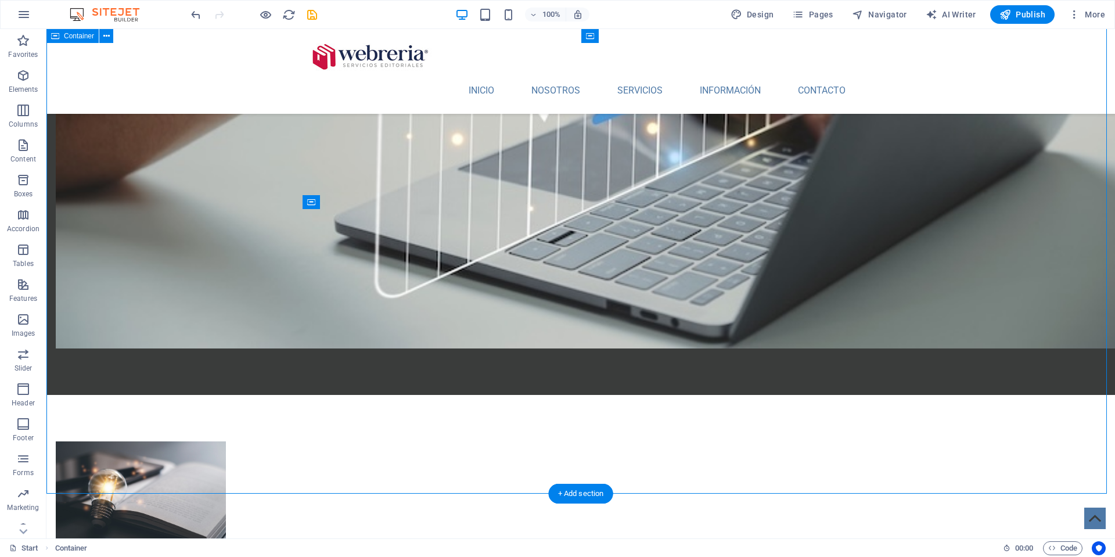
scroll to position [1444, 0]
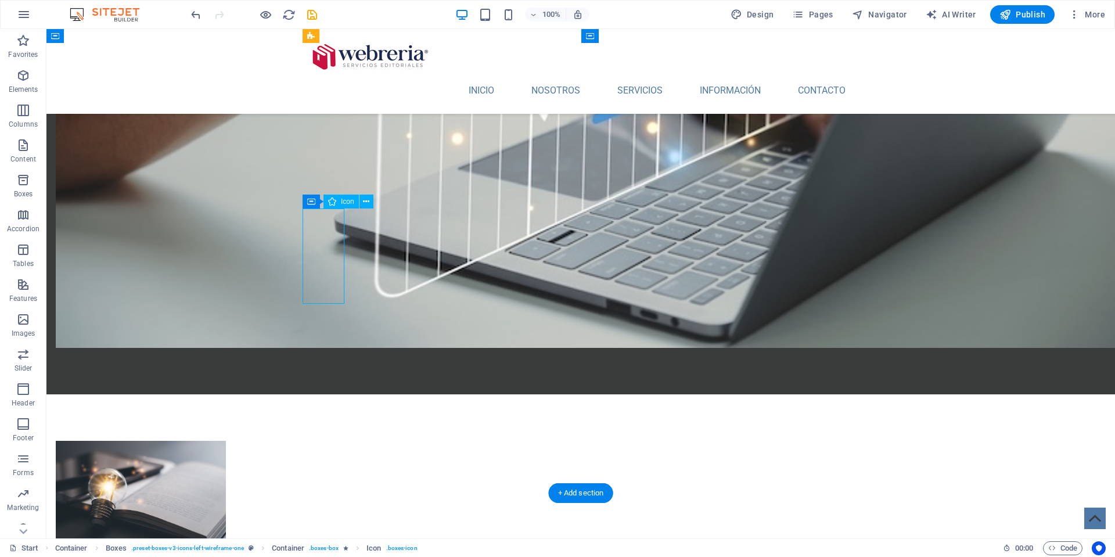
drag, startPoint x: 322, startPoint y: 258, endPoint x: 117, endPoint y: 258, distance: 205.0
select select "xMidYMid"
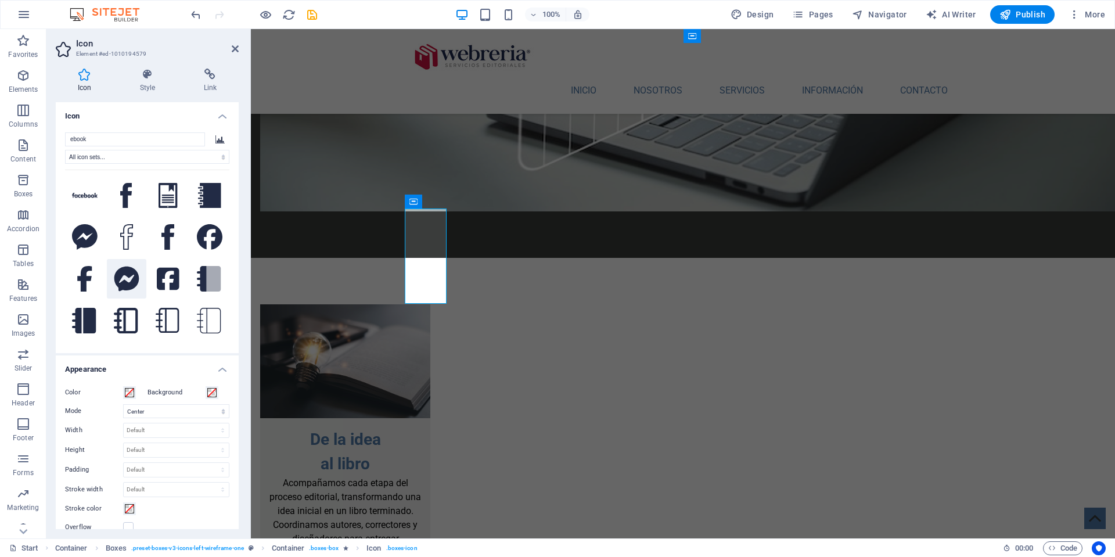
scroll to position [0, 0]
click at [163, 201] on icon at bounding box center [168, 196] width 19 height 26
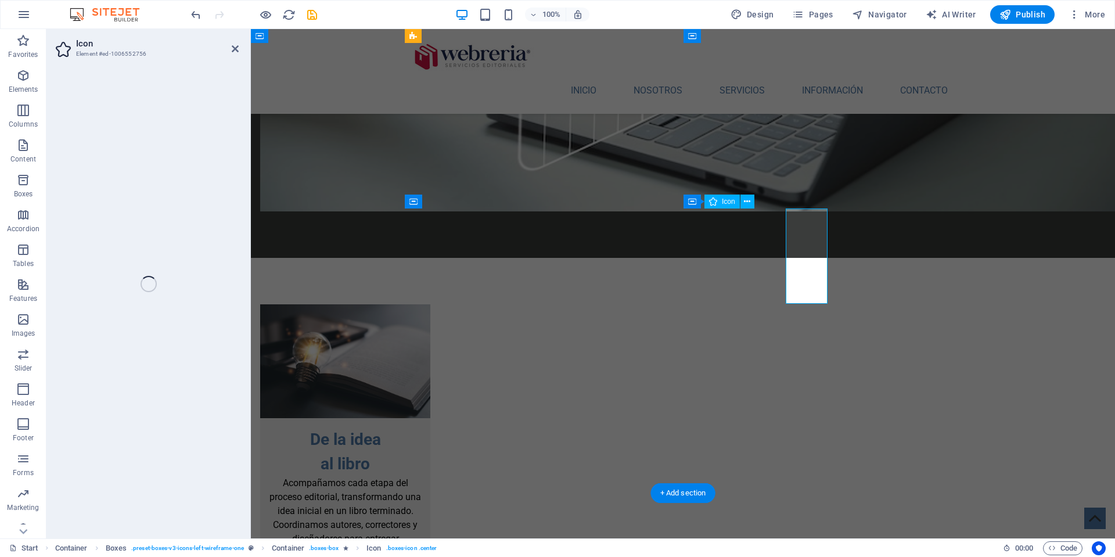
select select "xMidYMid"
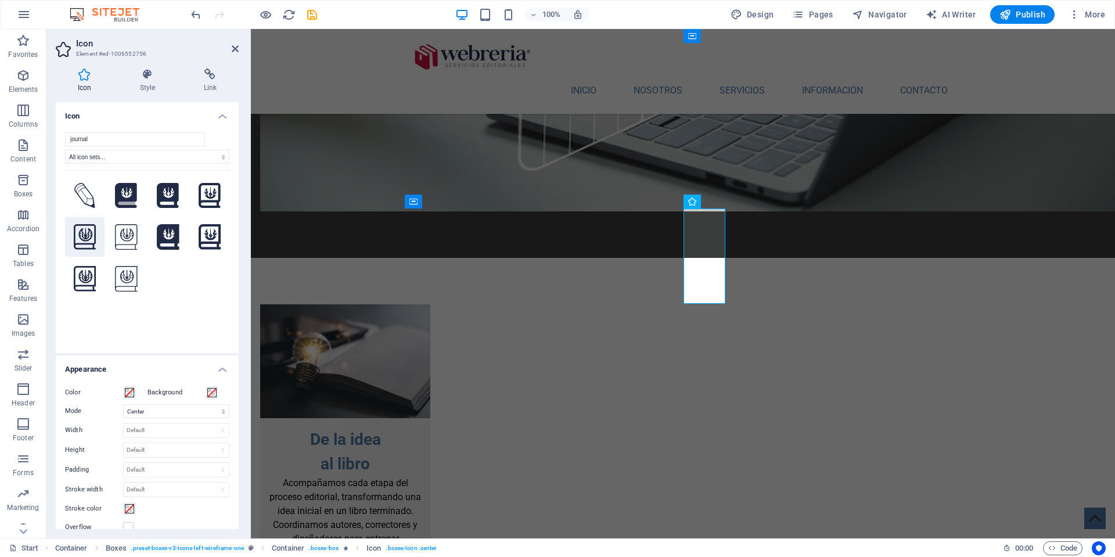
type input "journalw"
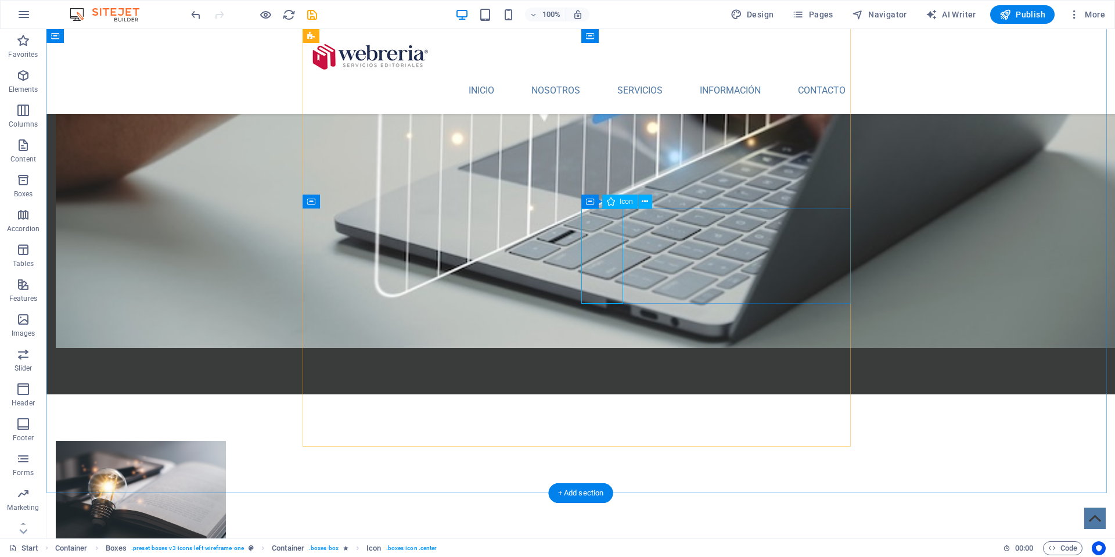
select select "xMidYMid"
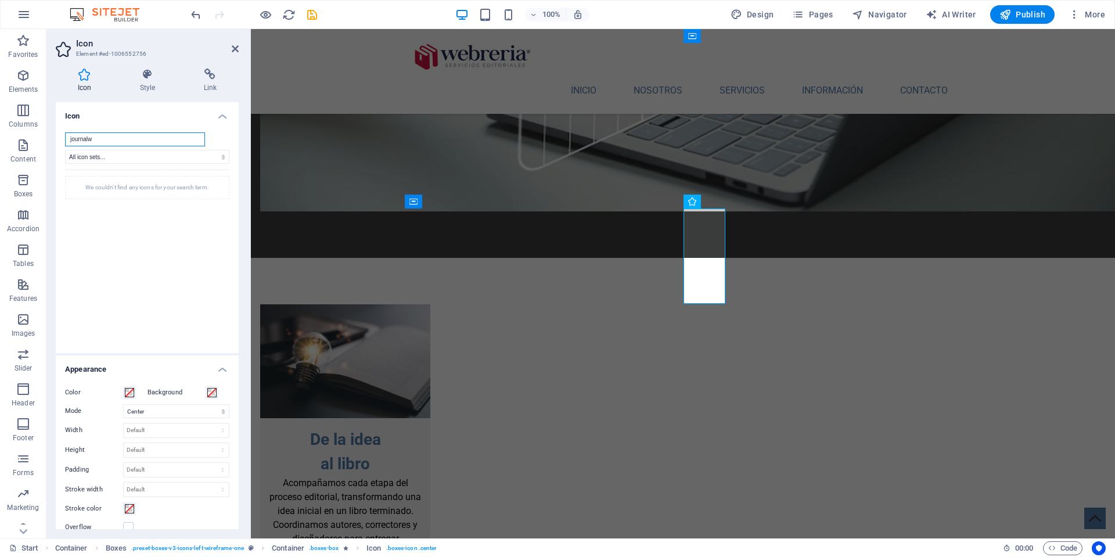
click at [127, 140] on input "journalw" at bounding box center [135, 139] width 140 height 14
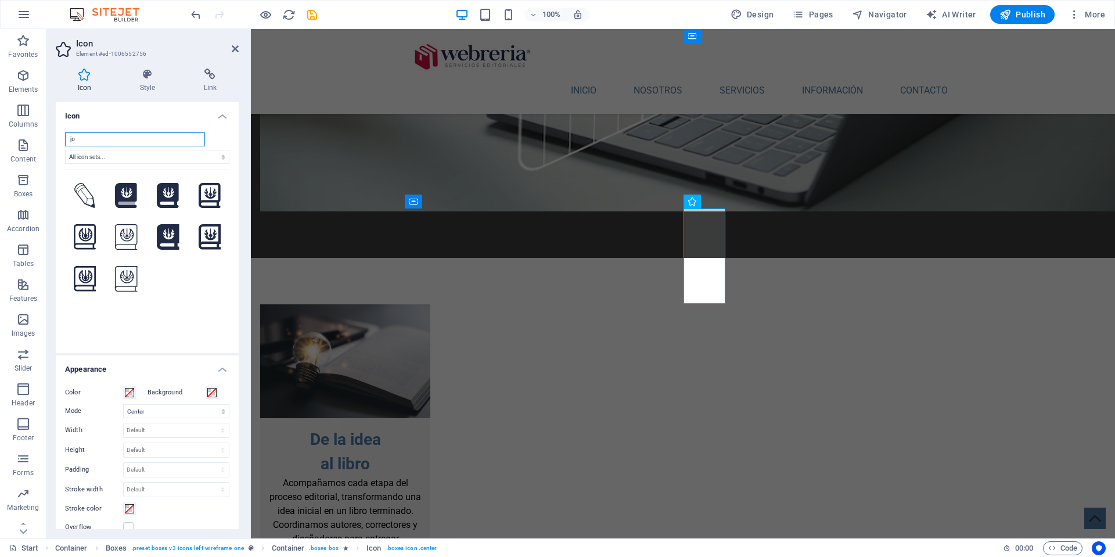
type input "j"
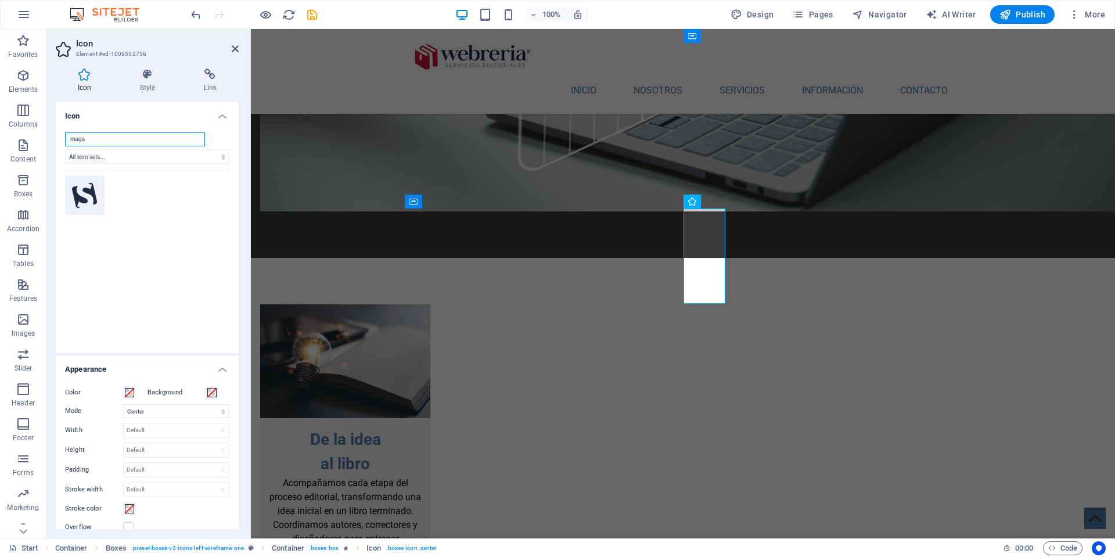
type input "maga"
click at [86, 196] on icon at bounding box center [85, 196] width 26 height 26
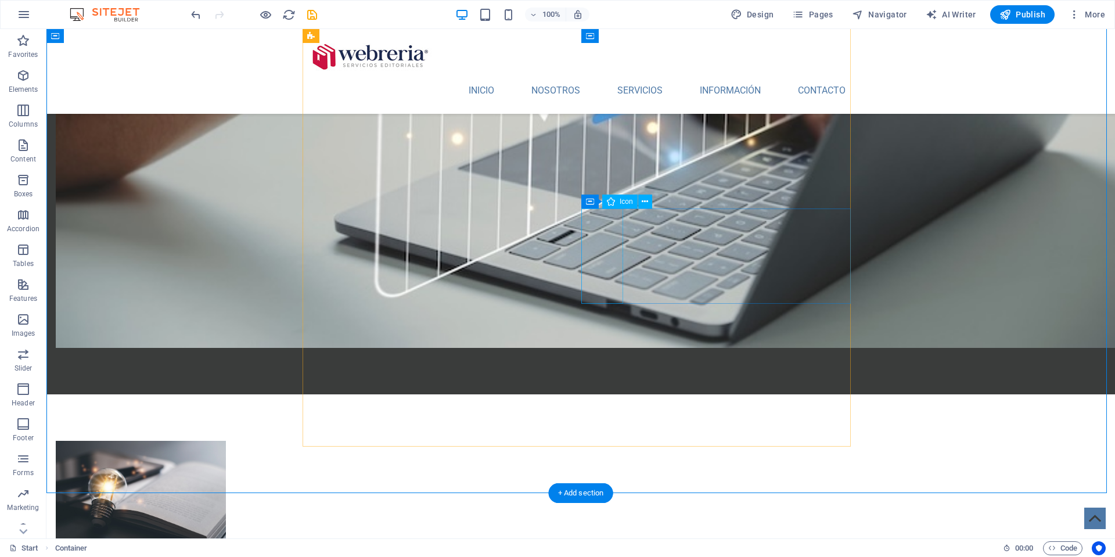
select select "xMidYMid"
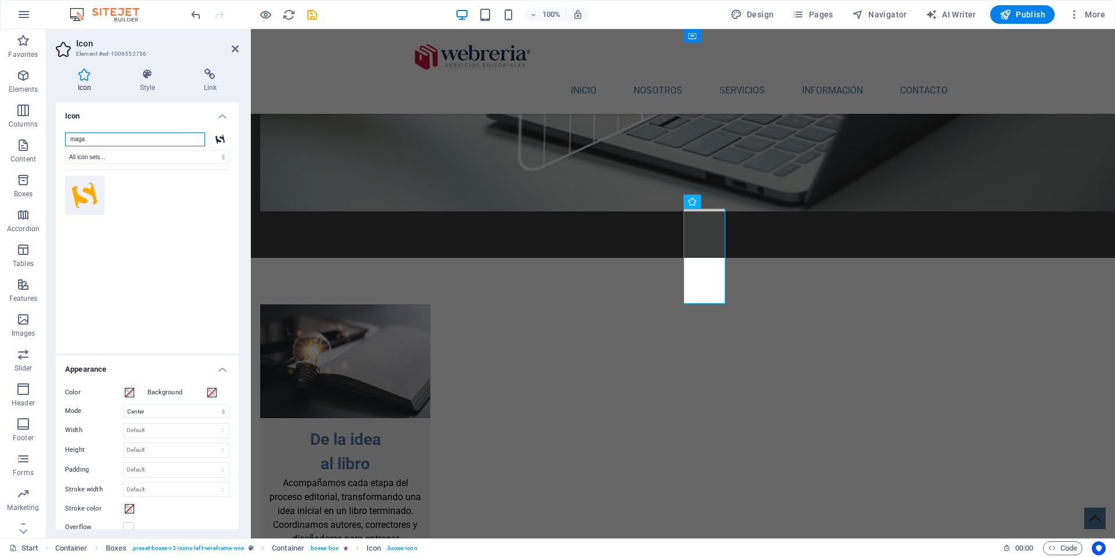
click at [121, 138] on input "maga" at bounding box center [135, 139] width 140 height 14
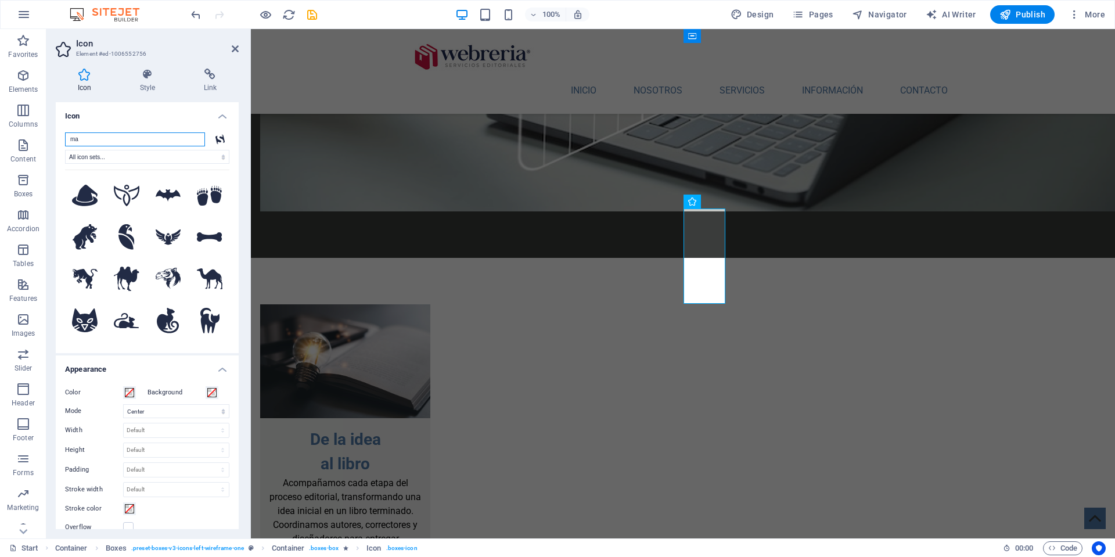
type input "m"
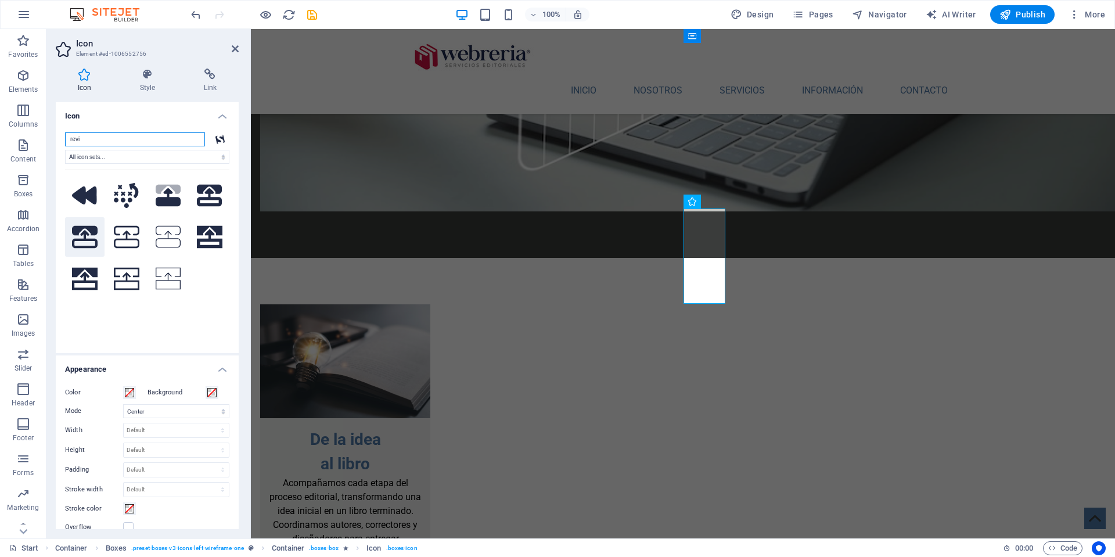
type input "revi"
click at [87, 234] on icon at bounding box center [85, 237] width 26 height 22
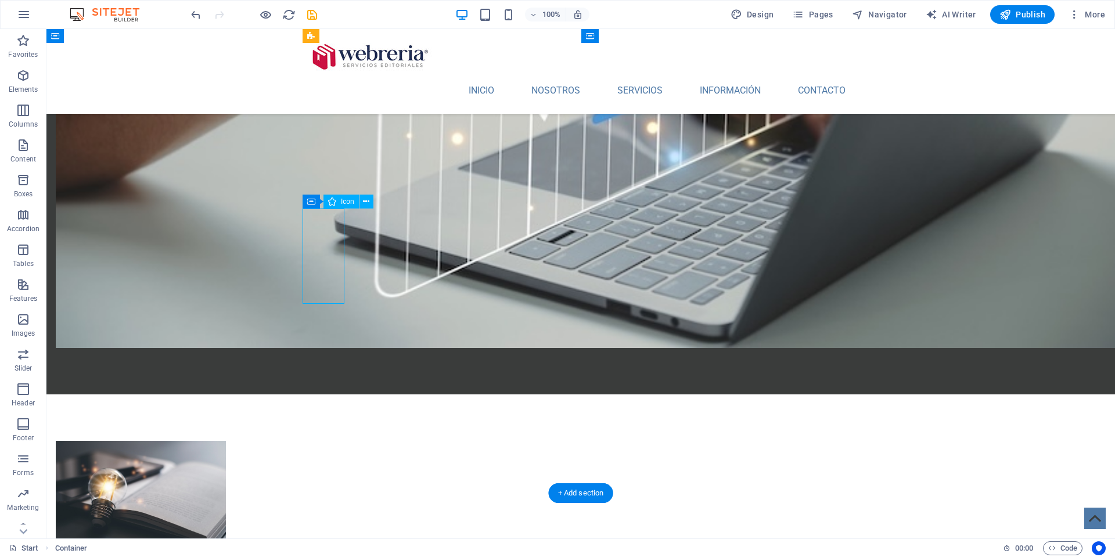
select select "xMidYMid"
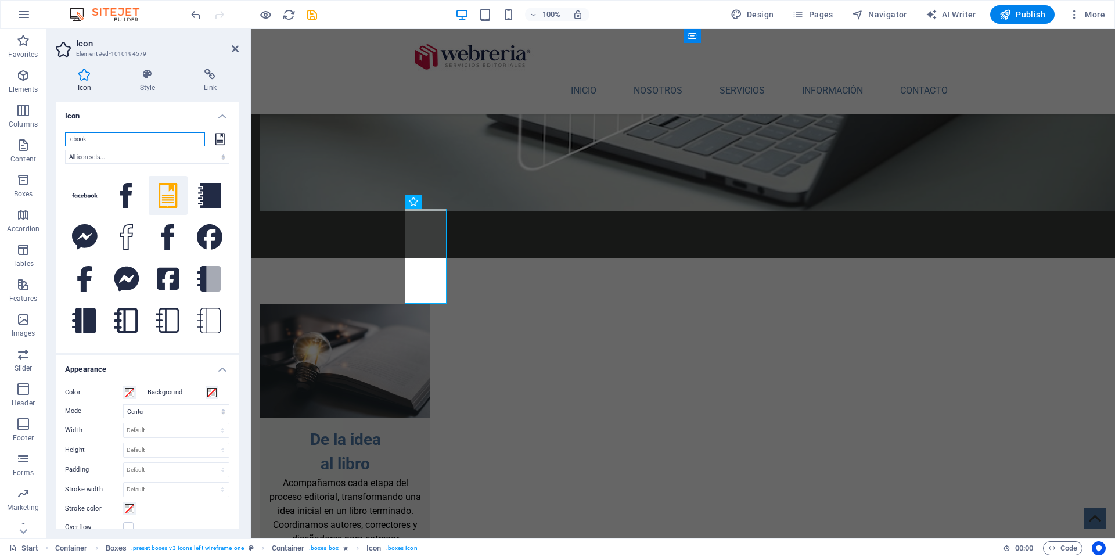
drag, startPoint x: 95, startPoint y: 140, endPoint x: 65, endPoint y: 138, distance: 30.3
click at [65, 138] on input "ebook" at bounding box center [135, 139] width 140 height 14
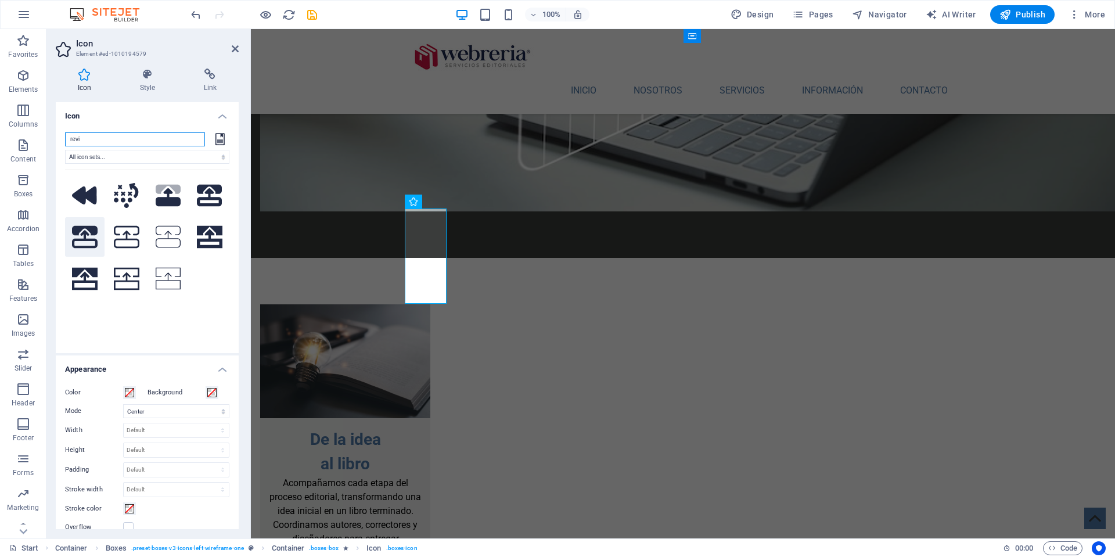
type input "revi"
click at [86, 232] on icon at bounding box center [85, 237] width 26 height 22
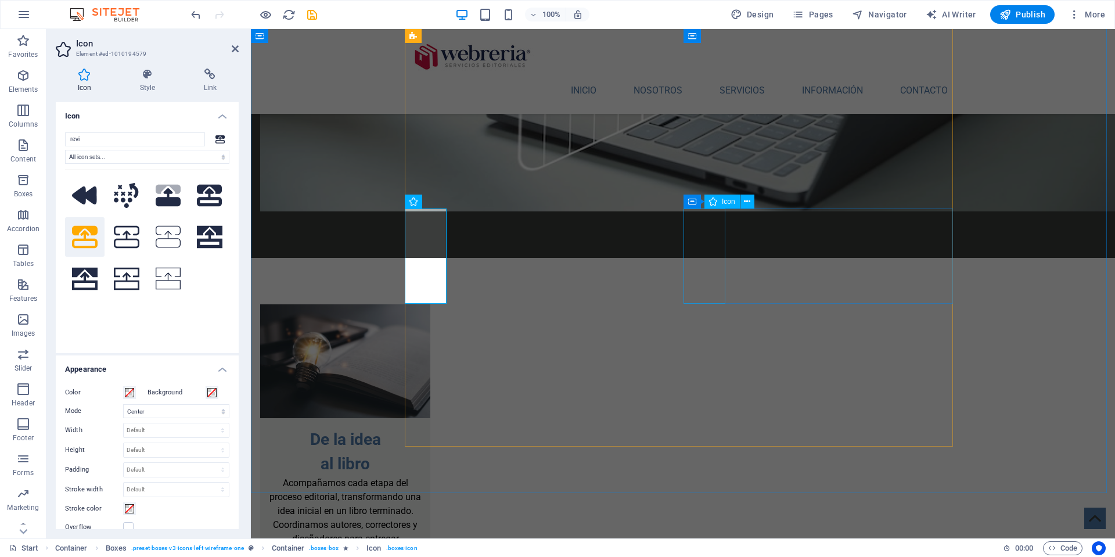
select select "xMidYMid"
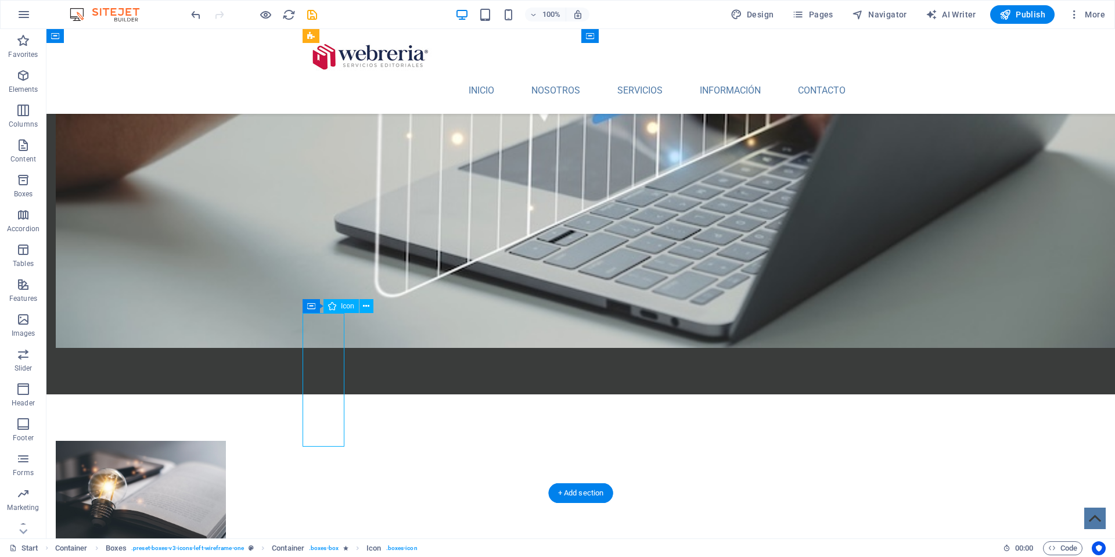
select select "xMidYMid"
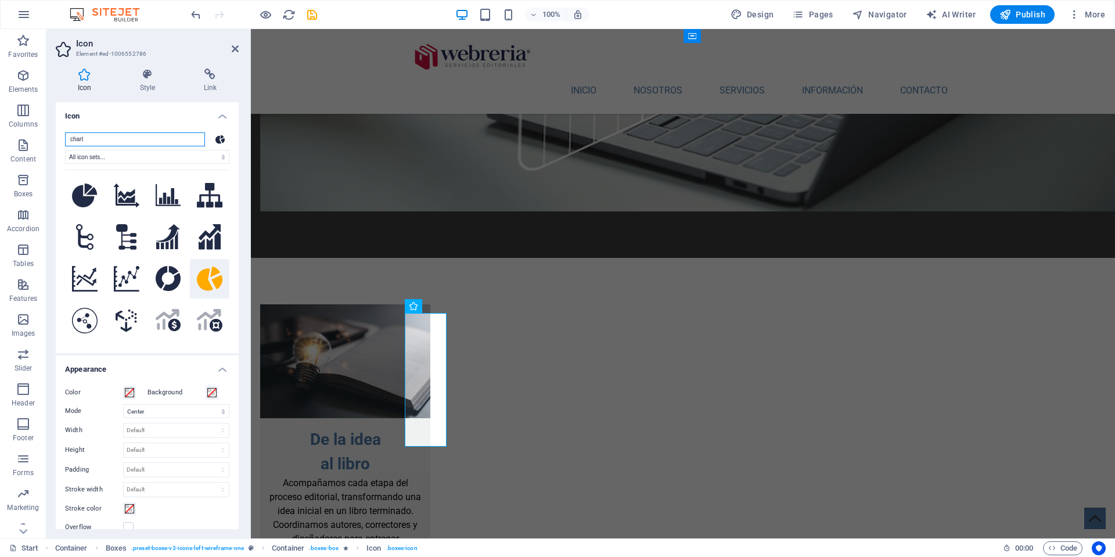
drag, startPoint x: 108, startPoint y: 139, endPoint x: 53, endPoint y: 135, distance: 54.7
click at [53, 135] on div "Icon Style Link Icon chart All icon sets... IcoFont Ionicons FontAwesome Brands…" at bounding box center [146, 298] width 201 height 479
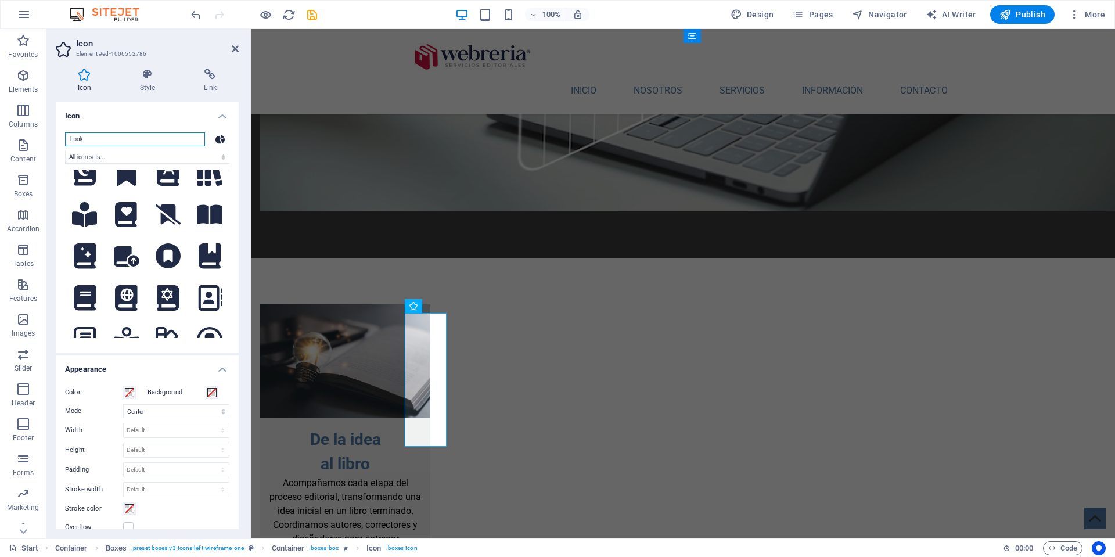
type input "book"
click at [165, 100] on icon at bounding box center [169, 90] width 26 height 20
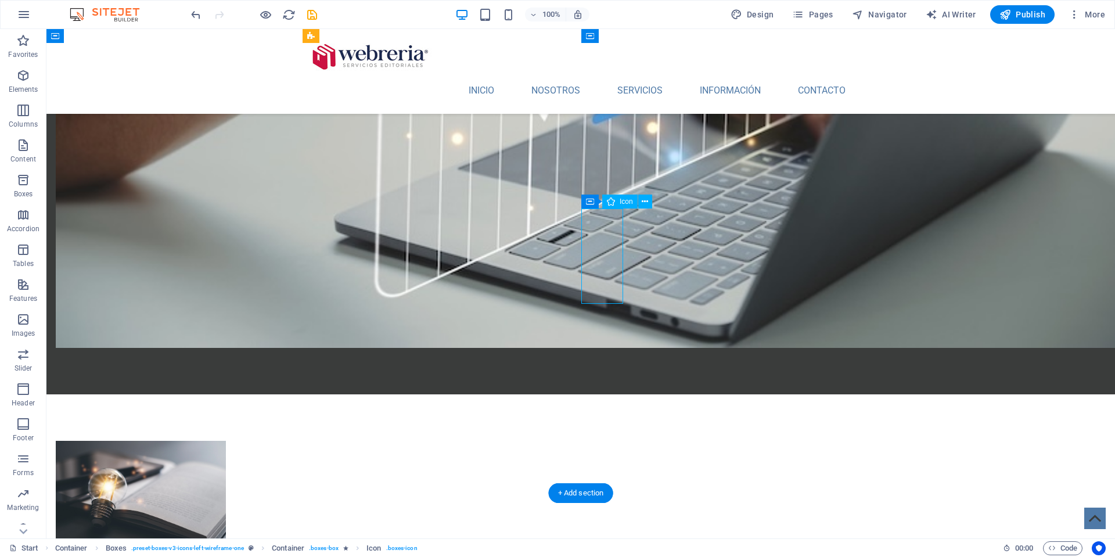
select select "xMidYMid"
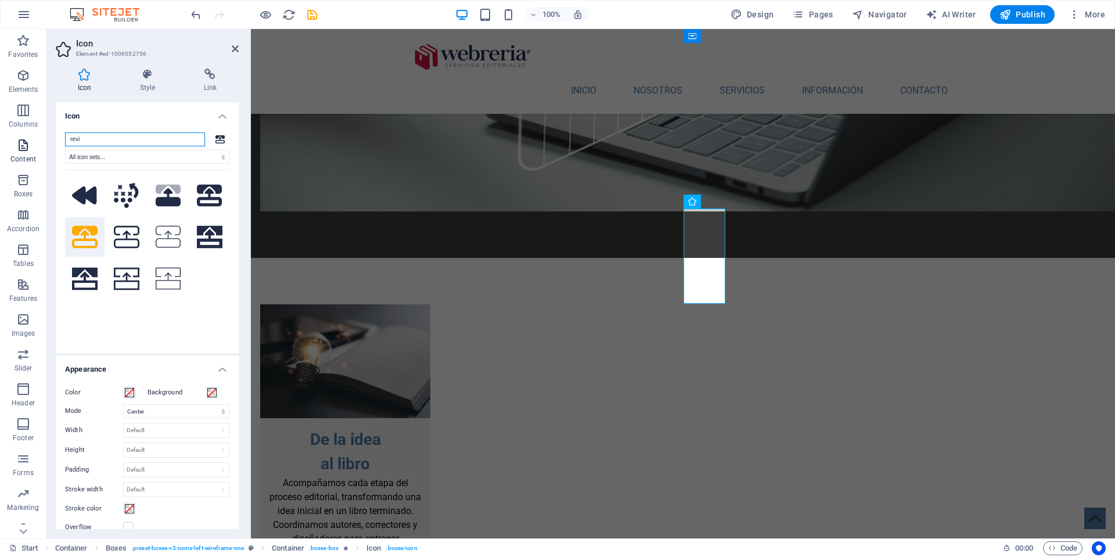
drag, startPoint x: 97, startPoint y: 140, endPoint x: 40, endPoint y: 138, distance: 56.9
click at [40, 138] on section "Favorites Elements Columns Content Boxes Accordion Tables Features Images Slide…" at bounding box center [557, 283] width 1115 height 509
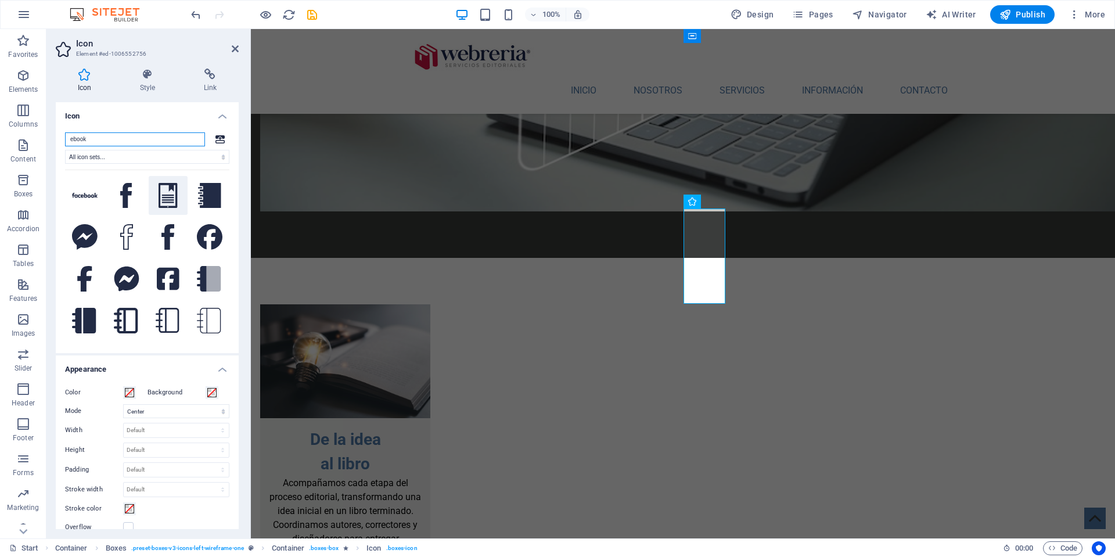
type input "ebook"
click at [167, 191] on icon at bounding box center [168, 196] width 19 height 26
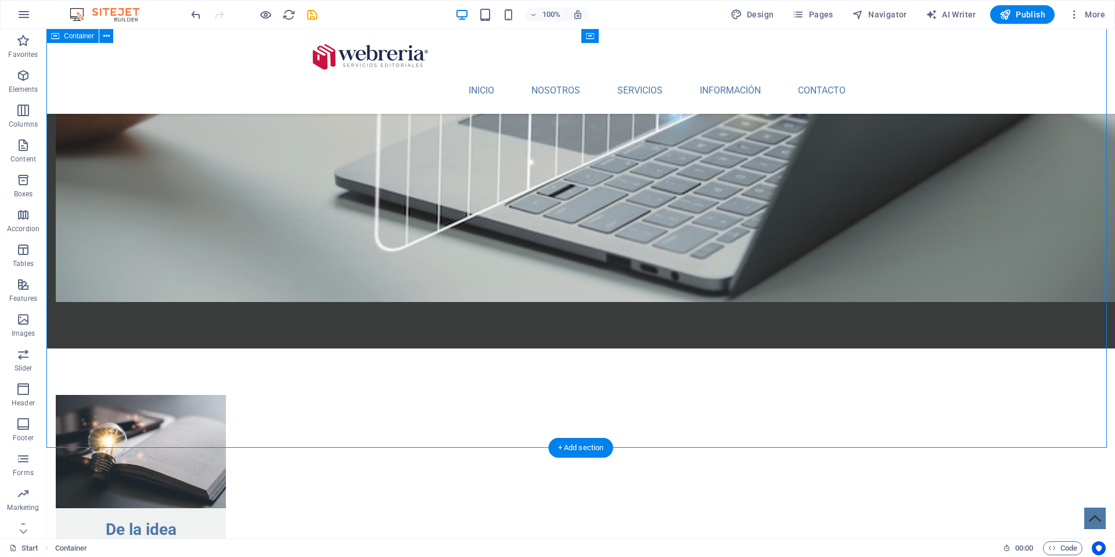
scroll to position [1489, 0]
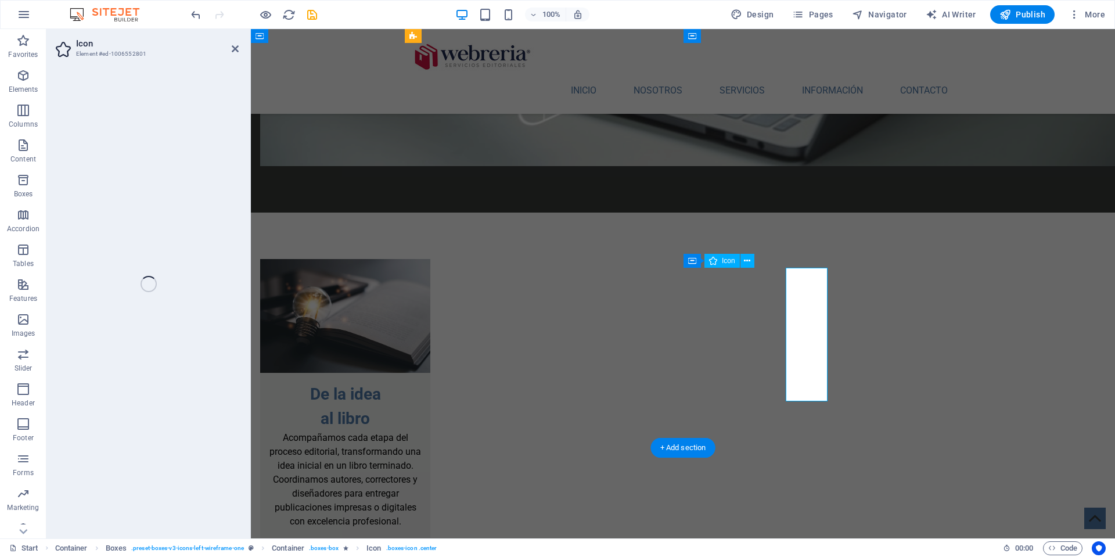
select select "xMidYMid"
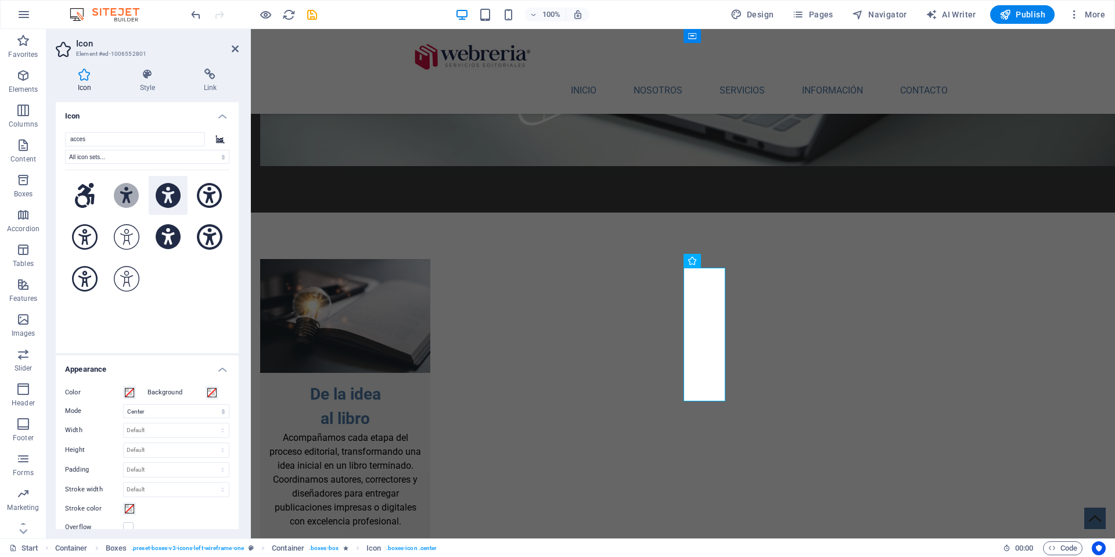
type input "acces"
click at [165, 193] on icon at bounding box center [169, 196] width 26 height 26
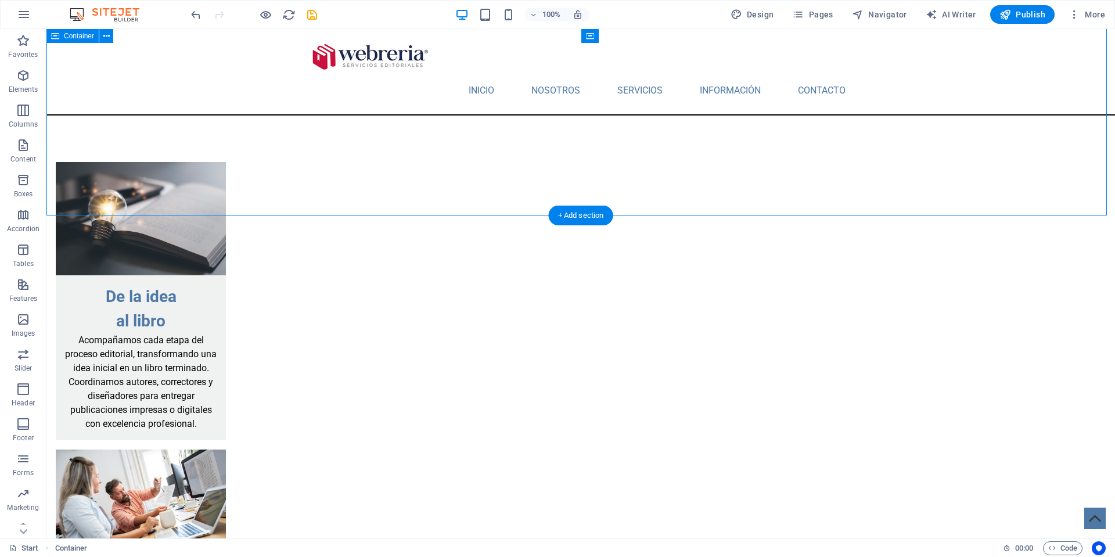
scroll to position [1723, 0]
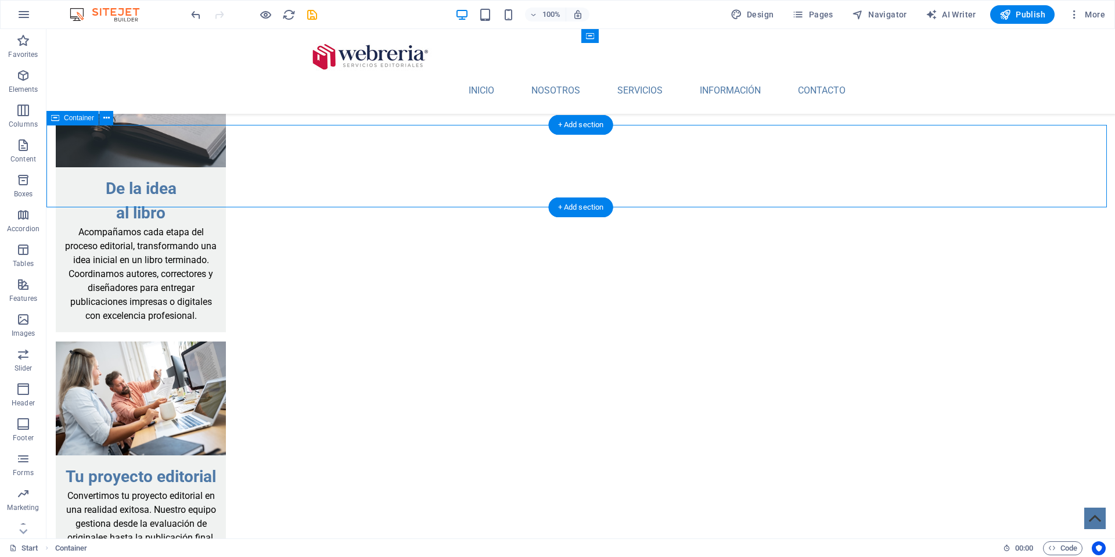
scroll to position [1838, 0]
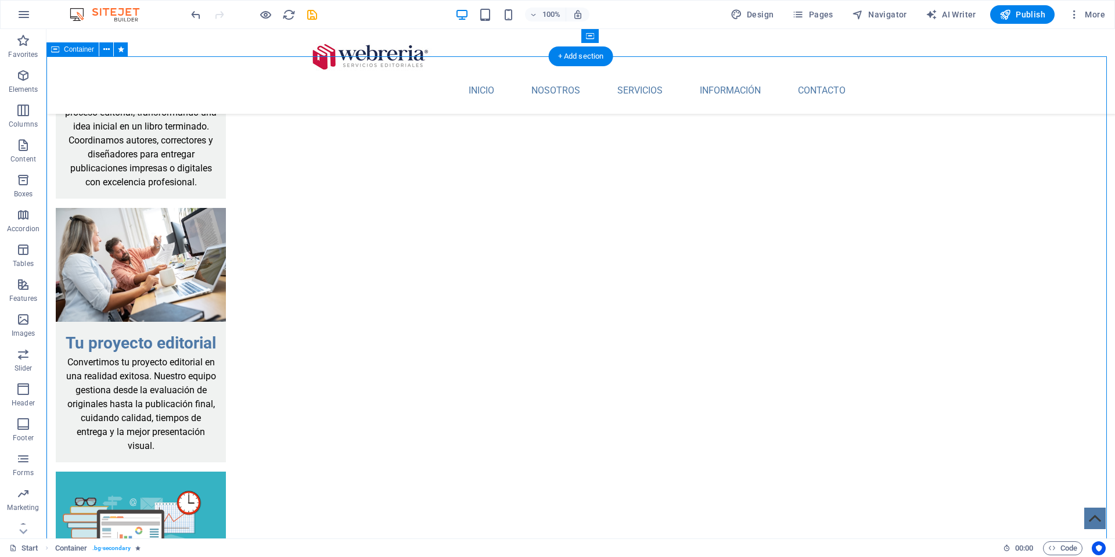
scroll to position [1963, 0]
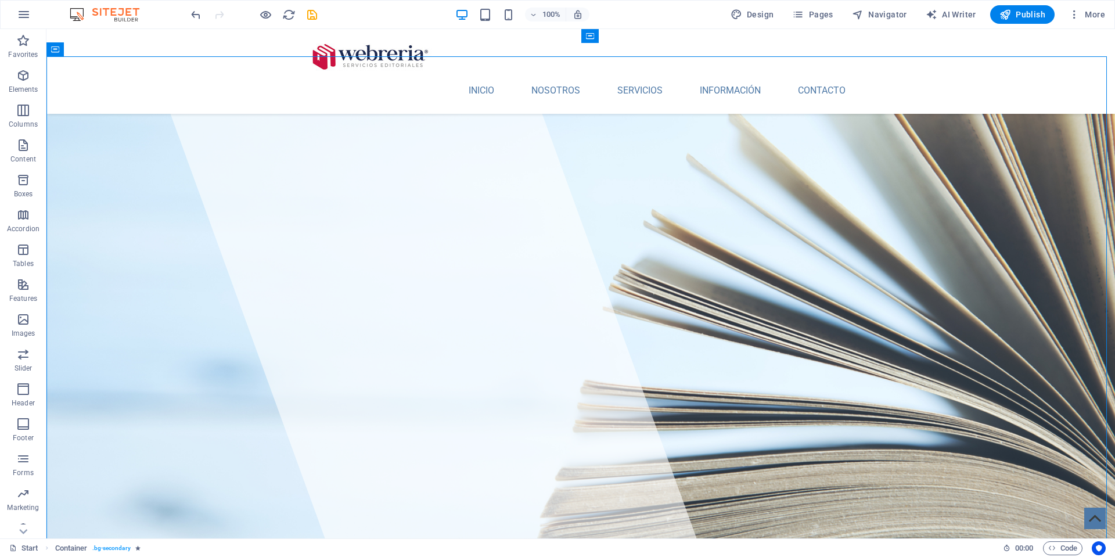
scroll to position [1963, 0]
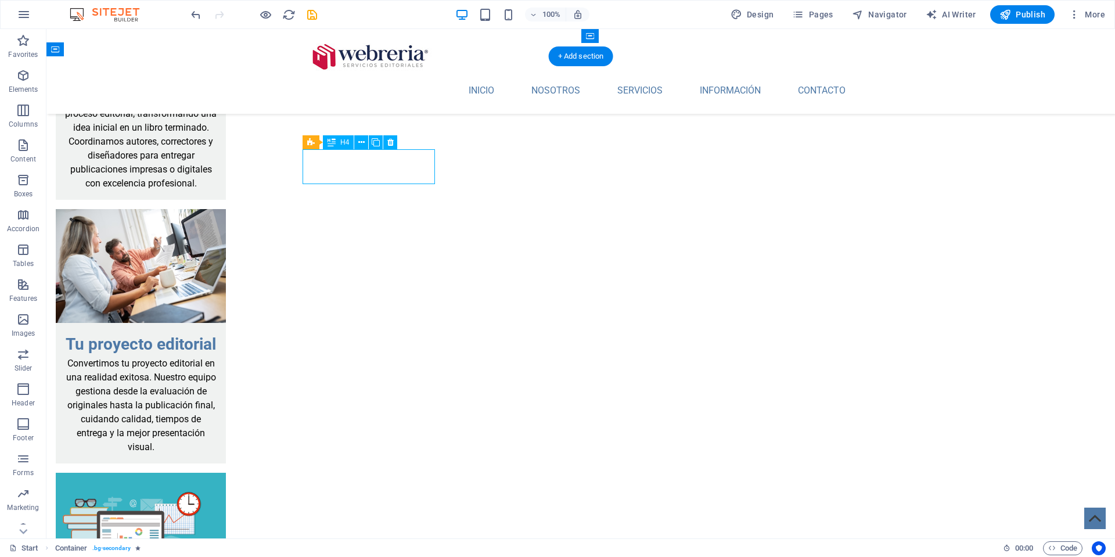
drag, startPoint x: 327, startPoint y: 167, endPoint x: 123, endPoint y: 167, distance: 204.4
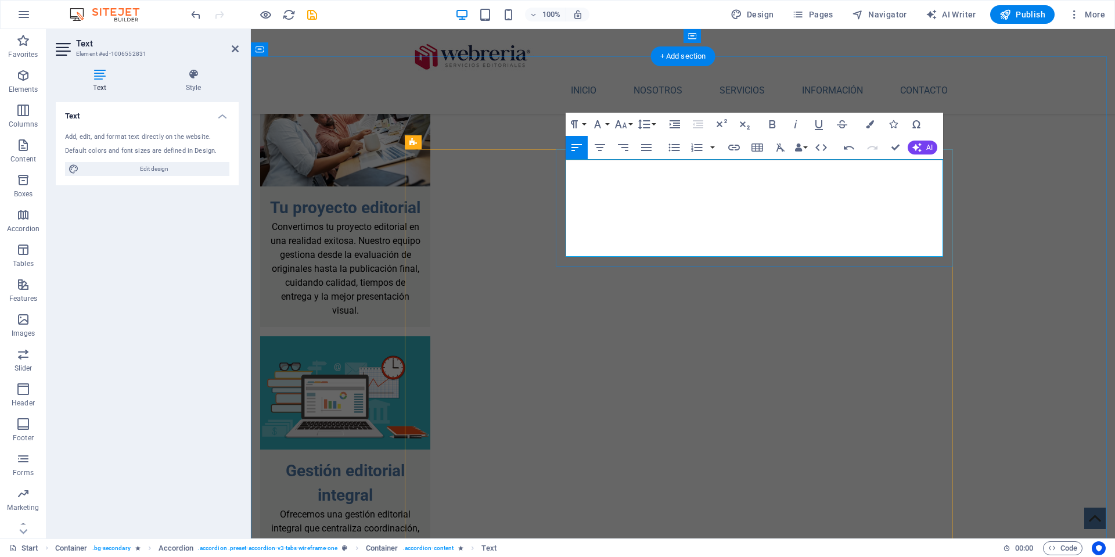
scroll to position [4255, 0]
drag, startPoint x: 567, startPoint y: 165, endPoint x: 638, endPoint y: 168, distance: 70.9
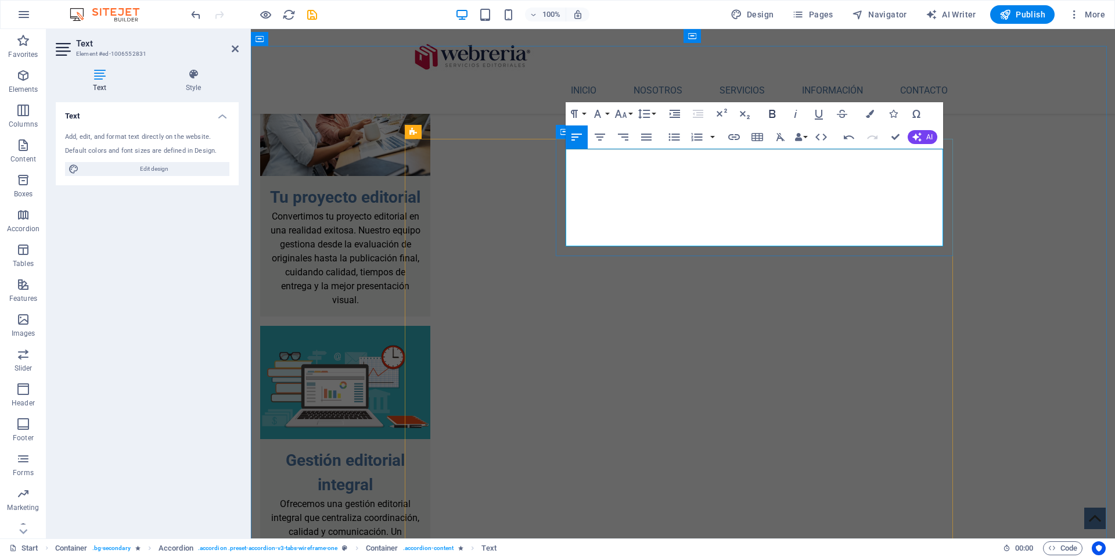
click at [771, 114] on icon "button" at bounding box center [772, 114] width 6 height 8
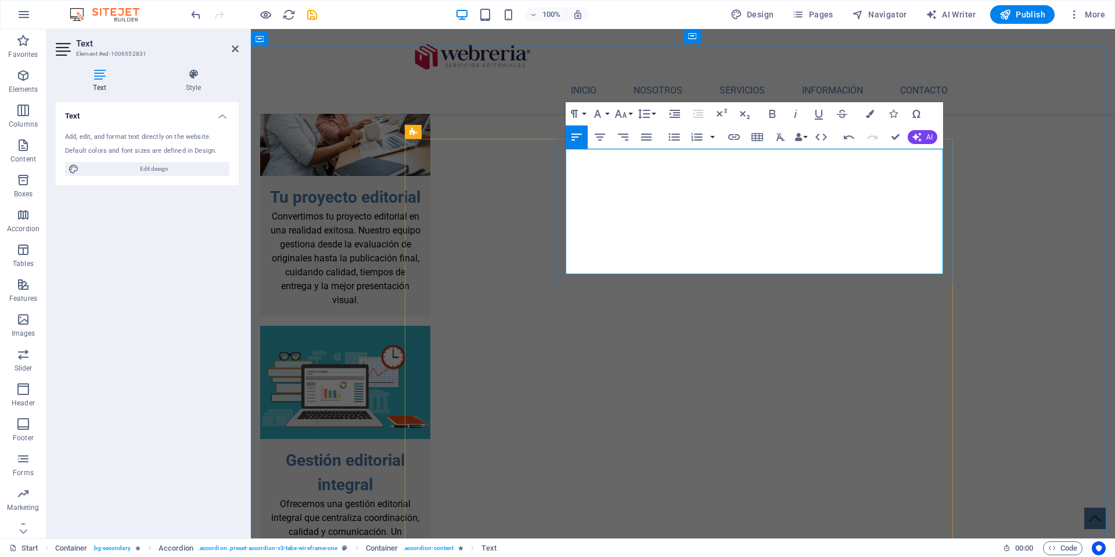
drag, startPoint x: 567, startPoint y: 199, endPoint x: 658, endPoint y: 188, distance: 91.3
click at [772, 115] on icon "button" at bounding box center [772, 114] width 14 height 14
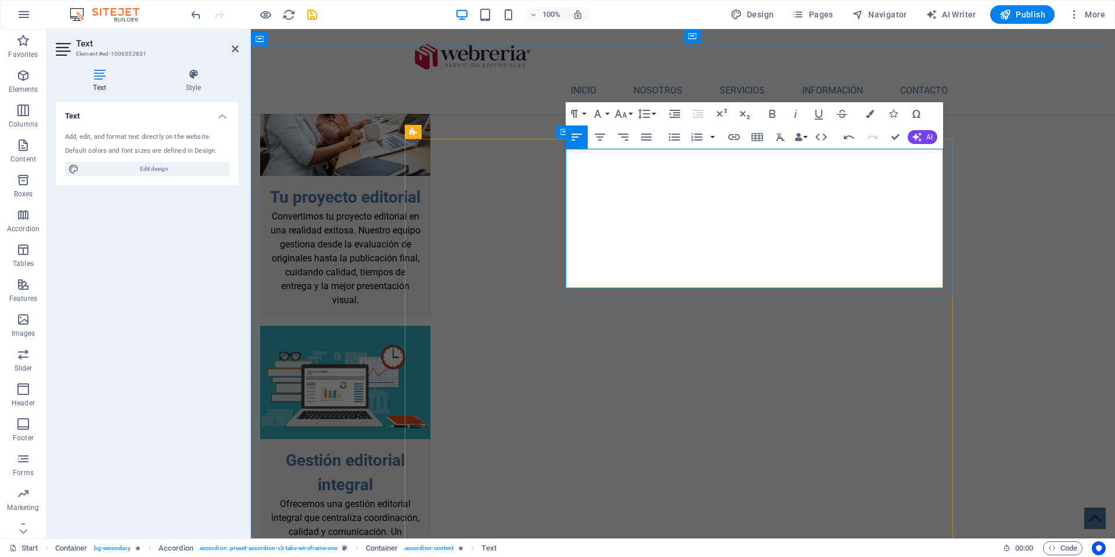
drag, startPoint x: 608, startPoint y: 254, endPoint x: 562, endPoint y: 252, distance: 45.9
click at [772, 113] on icon "button" at bounding box center [772, 114] width 14 height 14
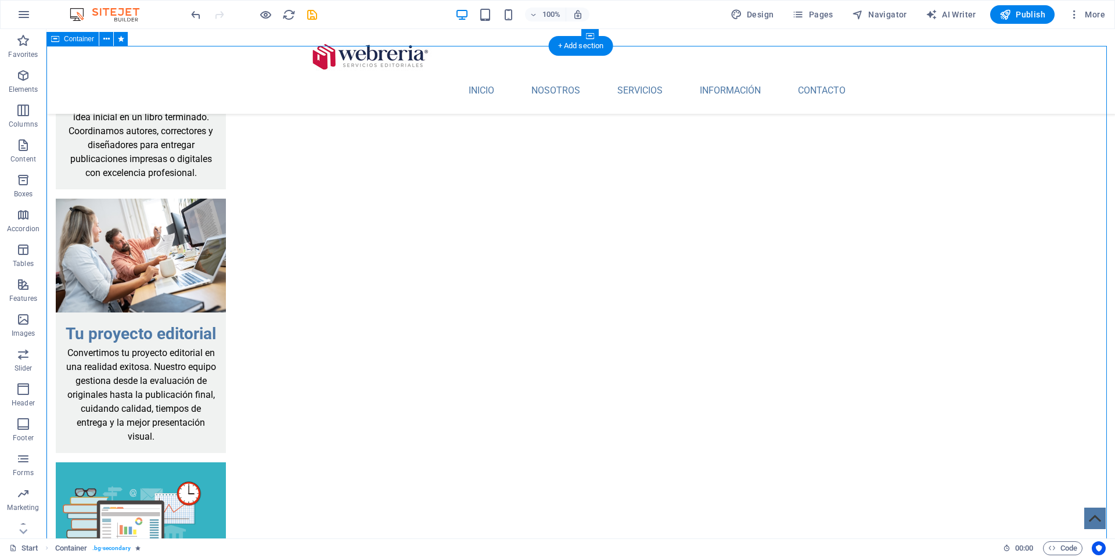
click at [310, 16] on icon "save" at bounding box center [311, 14] width 13 height 13
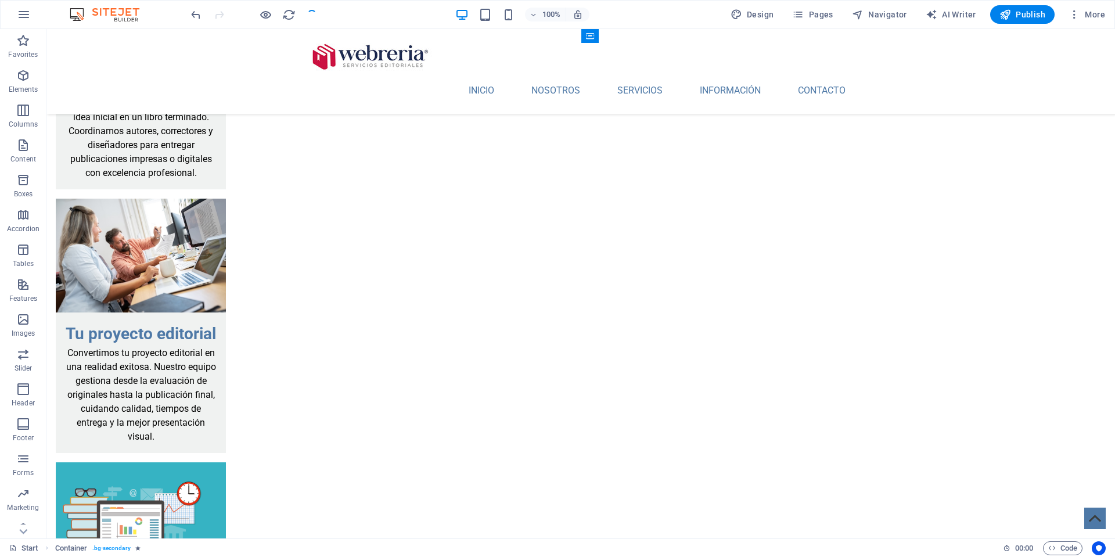
checkbox input "false"
click at [264, 16] on icon "button" at bounding box center [265, 14] width 13 height 13
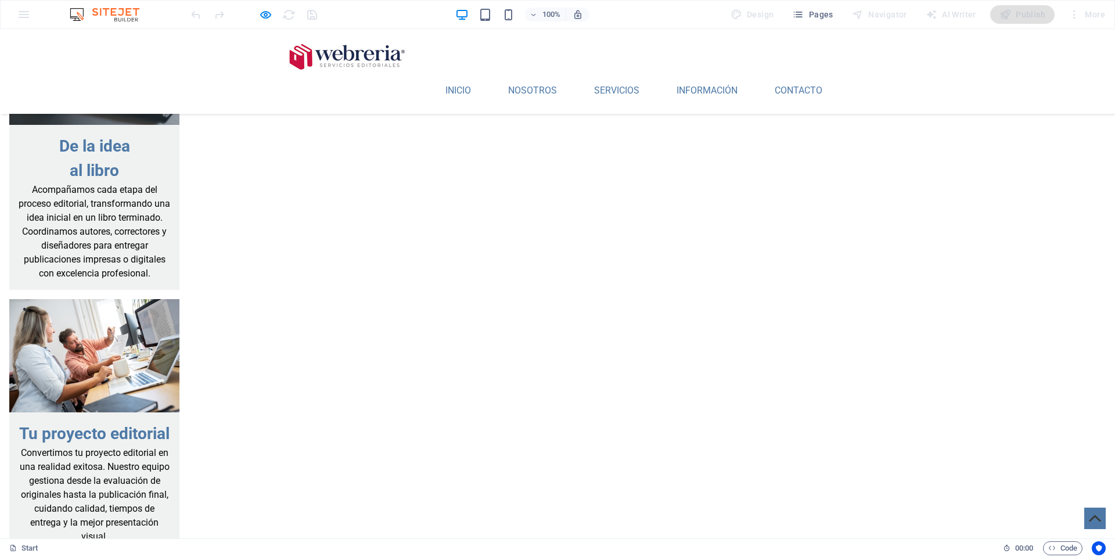
scroll to position [1915, 0]
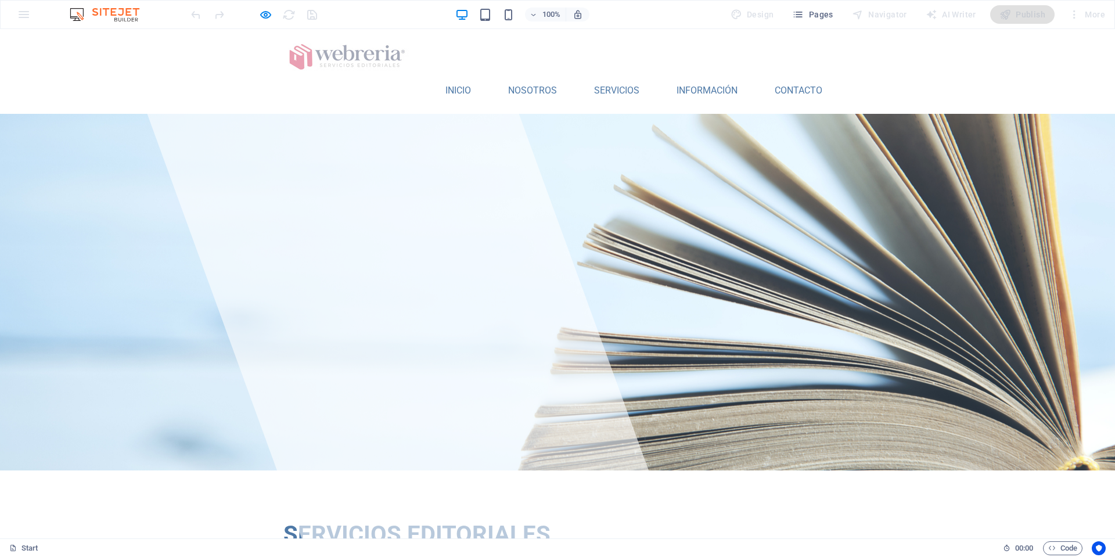
scroll to position [0, 0]
click at [613, 77] on link "SERVICIOS" at bounding box center [617, 91] width 64 height 28
click at [520, 77] on link "NOSOTROS" at bounding box center [532, 91] width 67 height 28
click at [454, 77] on link "INICIO" at bounding box center [458, 91] width 44 height 28
click at [629, 77] on link "SERVICIOS" at bounding box center [617, 91] width 64 height 28
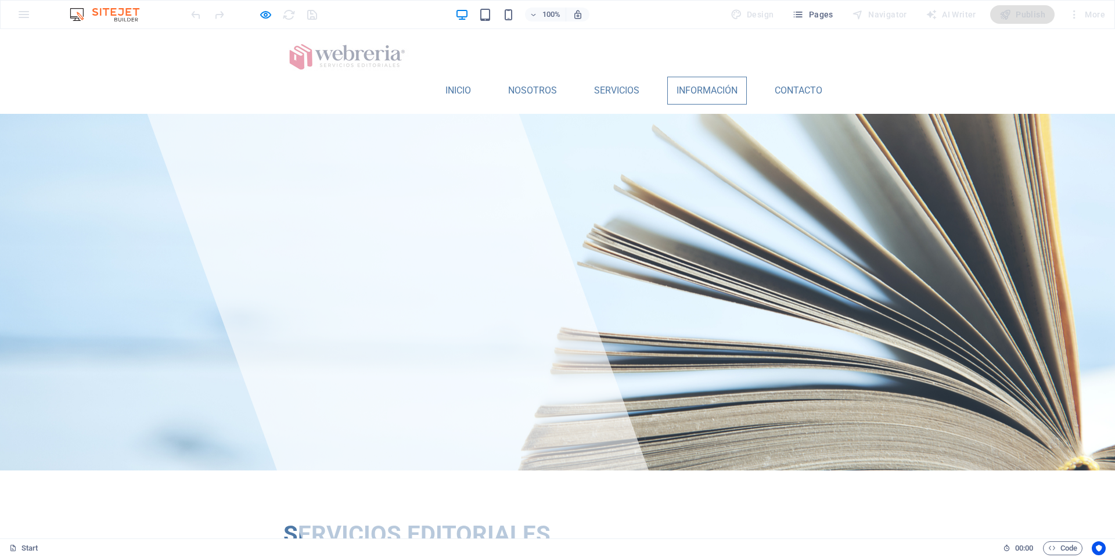
click at [686, 77] on link "INFORMACIÓN" at bounding box center [707, 91] width 80 height 28
click at [798, 77] on link "CONTACTO" at bounding box center [798, 91] width 66 height 28
click at [262, 14] on icon "button" at bounding box center [265, 14] width 13 height 13
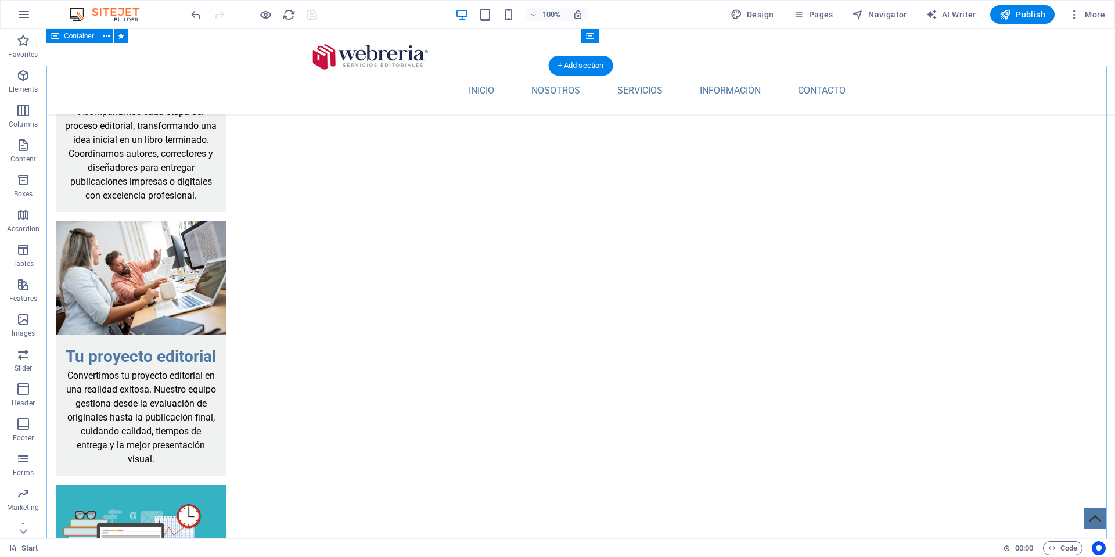
scroll to position [1947, 0]
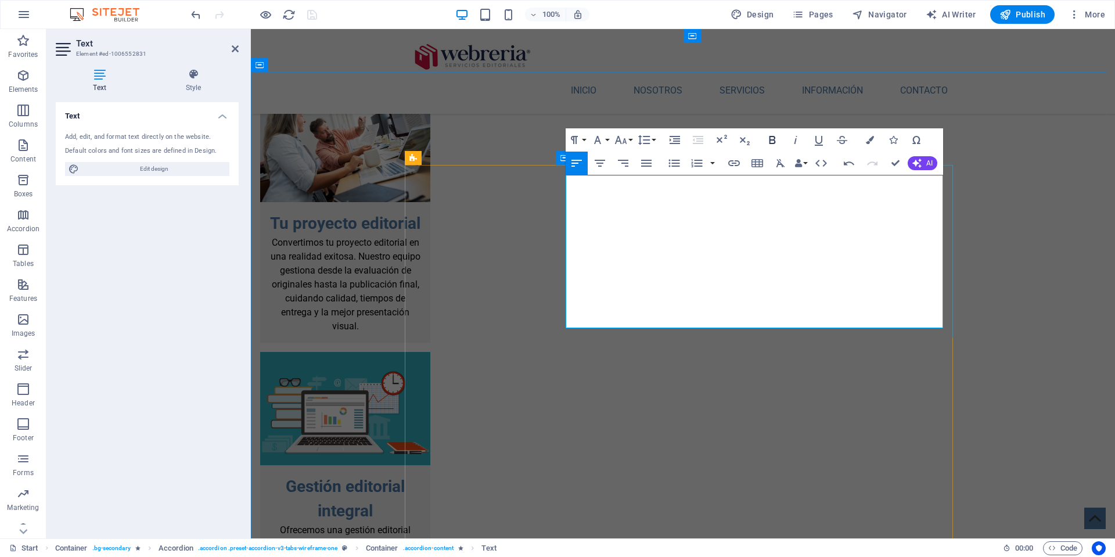
click at [771, 139] on icon "button" at bounding box center [772, 140] width 14 height 14
click at [621, 141] on icon "button" at bounding box center [621, 140] width 14 height 14
click at [633, 228] on link "12" at bounding box center [633, 232] width 42 height 17
click at [622, 139] on icon "button" at bounding box center [621, 140] width 14 height 14
click at [632, 264] on link "18" at bounding box center [633, 266] width 42 height 17
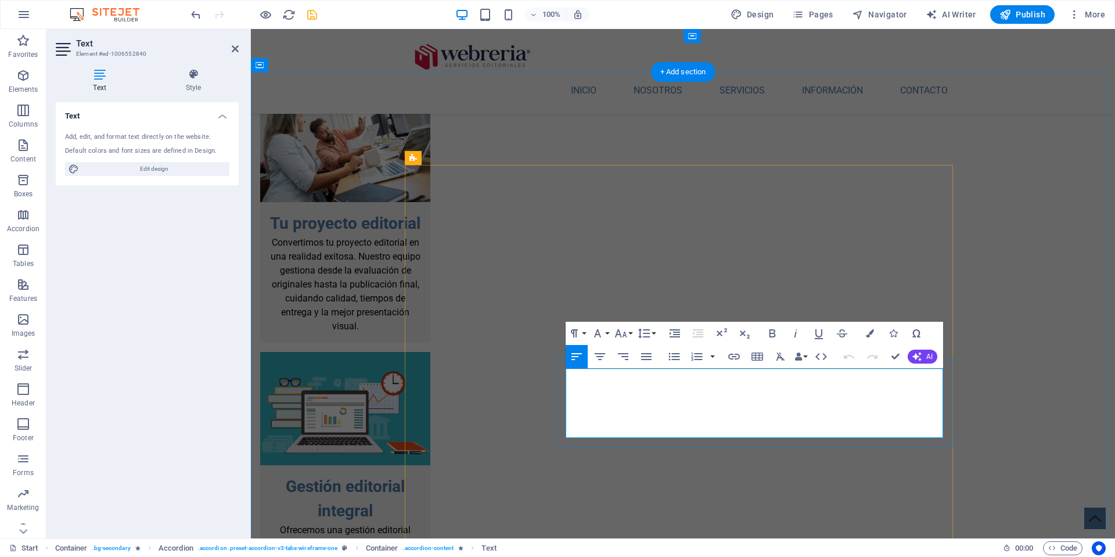
scroll to position [3234, 2]
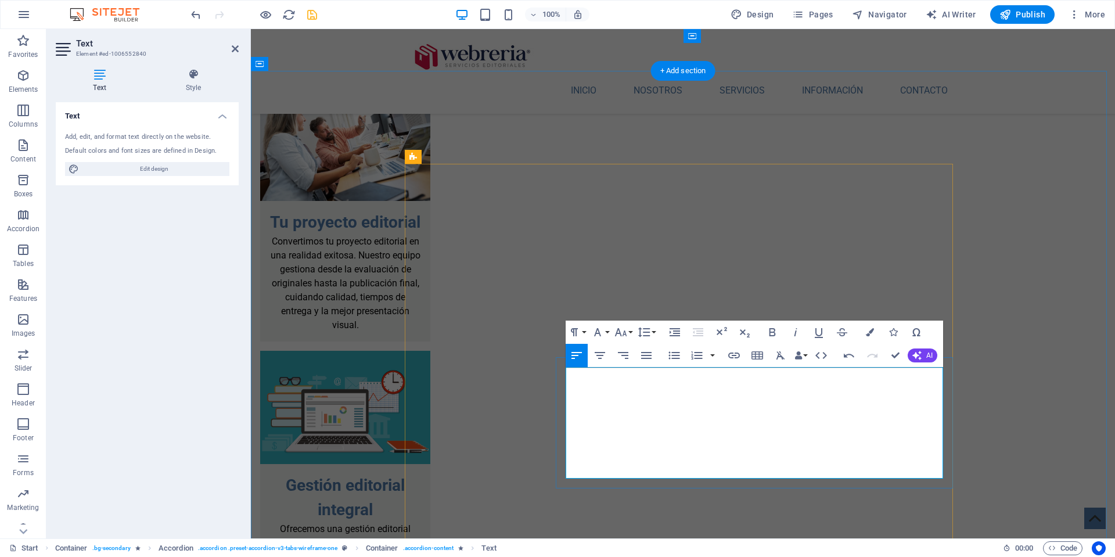
drag, startPoint x: 567, startPoint y: 373, endPoint x: 883, endPoint y: 441, distance: 322.4
click at [676, 355] on icon "button" at bounding box center [673, 356] width 11 height 8
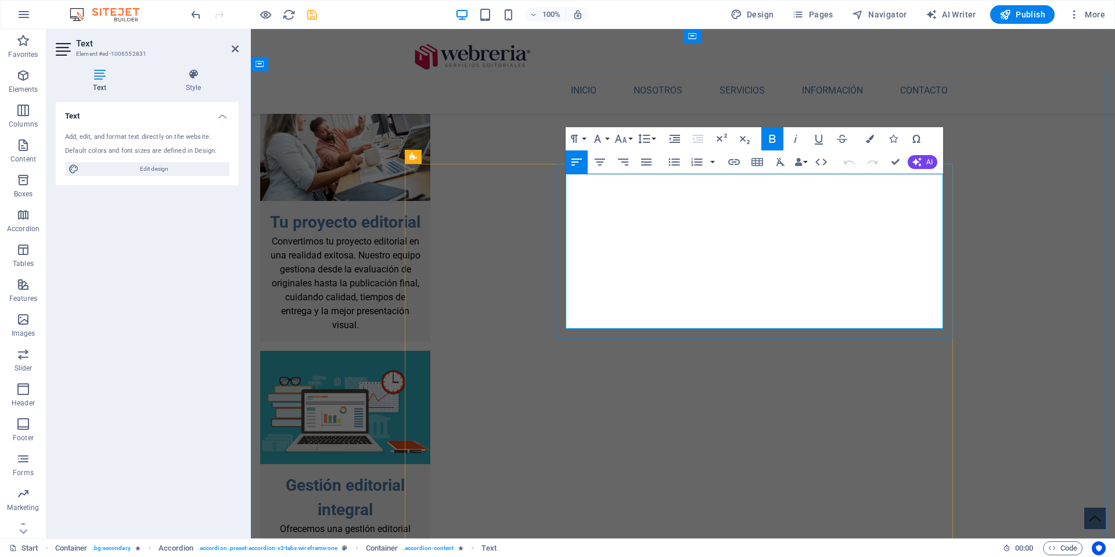
drag, startPoint x: 567, startPoint y: 196, endPoint x: 828, endPoint y: 310, distance: 284.5
click at [673, 161] on icon "button" at bounding box center [674, 162] width 14 height 14
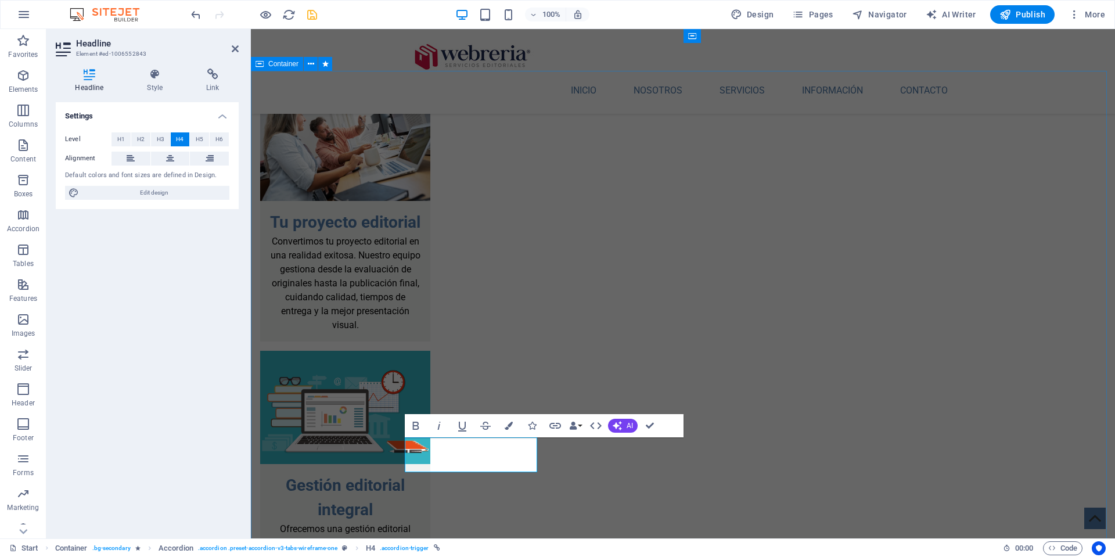
scroll to position [0, 2]
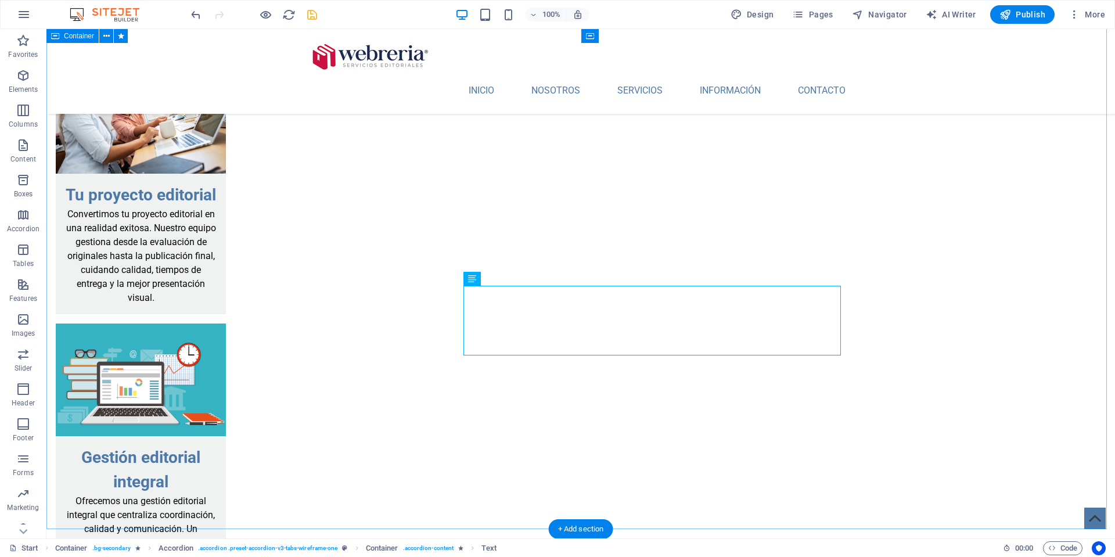
scroll to position [2113, 0]
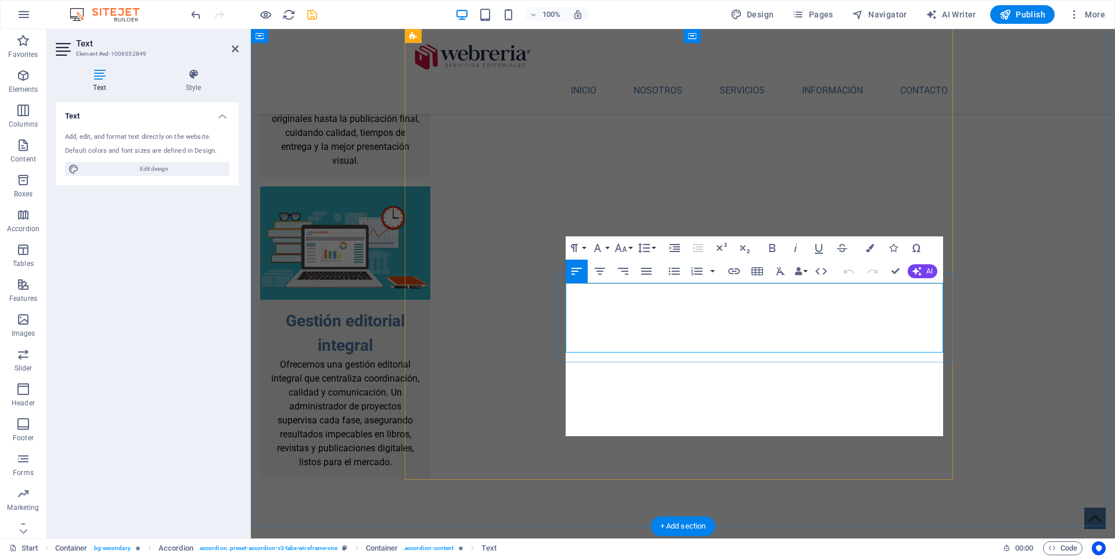
scroll to position [6619, 0]
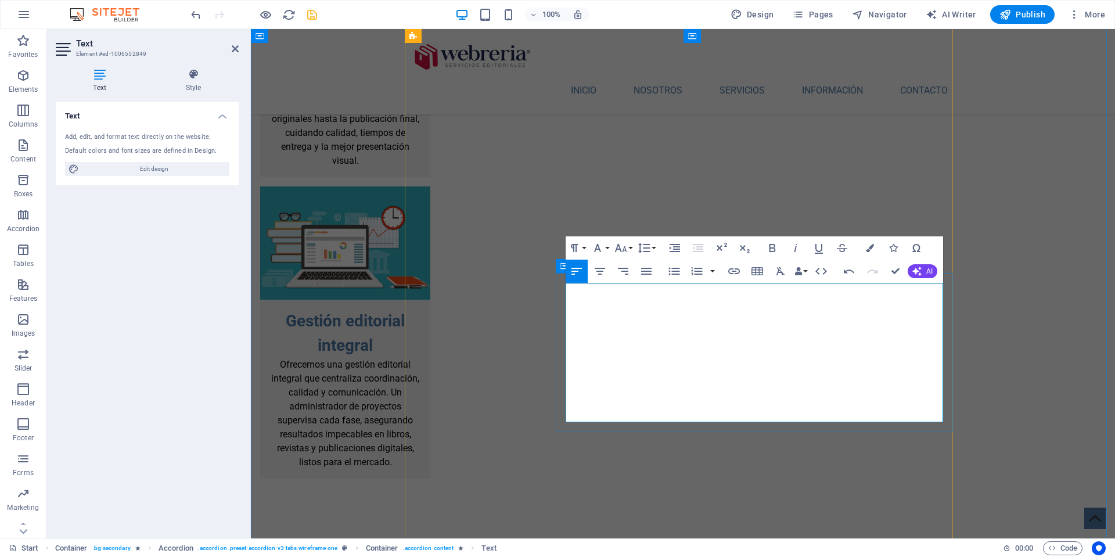
drag, startPoint x: 779, startPoint y: 415, endPoint x: 566, endPoint y: 282, distance: 250.4
click at [672, 270] on icon "button" at bounding box center [674, 271] width 14 height 14
drag, startPoint x: 578, startPoint y: 289, endPoint x: 642, endPoint y: 291, distance: 63.4
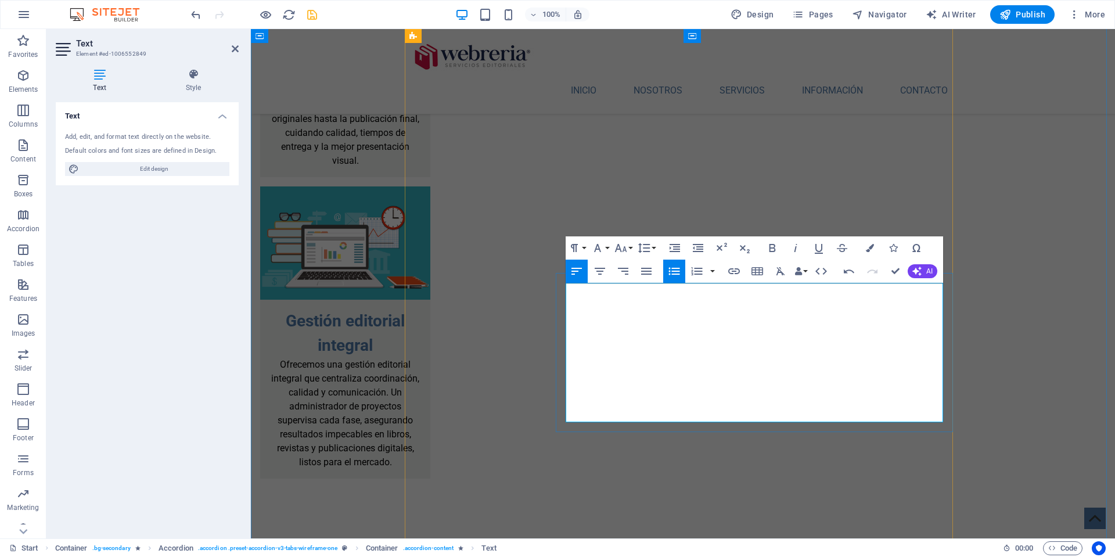
click at [773, 247] on icon "button" at bounding box center [772, 248] width 14 height 14
drag, startPoint x: 575, startPoint y: 319, endPoint x: 700, endPoint y: 299, distance: 126.4
click at [774, 247] on icon "button" at bounding box center [772, 248] width 6 height 8
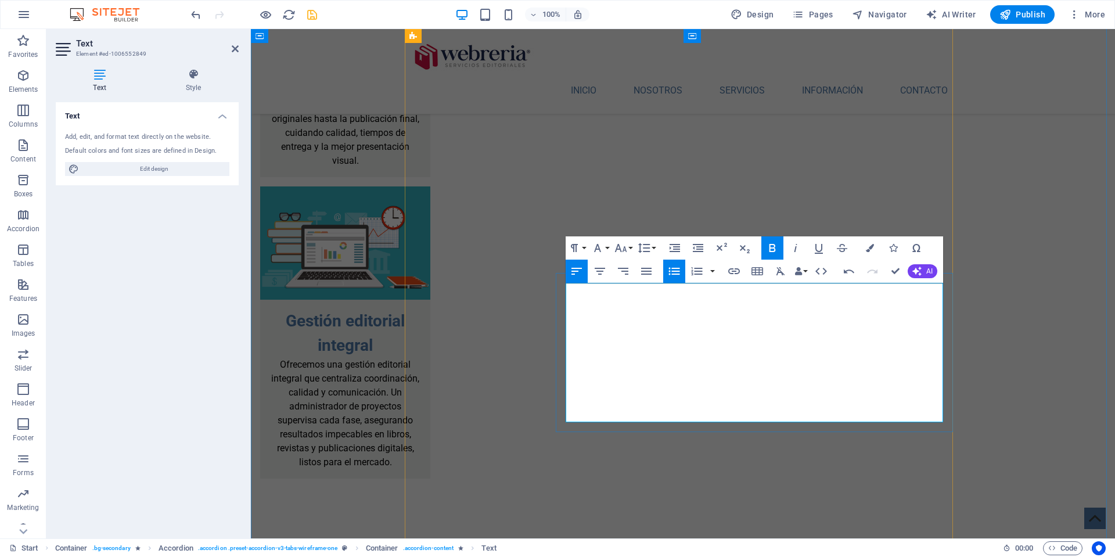
drag, startPoint x: 575, startPoint y: 347, endPoint x: 658, endPoint y: 347, distance: 82.5
drag, startPoint x: 772, startPoint y: 249, endPoint x: 742, endPoint y: 275, distance: 39.9
click at [772, 249] on icon "button" at bounding box center [772, 248] width 6 height 8
drag, startPoint x: 576, startPoint y: 375, endPoint x: 668, endPoint y: 375, distance: 91.7
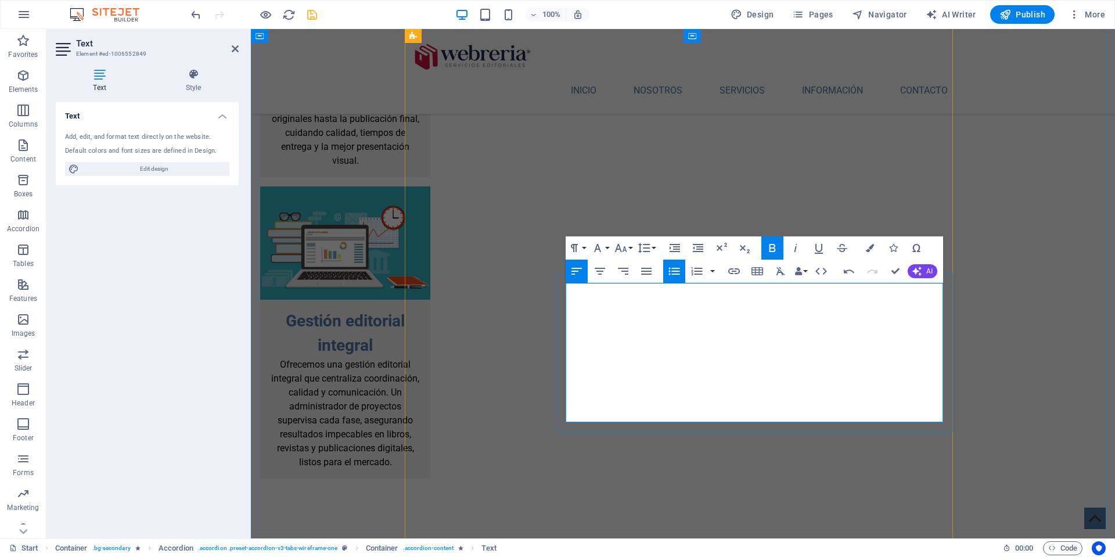
click at [773, 247] on icon "button" at bounding box center [772, 248] width 6 height 8
drag, startPoint x: 575, startPoint y: 403, endPoint x: 663, endPoint y: 404, distance: 87.1
click at [773, 246] on icon "button" at bounding box center [772, 248] width 14 height 14
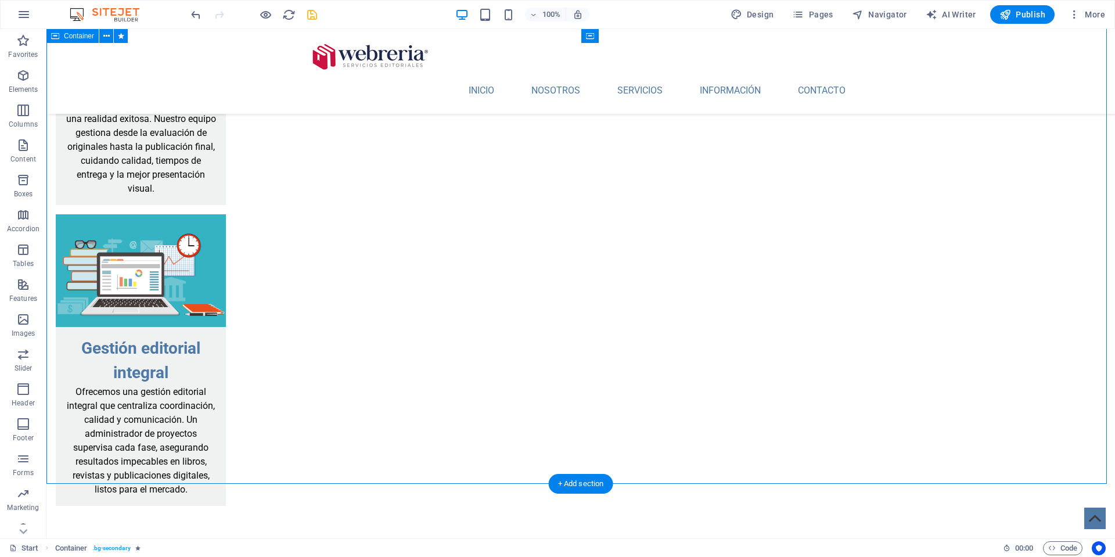
scroll to position [2225, 0]
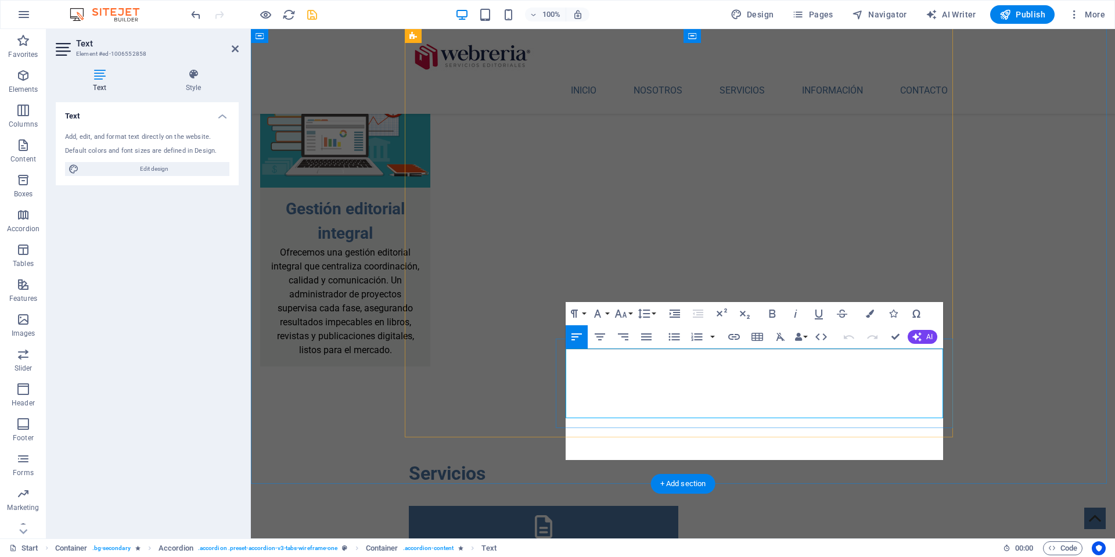
scroll to position [4319, 0]
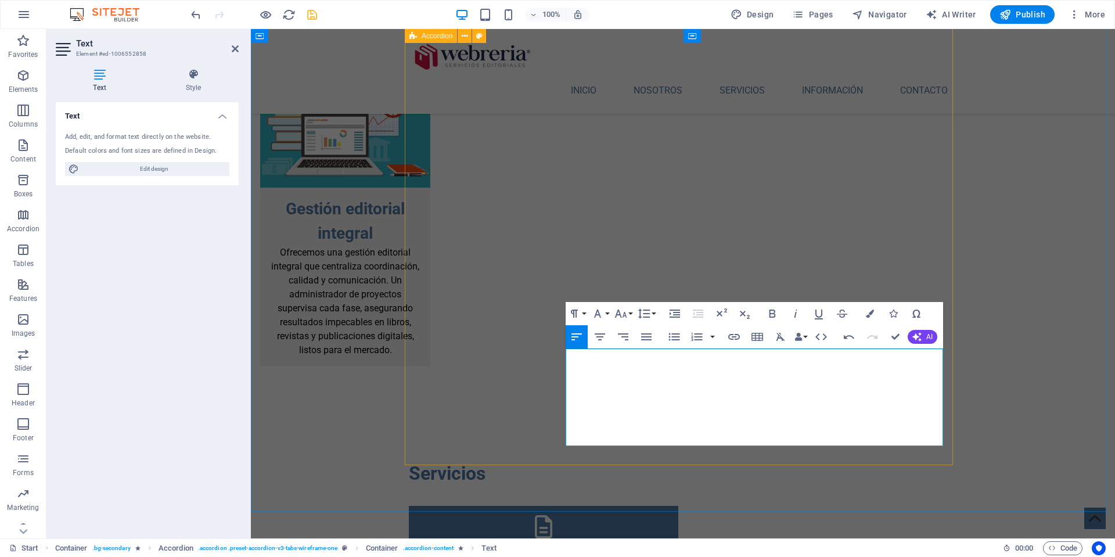
drag, startPoint x: 753, startPoint y: 438, endPoint x: 547, endPoint y: 357, distance: 221.8
click at [677, 336] on icon "button" at bounding box center [674, 337] width 14 height 14
drag, startPoint x: 576, startPoint y: 355, endPoint x: 656, endPoint y: 357, distance: 80.1
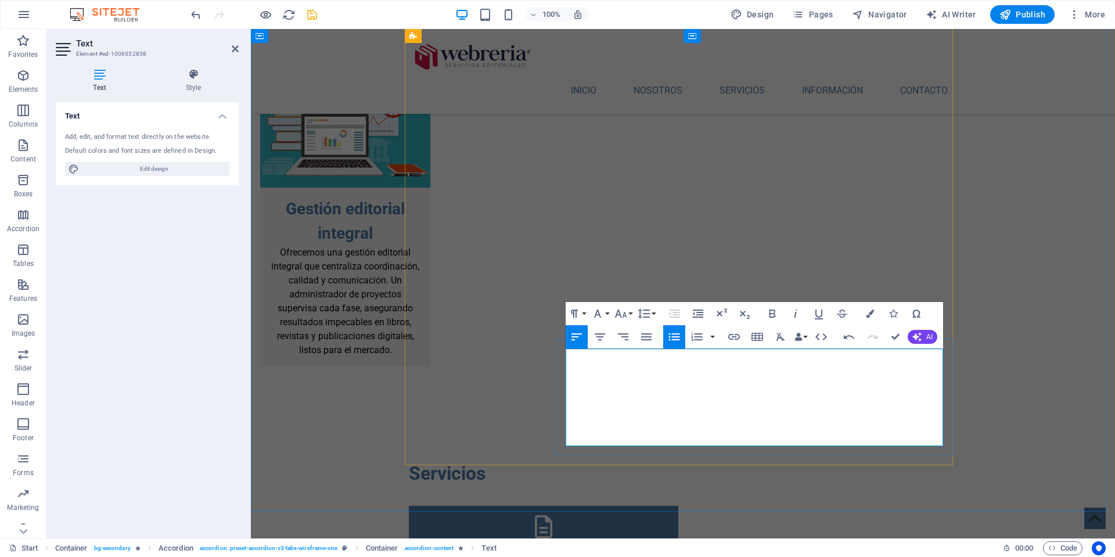
click at [773, 313] on icon "button" at bounding box center [772, 314] width 14 height 14
drag, startPoint x: 576, startPoint y: 396, endPoint x: 681, endPoint y: 398, distance: 105.1
click at [773, 314] on icon "button" at bounding box center [772, 314] width 14 height 14
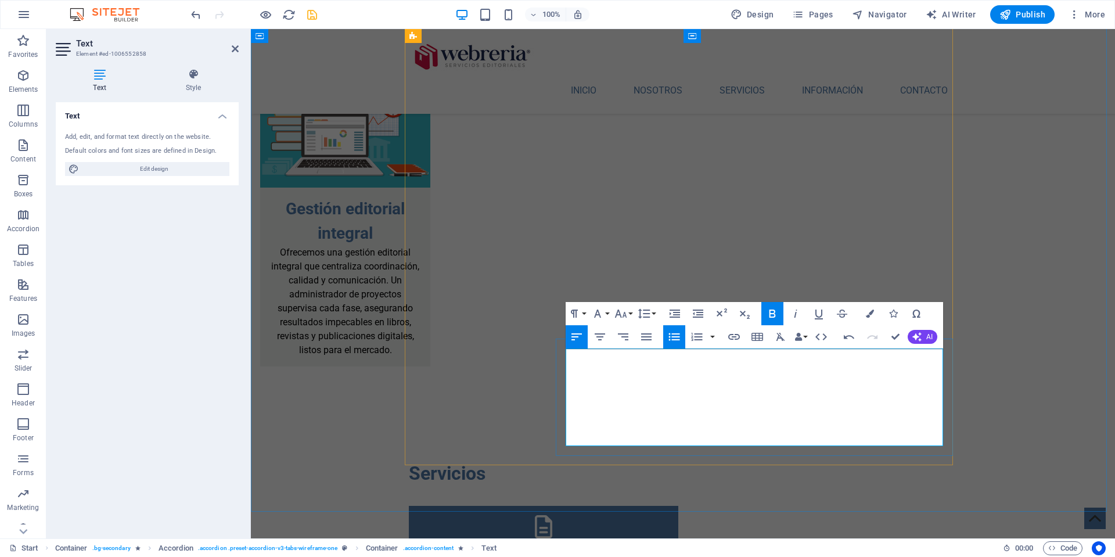
drag, startPoint x: 575, startPoint y: 424, endPoint x: 680, endPoint y: 412, distance: 105.9
click at [773, 312] on icon "button" at bounding box center [772, 314] width 14 height 14
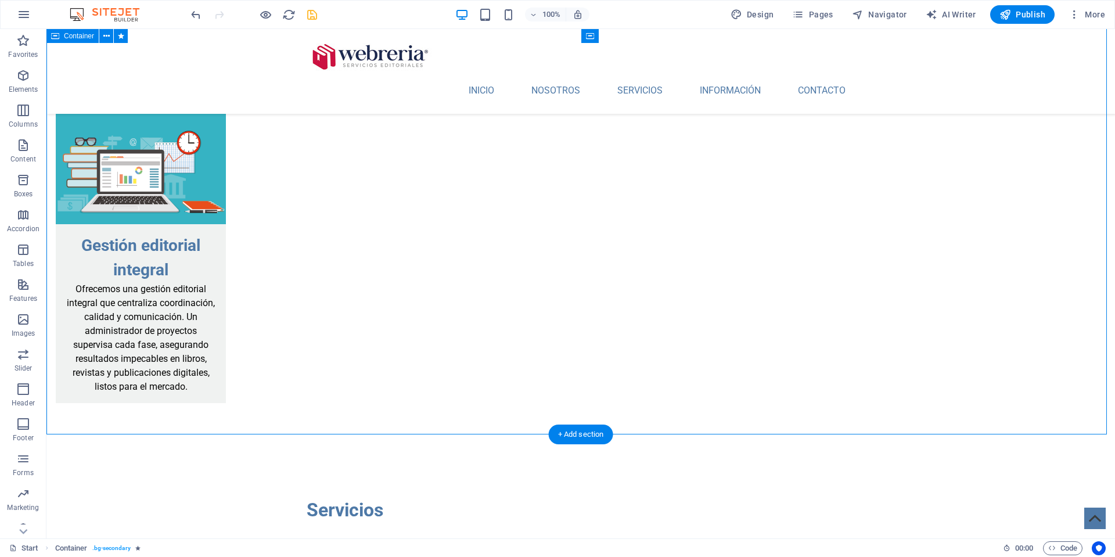
scroll to position [2330, 0]
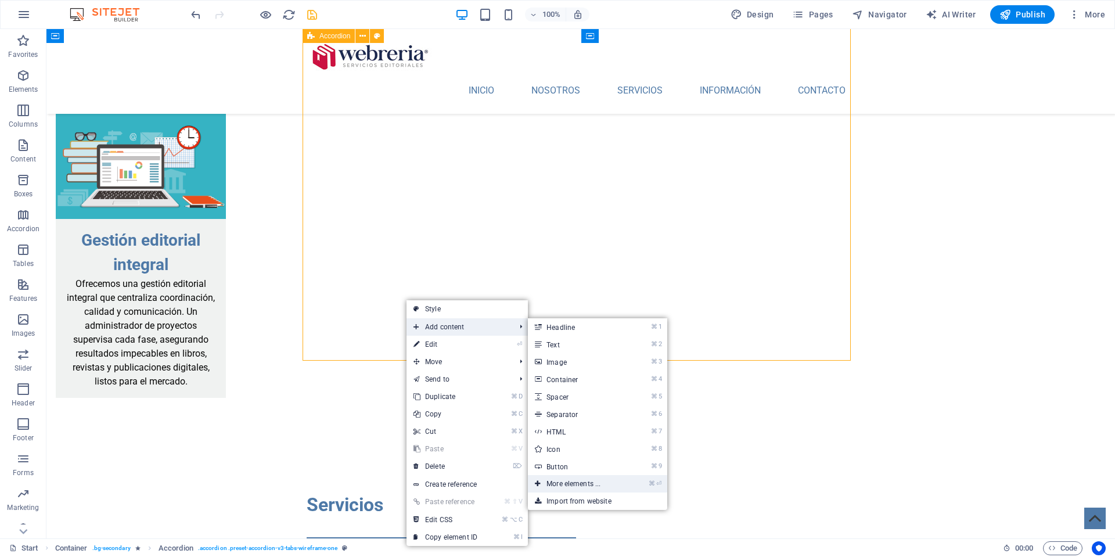
click at [597, 481] on link "⌘ ⏎ More elements ..." at bounding box center [576, 483] width 96 height 17
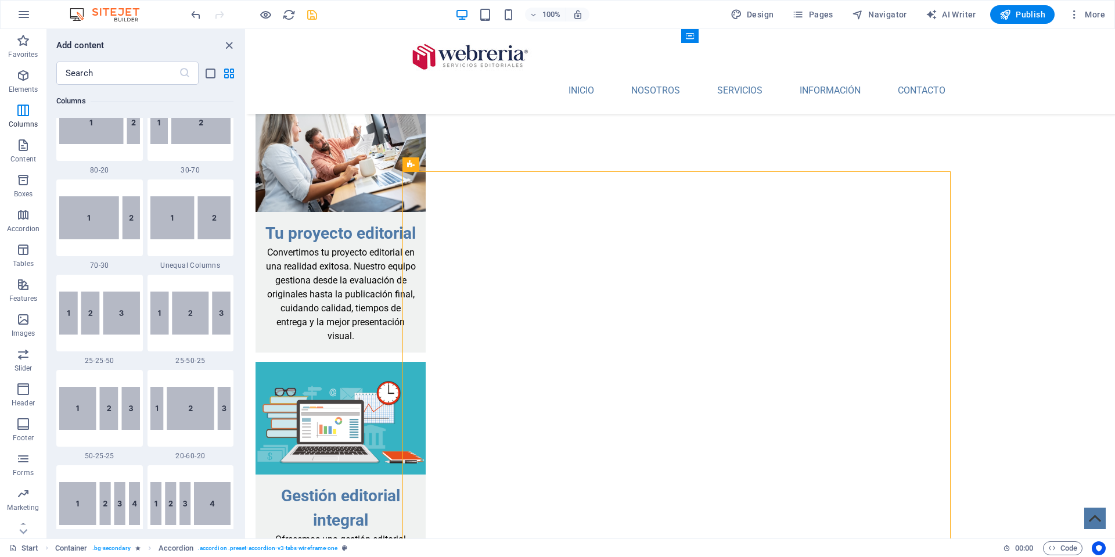
scroll to position [991, 0]
click at [20, 214] on icon "button" at bounding box center [23, 215] width 14 height 14
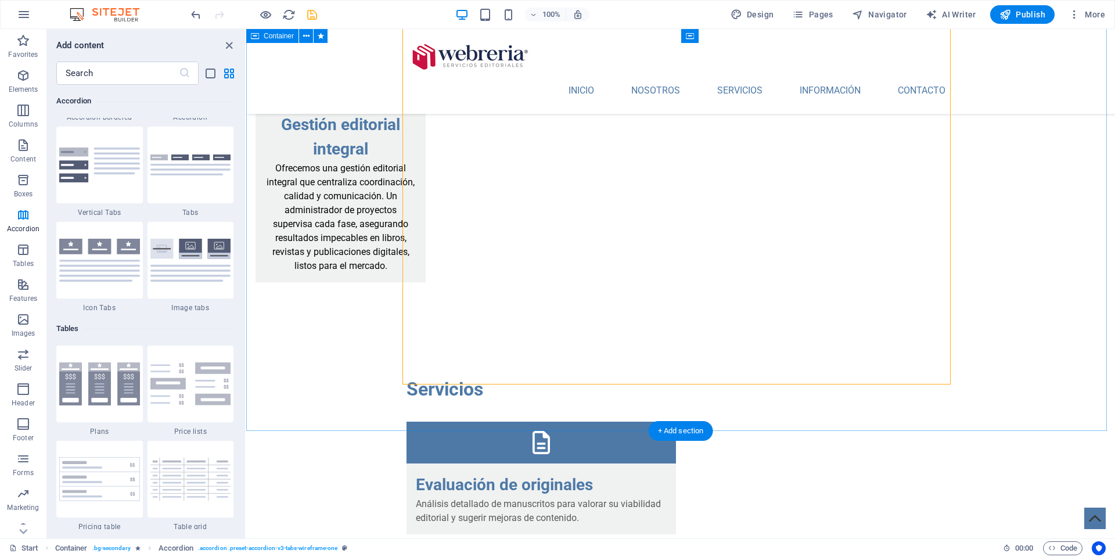
scroll to position [2335, 0]
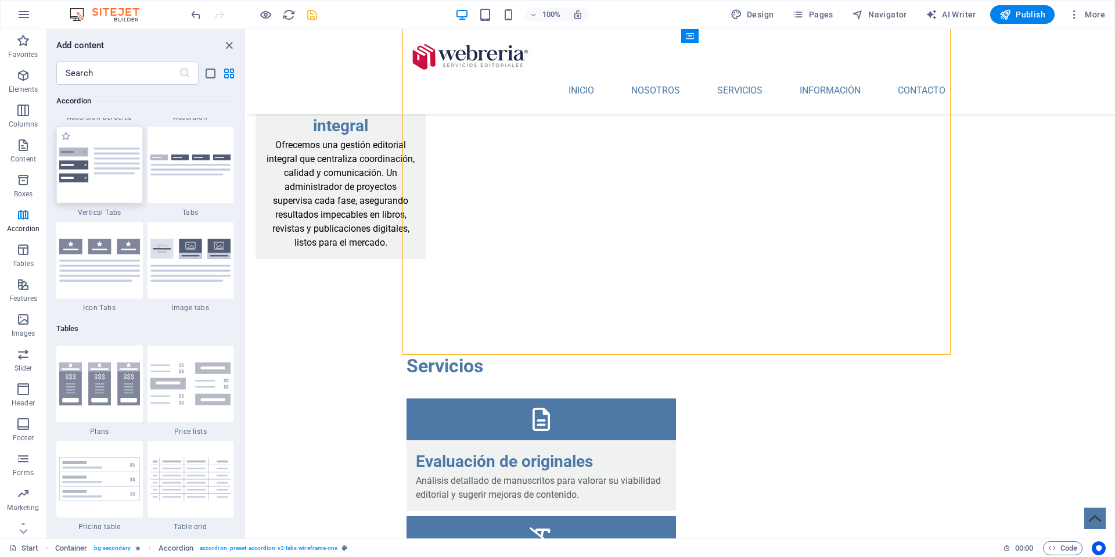
click at [104, 182] on img at bounding box center [99, 164] width 81 height 35
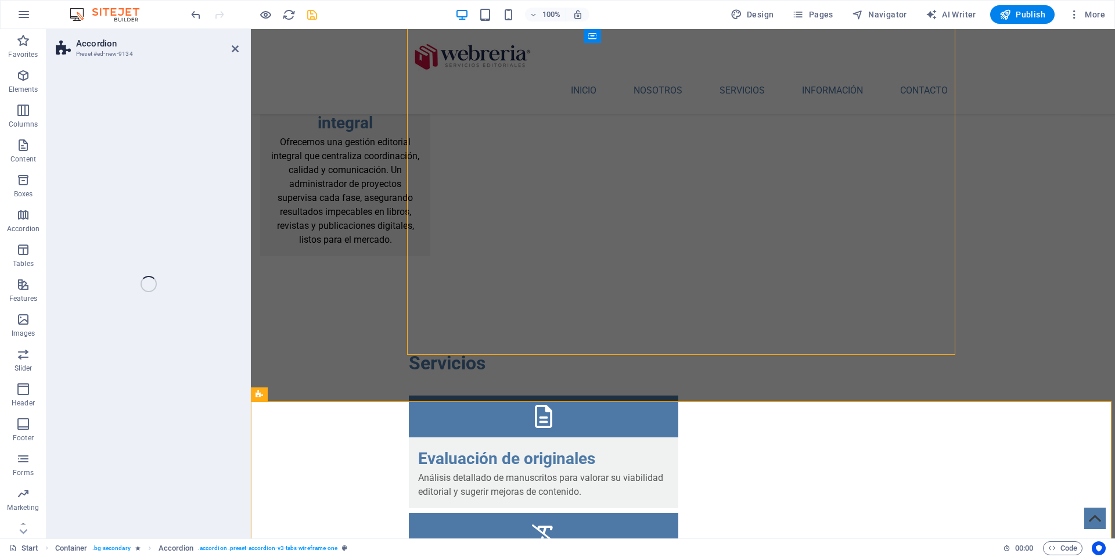
select select "rem"
select select "preset-accordion-v3-list-icon"
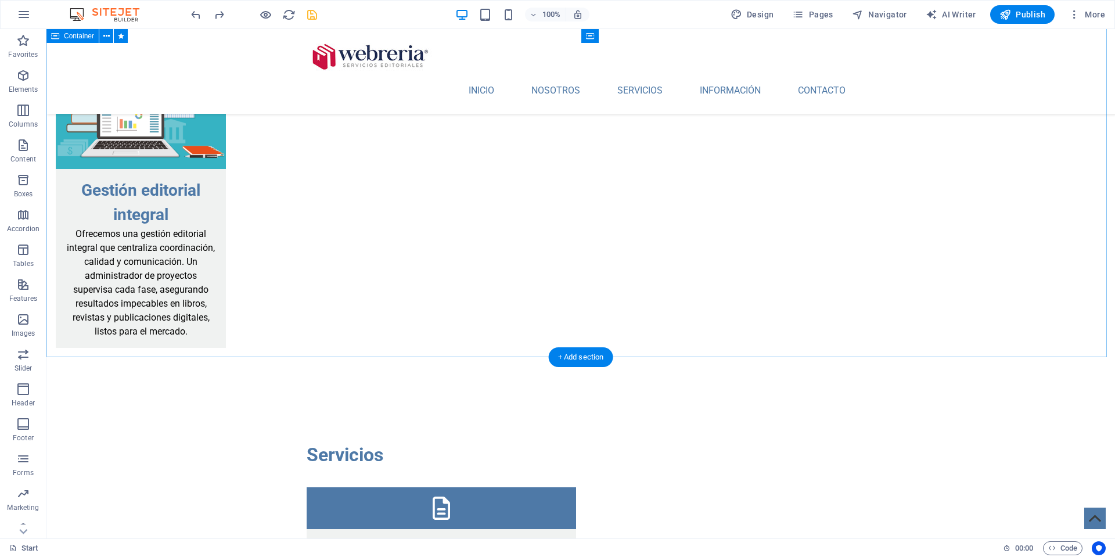
scroll to position [2371, 0]
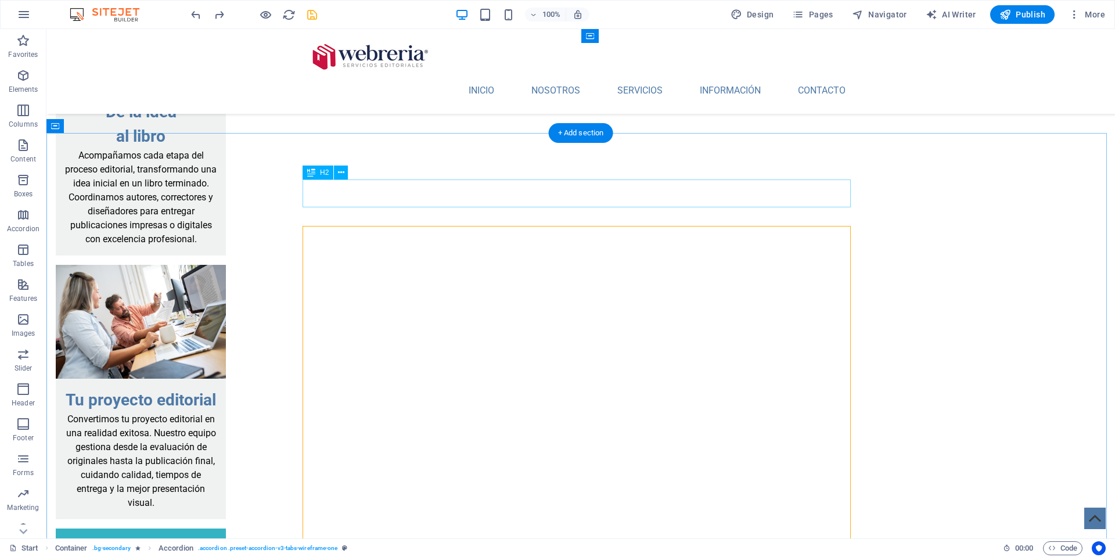
scroll to position [1878, 0]
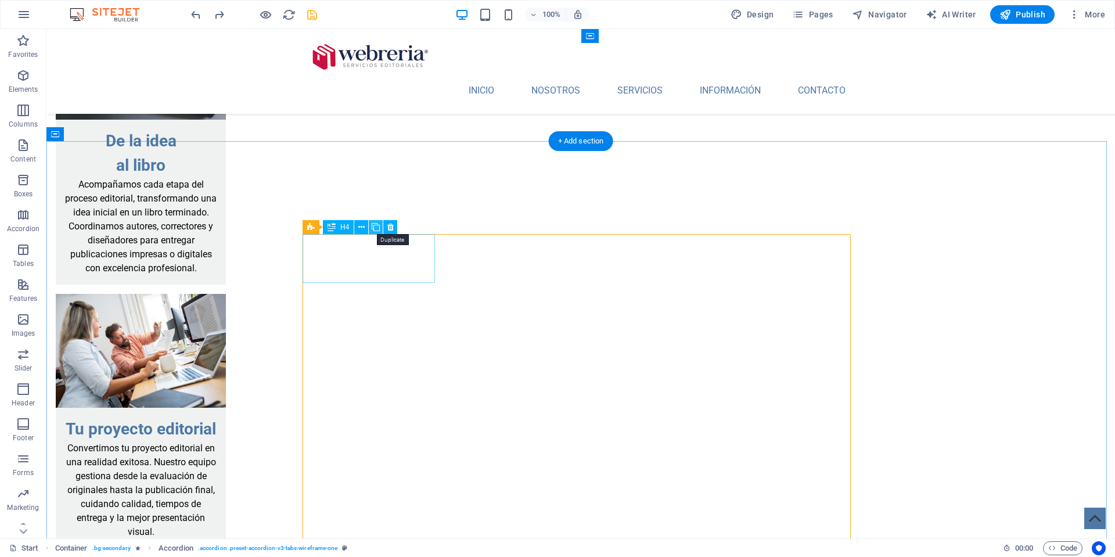
click at [376, 228] on icon at bounding box center [376, 227] width 8 height 12
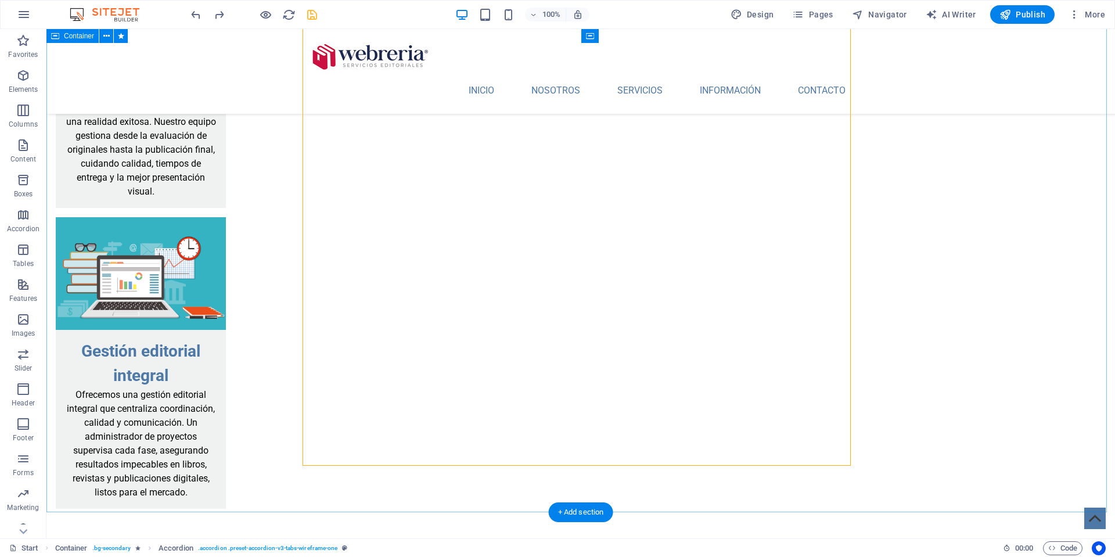
scroll to position [2227, 0]
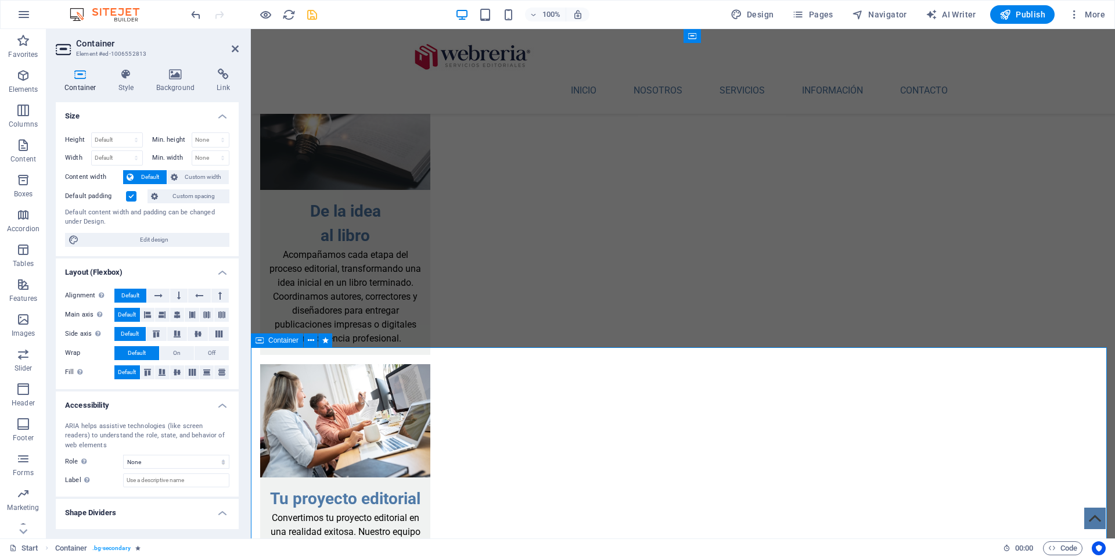
scroll to position [1671, 0]
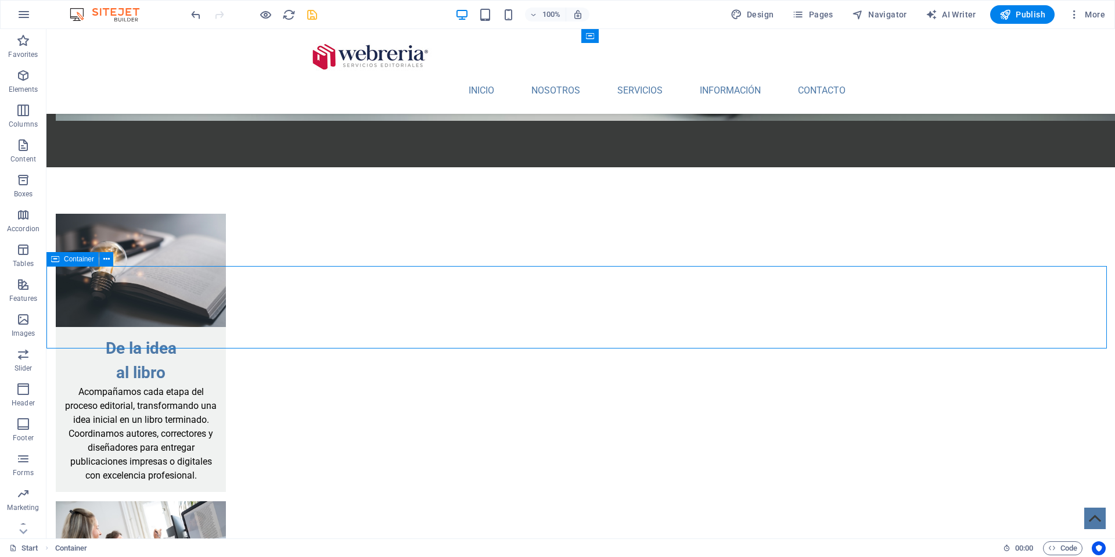
click at [54, 259] on icon at bounding box center [55, 259] width 8 height 14
click at [106, 260] on icon at bounding box center [106, 259] width 6 height 12
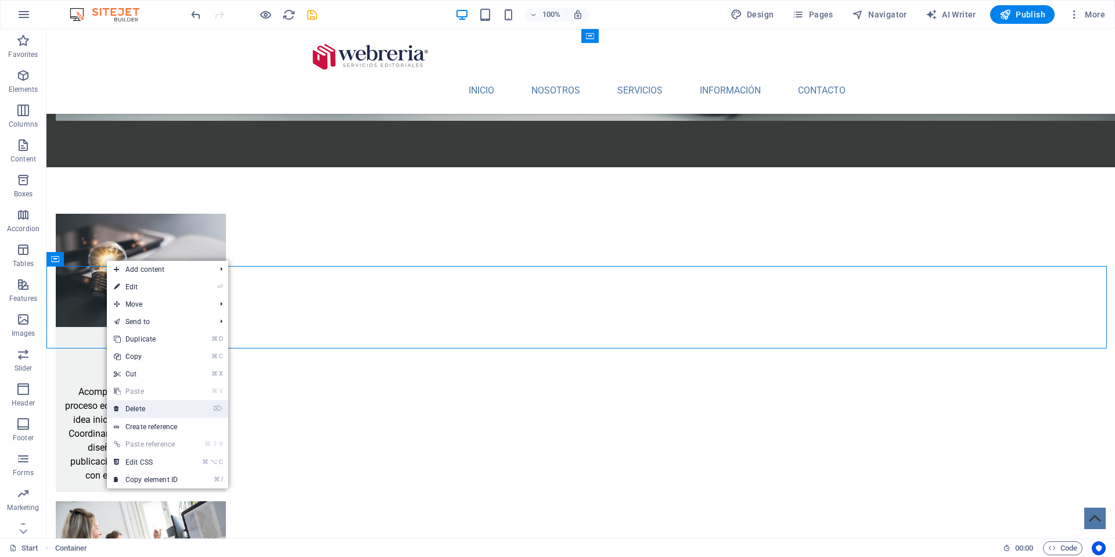
click at [150, 405] on link "⌦ Delete" at bounding box center [146, 408] width 78 height 17
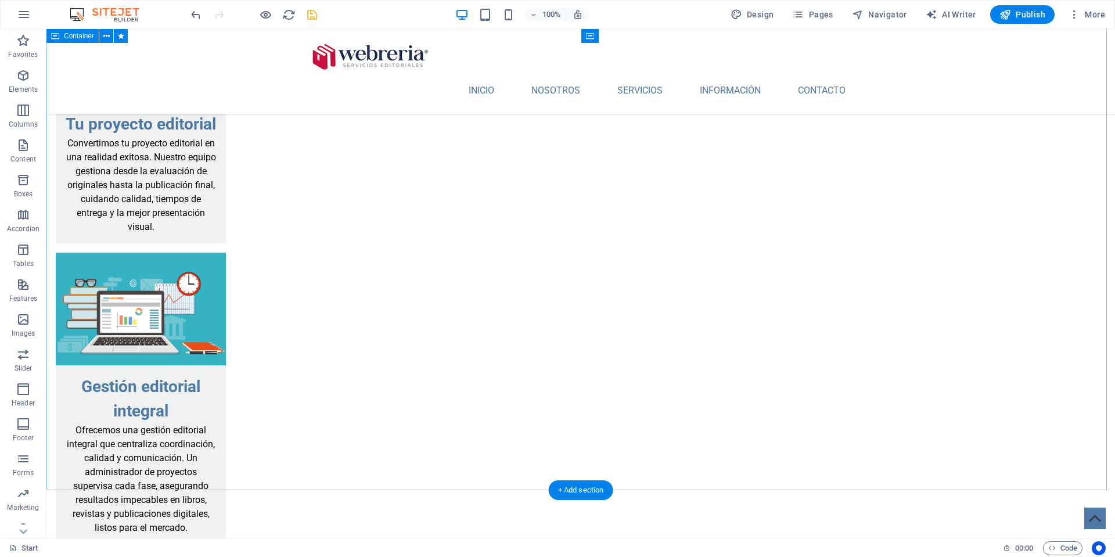
scroll to position [2190, 0]
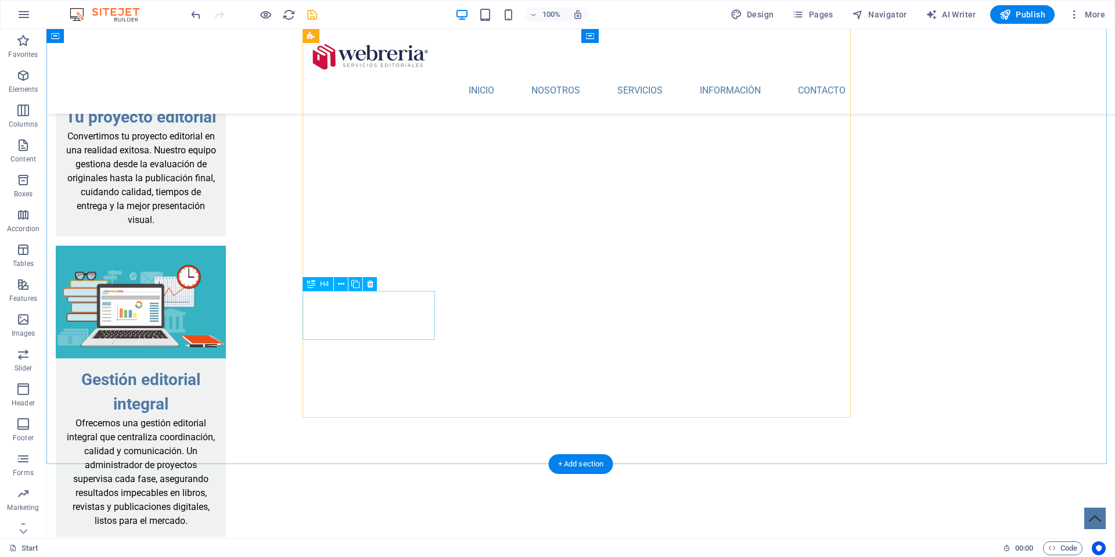
click at [355, 284] on icon at bounding box center [355, 284] width 8 height 12
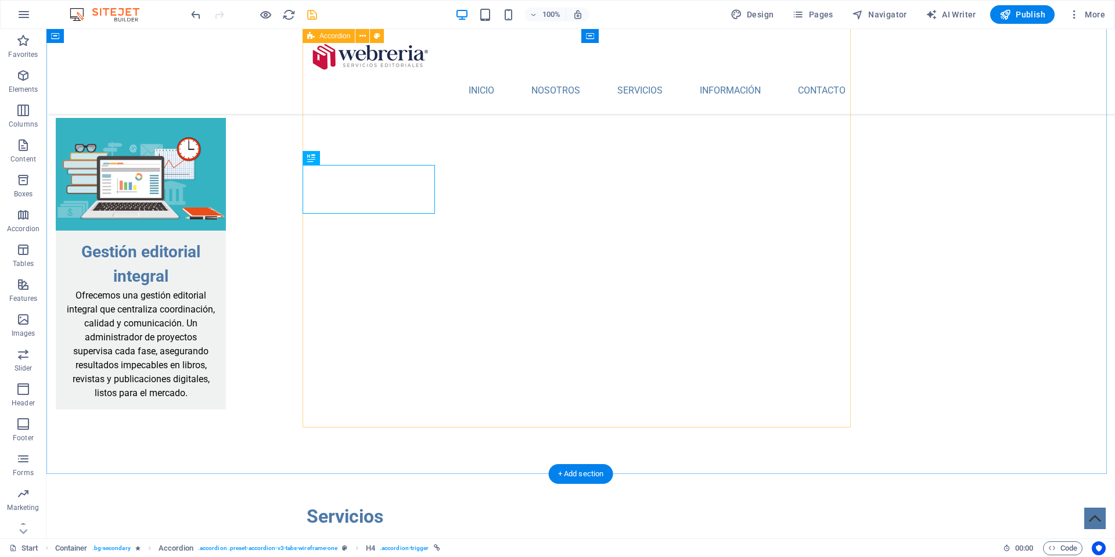
scroll to position [2320, 0]
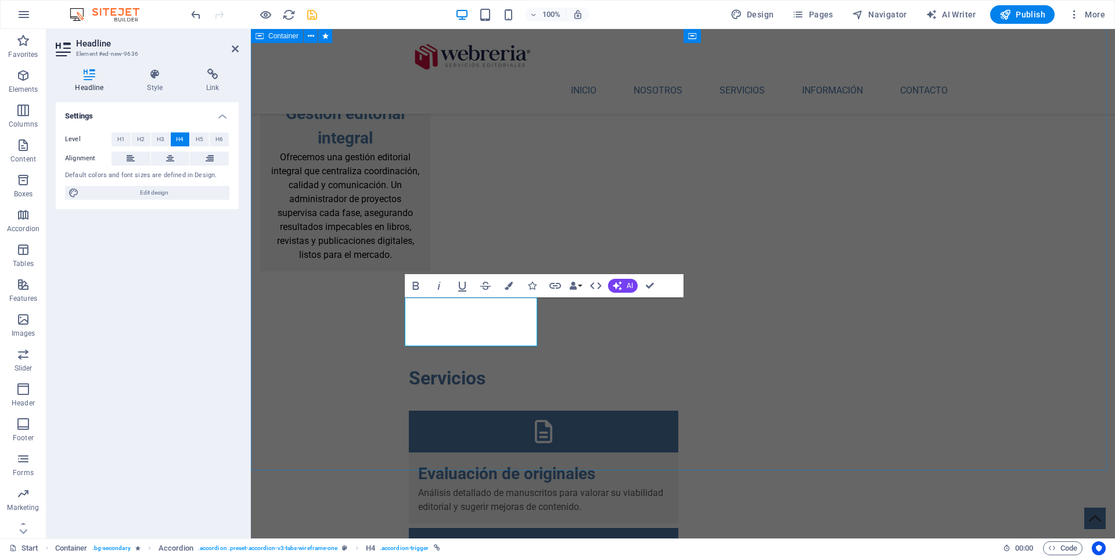
scroll to position [2320, 0]
